Goal: Task Accomplishment & Management: Complete application form

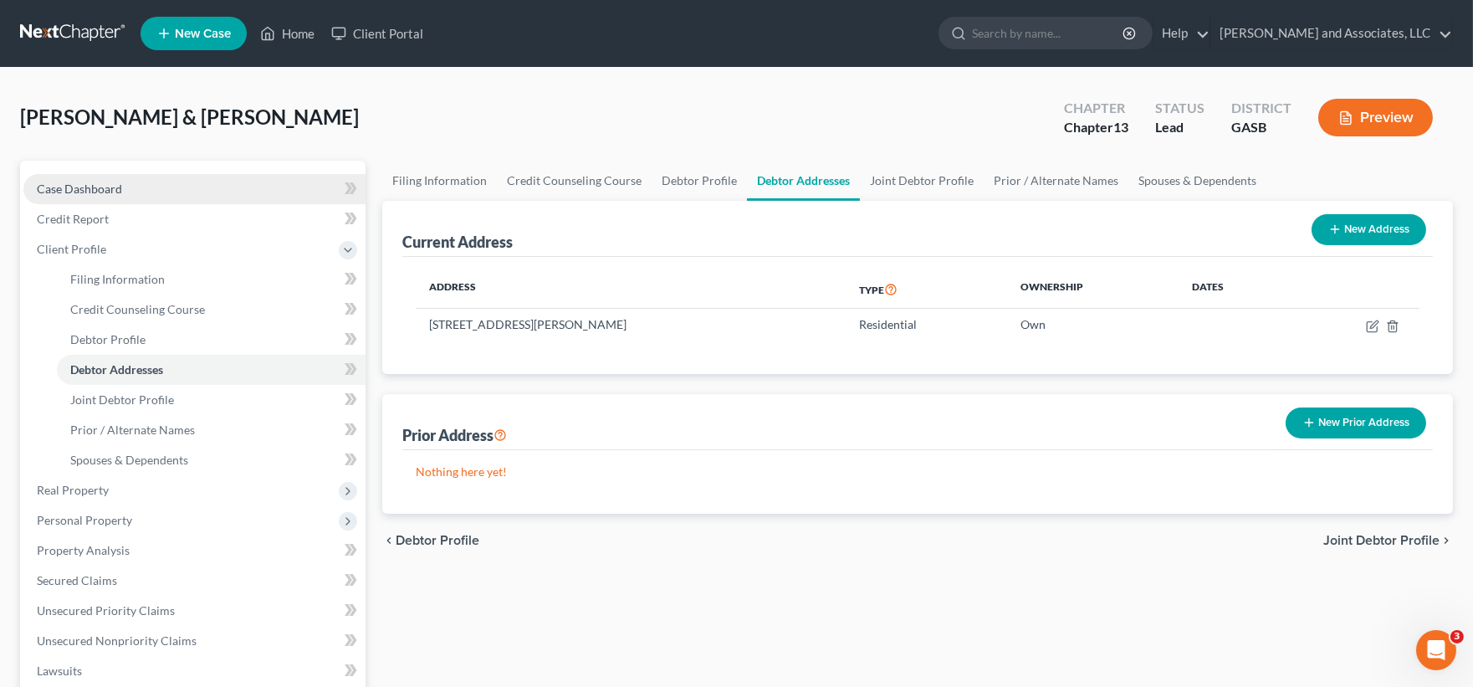
click at [78, 191] on span "Case Dashboard" at bounding box center [79, 189] width 85 height 14
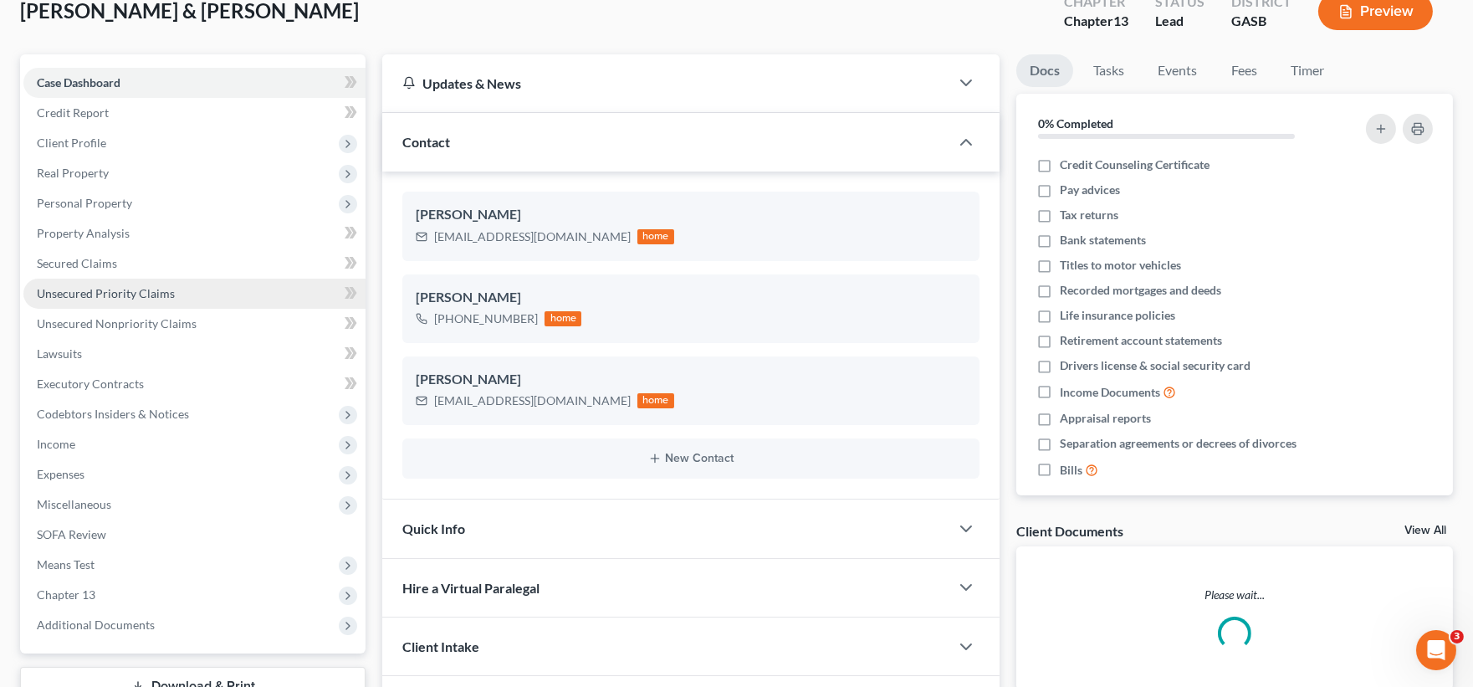
scroll to position [230, 0]
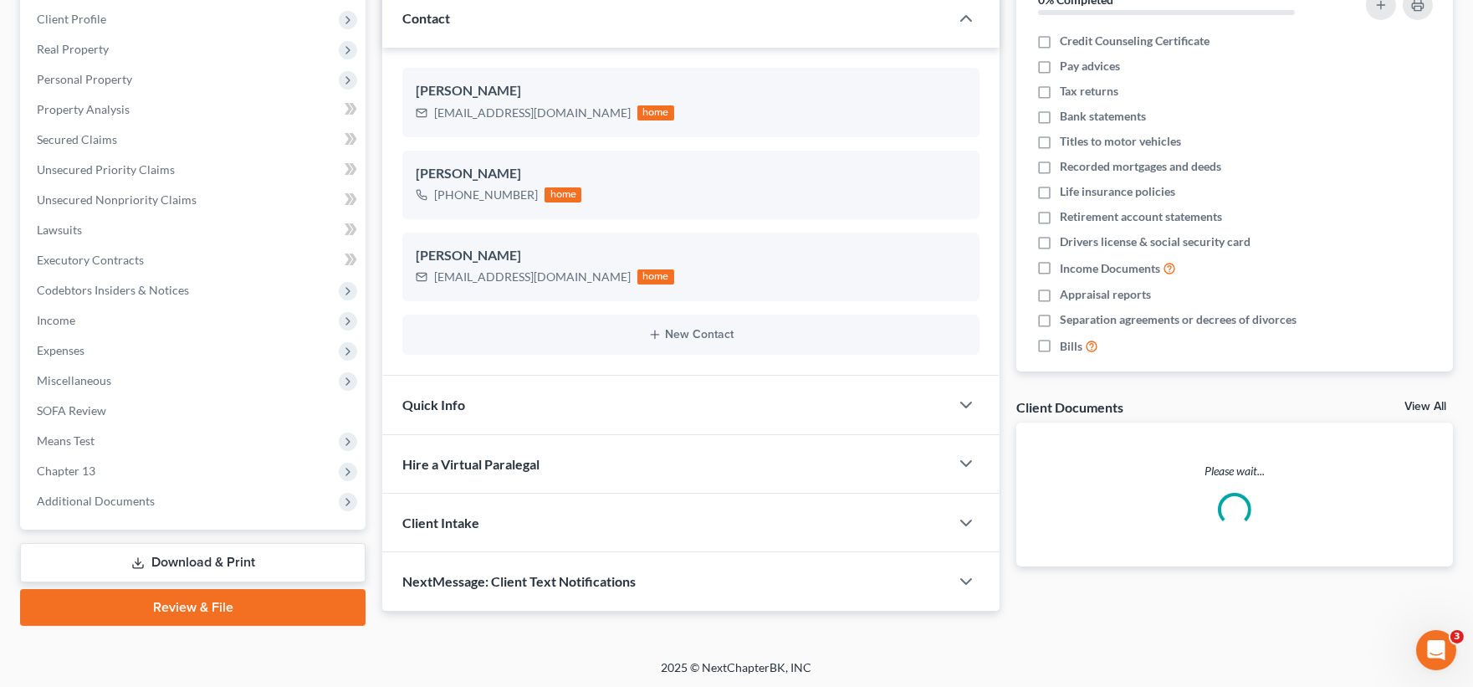
click at [232, 555] on link "Download & Print" at bounding box center [192, 562] width 345 height 39
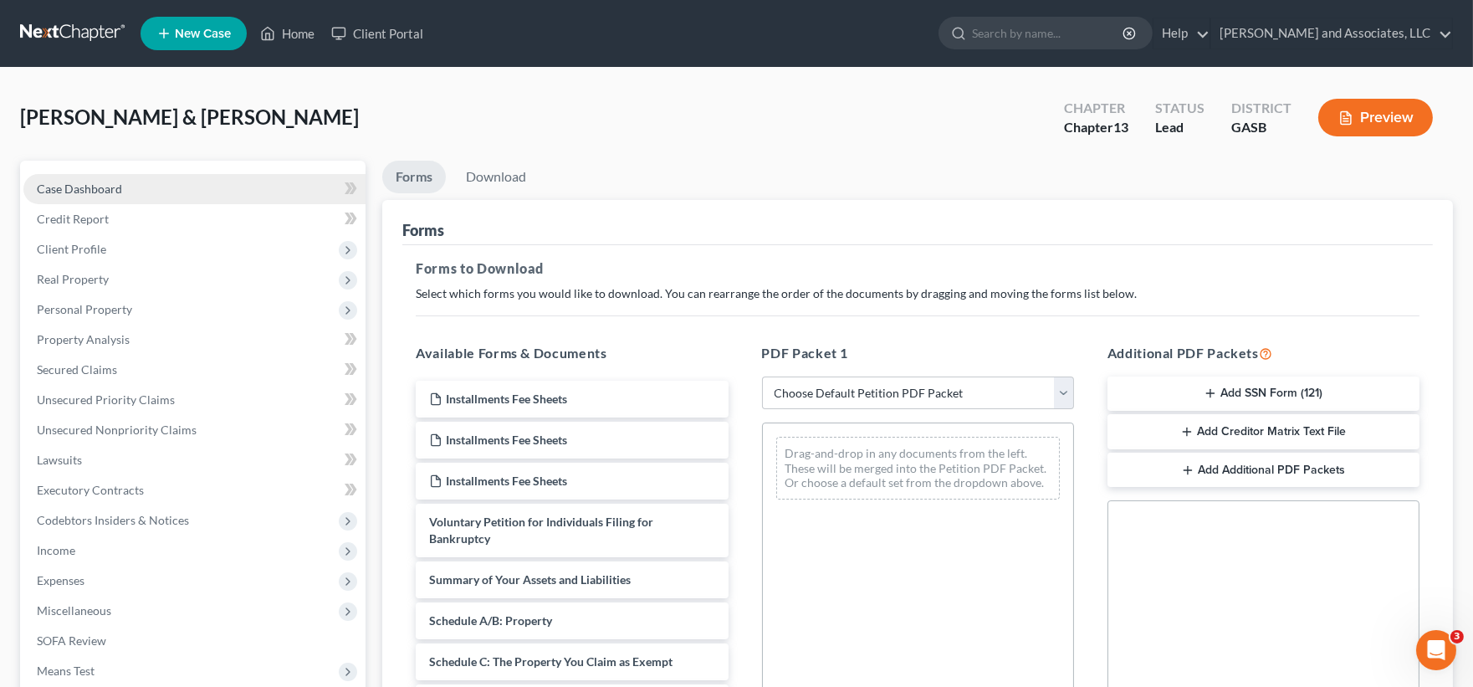
click at [86, 187] on span "Case Dashboard" at bounding box center [79, 189] width 85 height 14
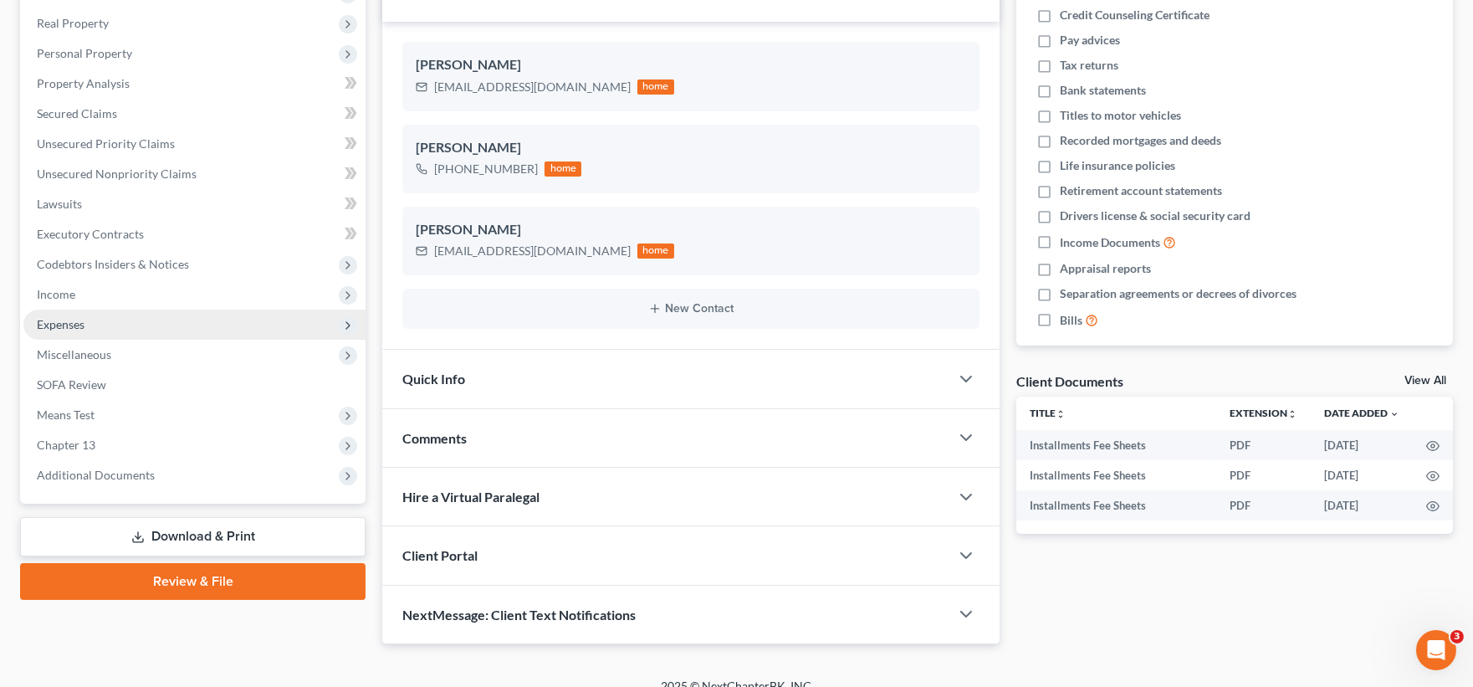
scroll to position [277, 0]
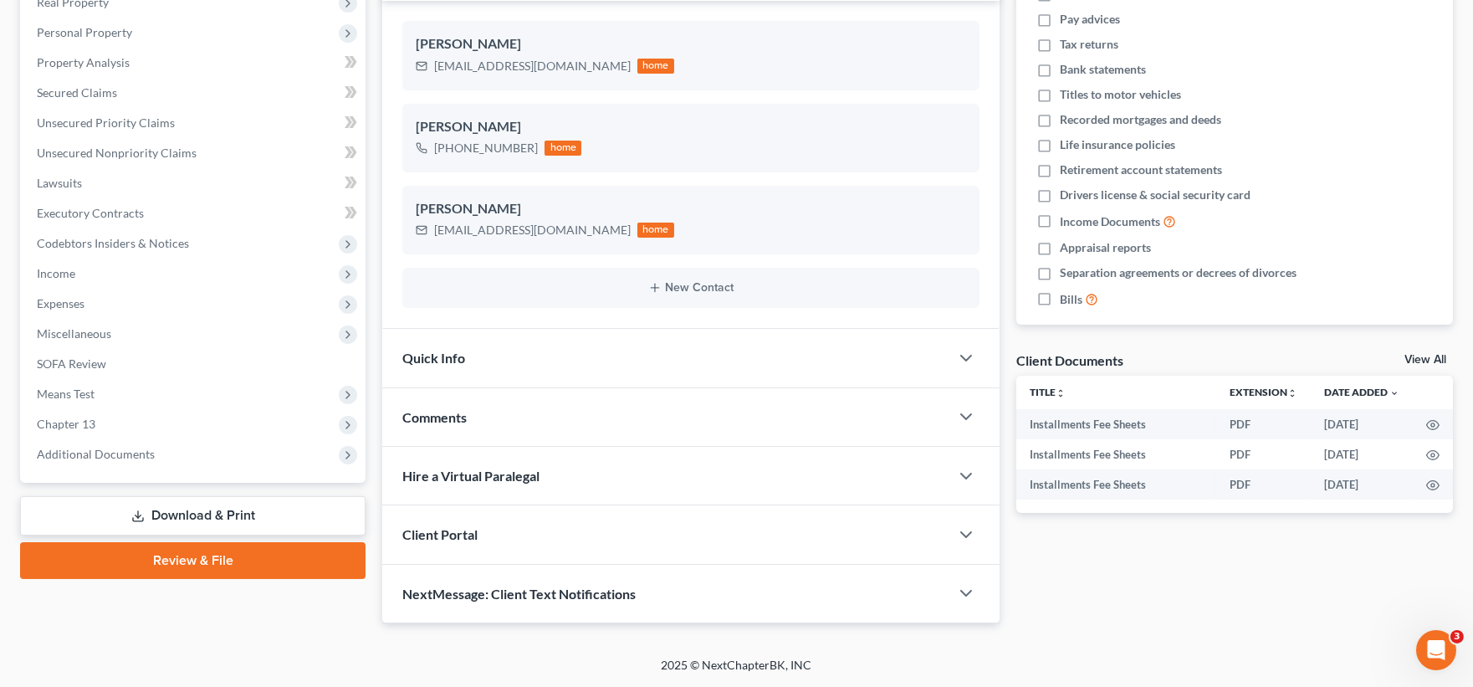
click at [442, 596] on span "NextMessage: Client Text Notifications" at bounding box center [518, 594] width 233 height 16
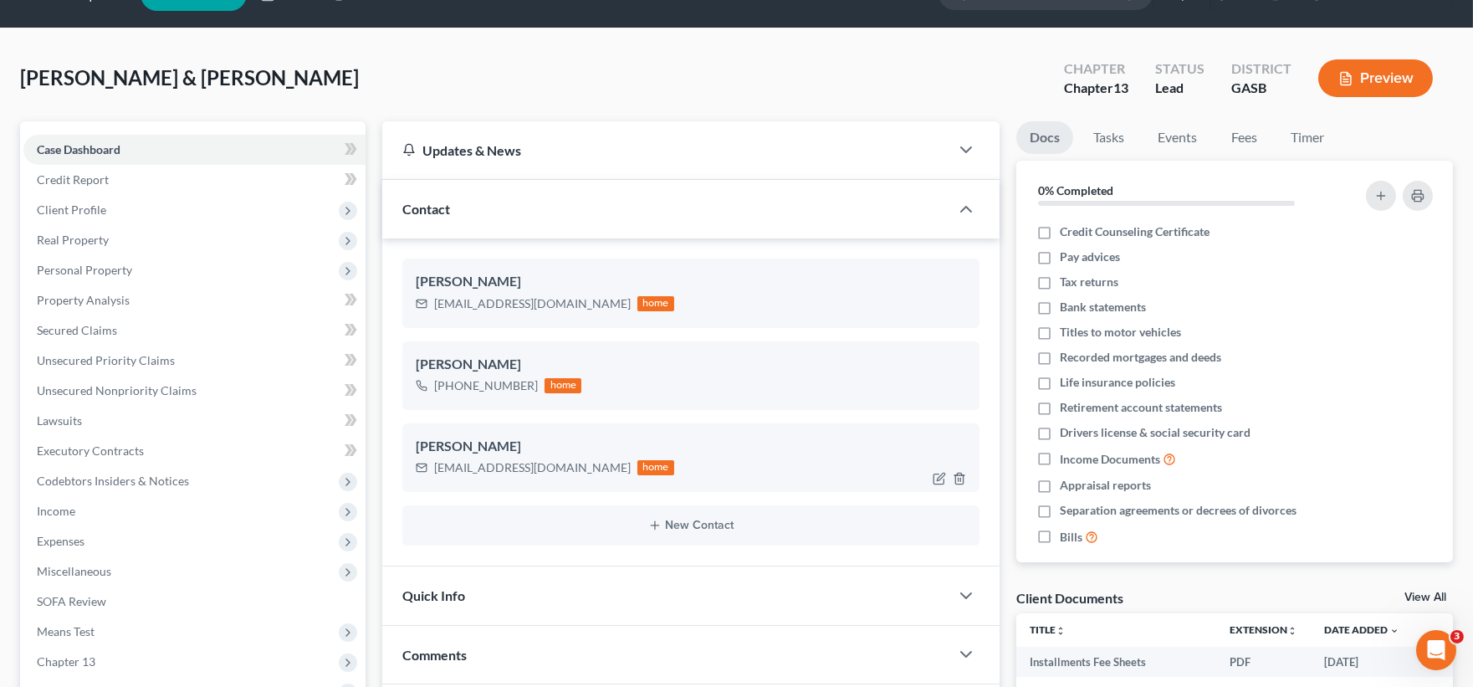
scroll to position [504, 0]
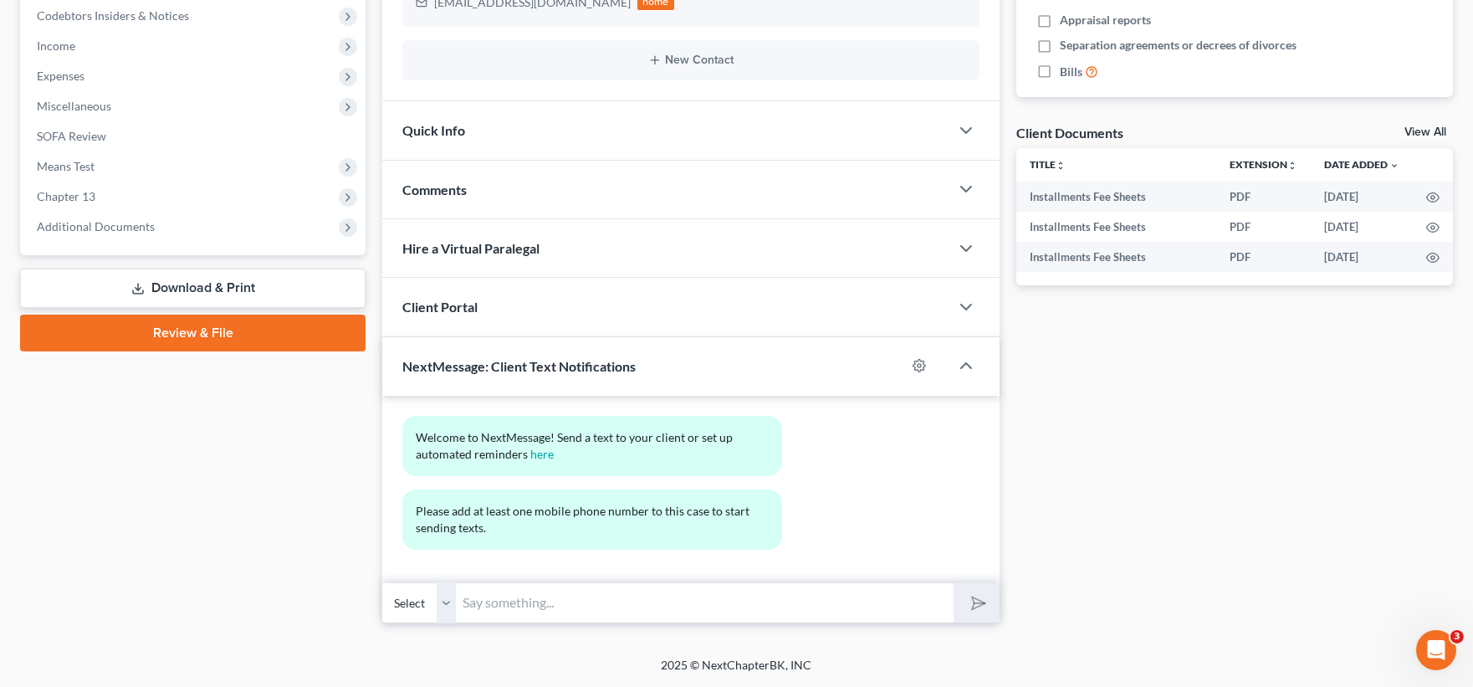
drag, startPoint x: 486, startPoint y: 608, endPoint x: 483, endPoint y: 596, distance: 12.2
click at [486, 607] on input "text" at bounding box center [705, 602] width 498 height 41
type input "h"
type input "Hello Mrs. Mitchell, this is Louvenia from Atty. Walker office. Can you send us…"
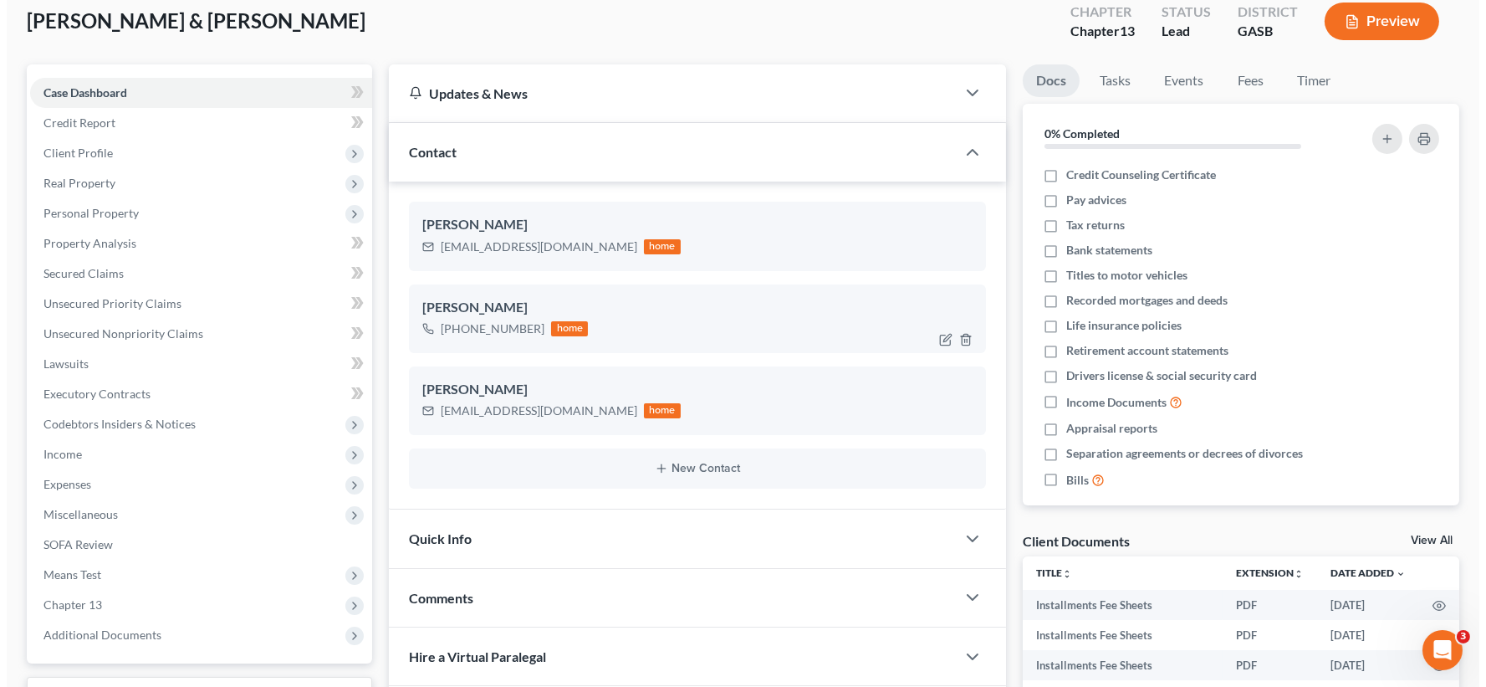
scroll to position [39, 0]
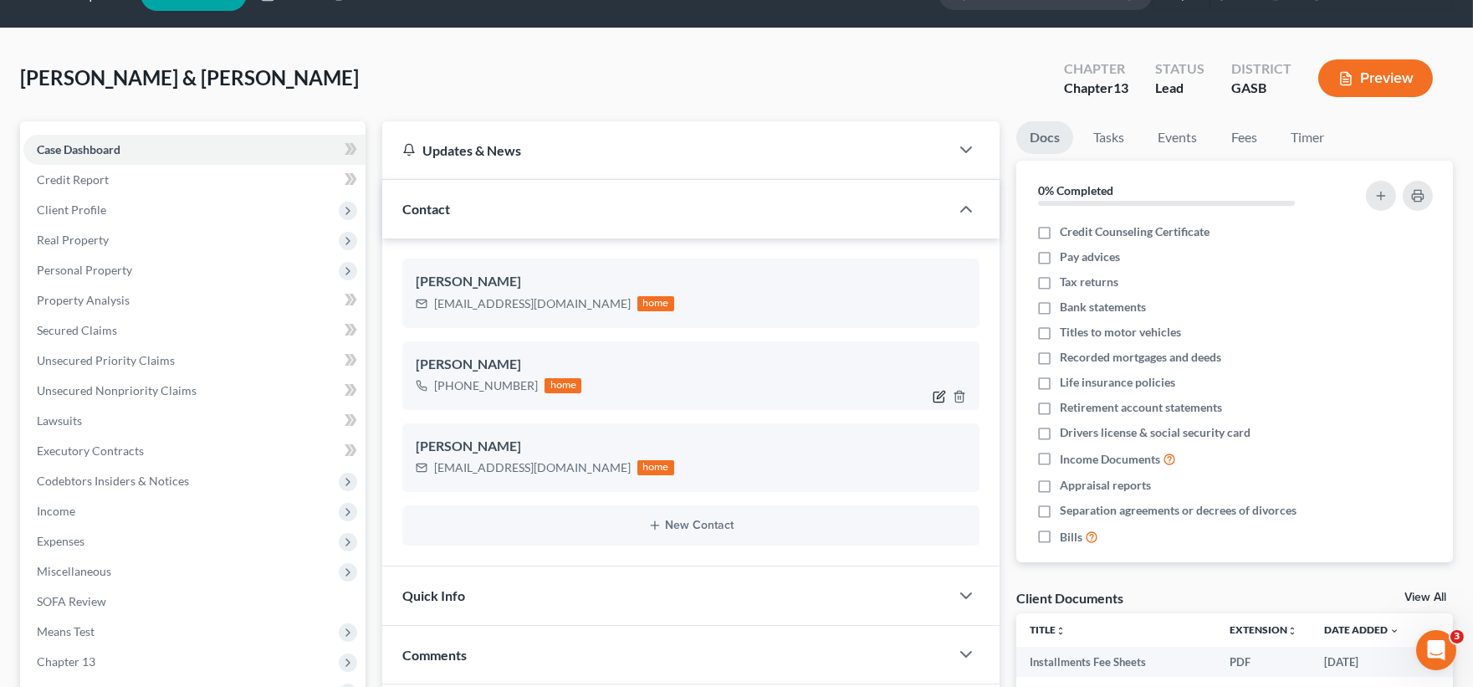
click at [937, 395] on icon "button" at bounding box center [939, 396] width 13 height 13
select select "1"
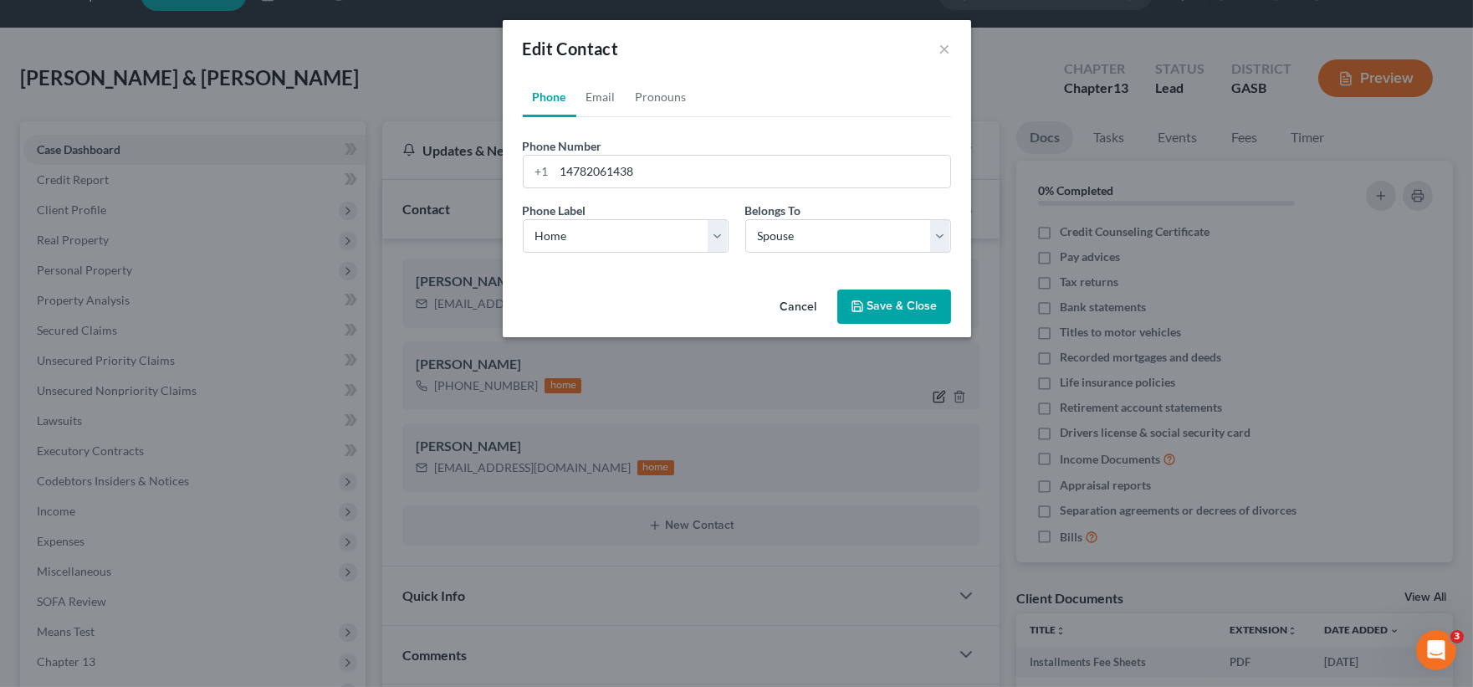
scroll to position [0, 0]
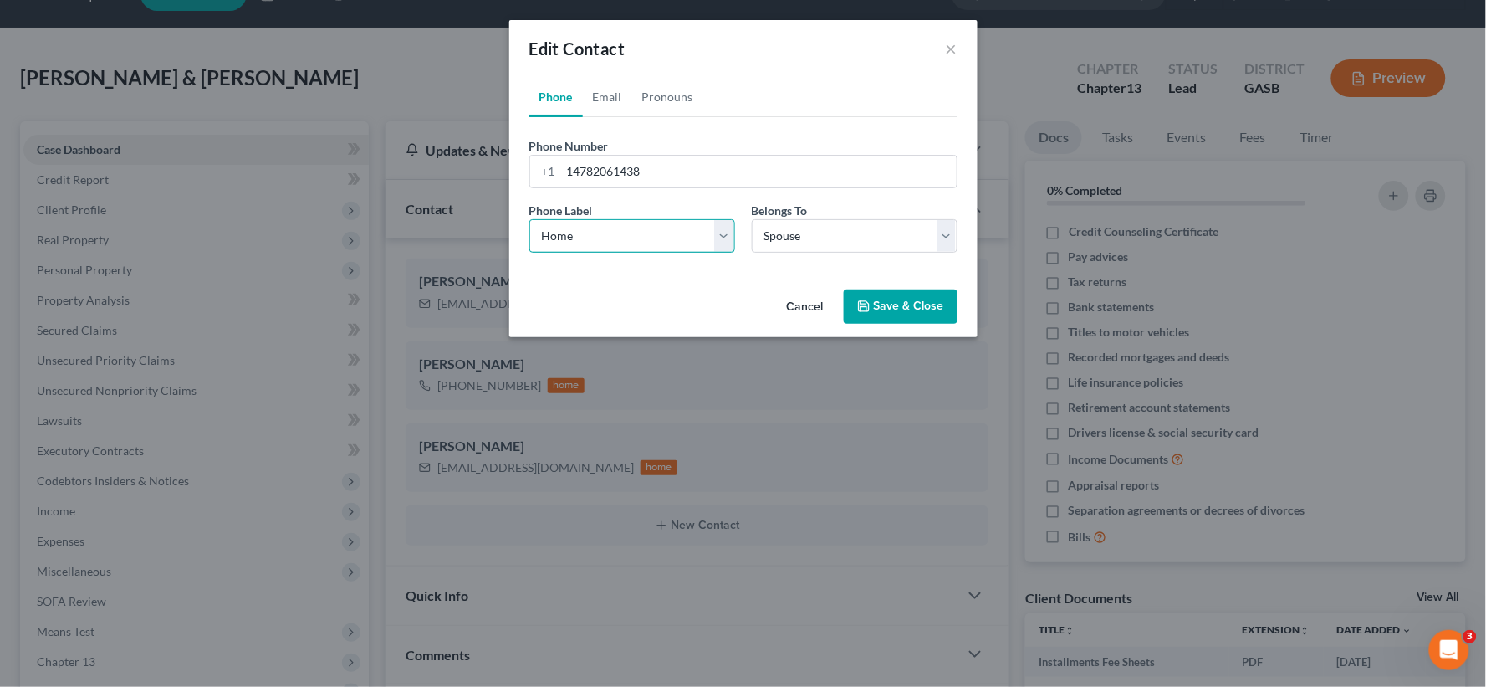
click at [726, 236] on select "Select Mobile Home Work Other" at bounding box center [632, 235] width 206 height 33
select select "0"
click at [529, 219] on select "Select Mobile Home Work Other" at bounding box center [632, 235] width 206 height 33
click at [904, 306] on button "Save & Close" at bounding box center [901, 306] width 114 height 35
click at [922, 304] on button "Save & Close" at bounding box center [901, 306] width 114 height 35
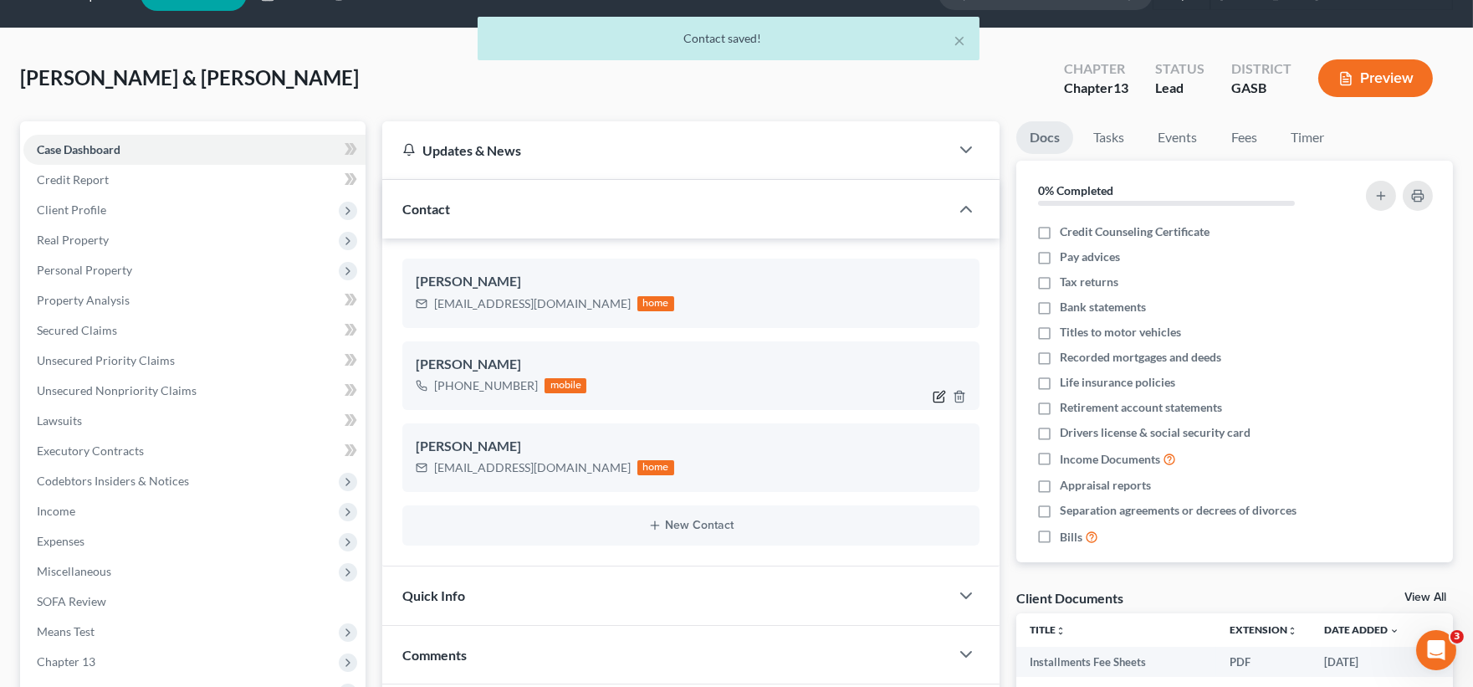
click at [937, 396] on icon "button" at bounding box center [939, 396] width 13 height 13
select select "0"
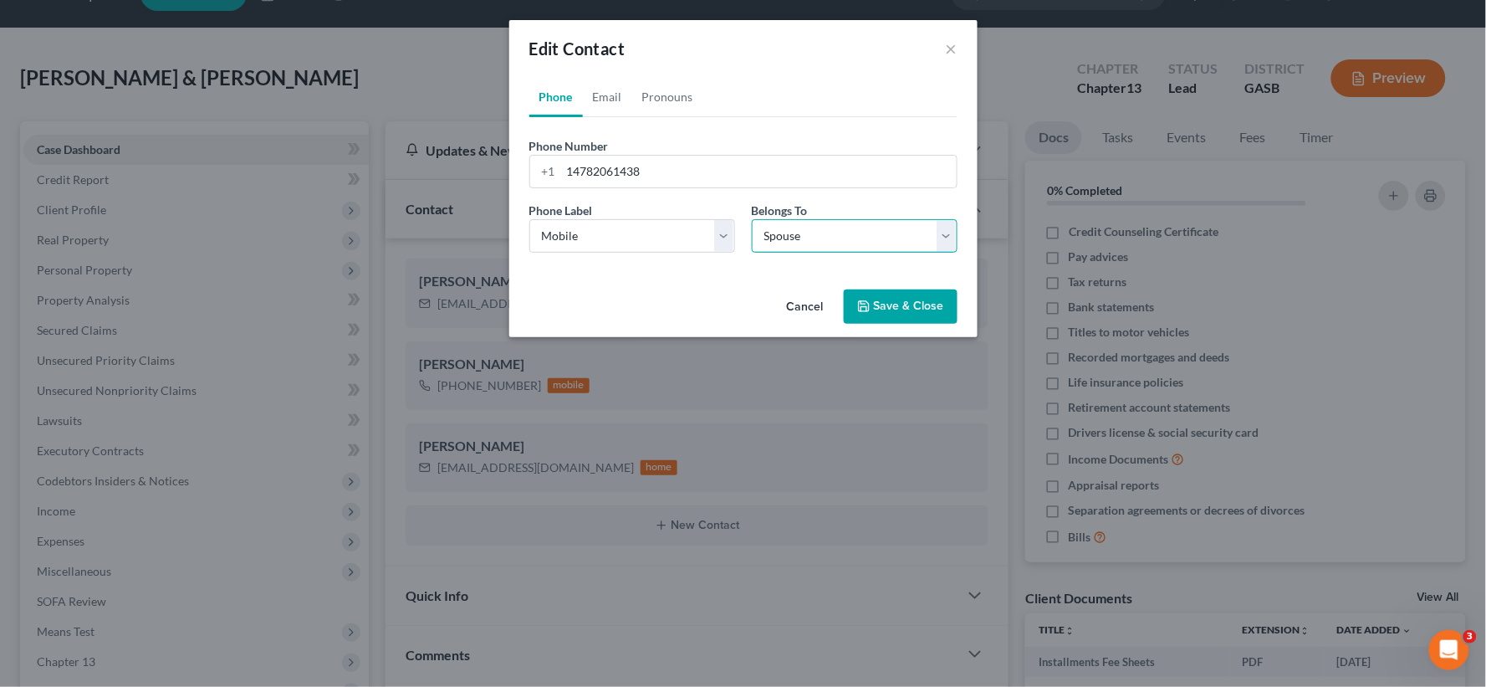
click at [793, 246] on select "Select Client Spouse Other" at bounding box center [855, 235] width 206 height 33
select select "0"
click at [752, 219] on select "Select Client Spouse Other" at bounding box center [855, 235] width 206 height 33
click at [895, 306] on button "Save & Close" at bounding box center [901, 306] width 114 height 35
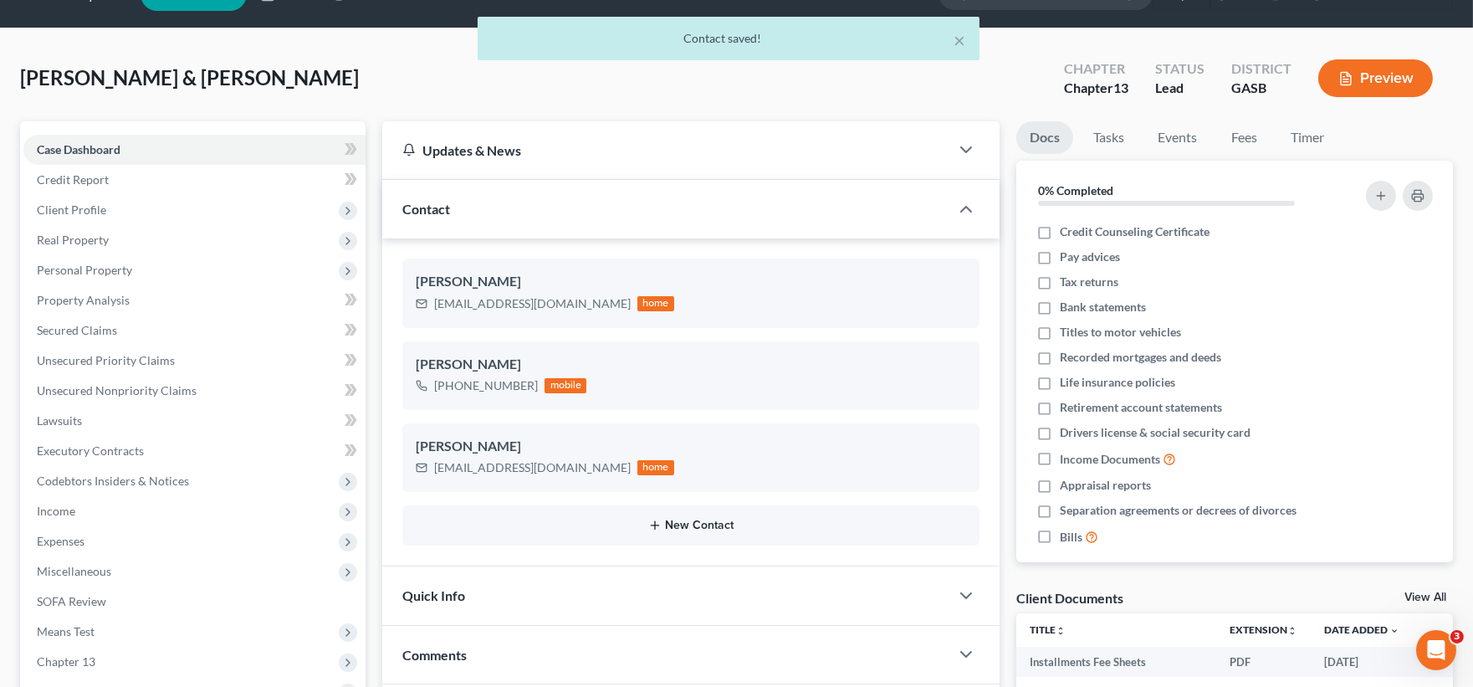
scroll to position [430, 0]
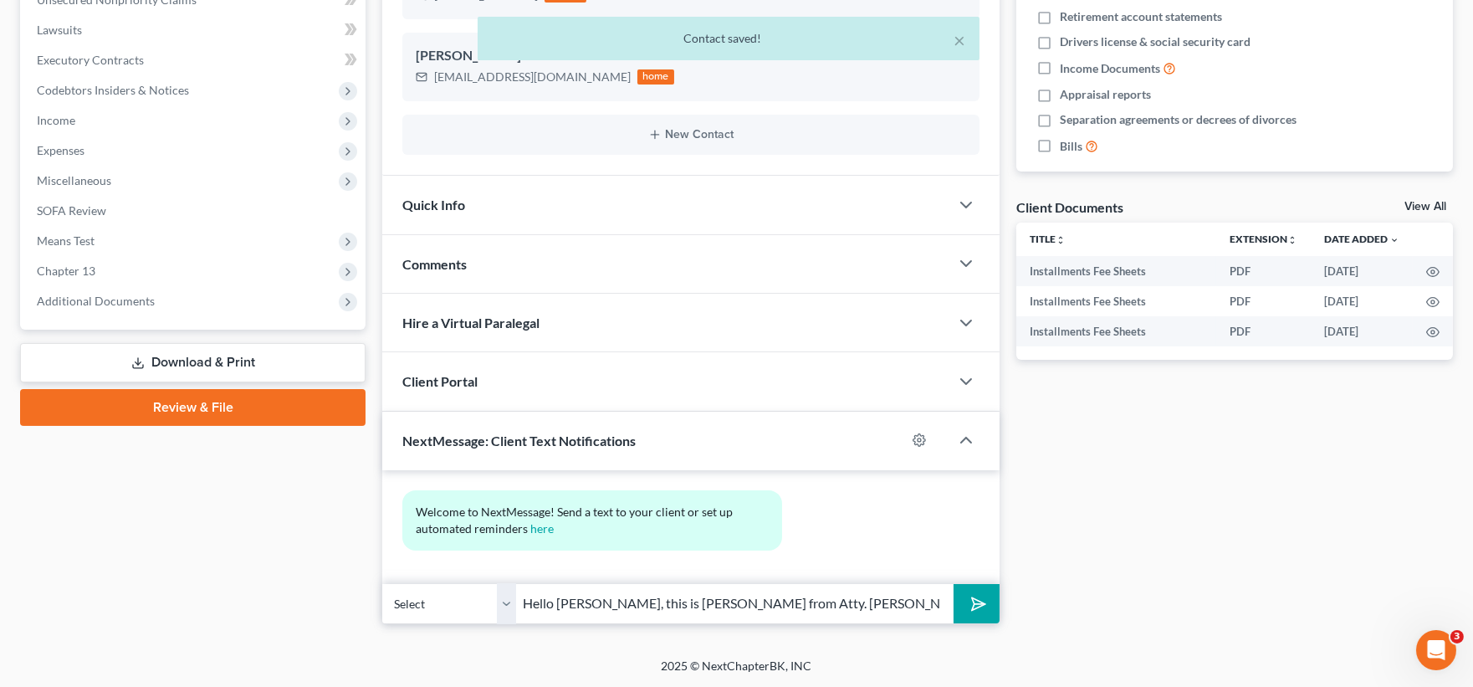
click at [979, 604] on icon "submit" at bounding box center [975, 602] width 23 height 23
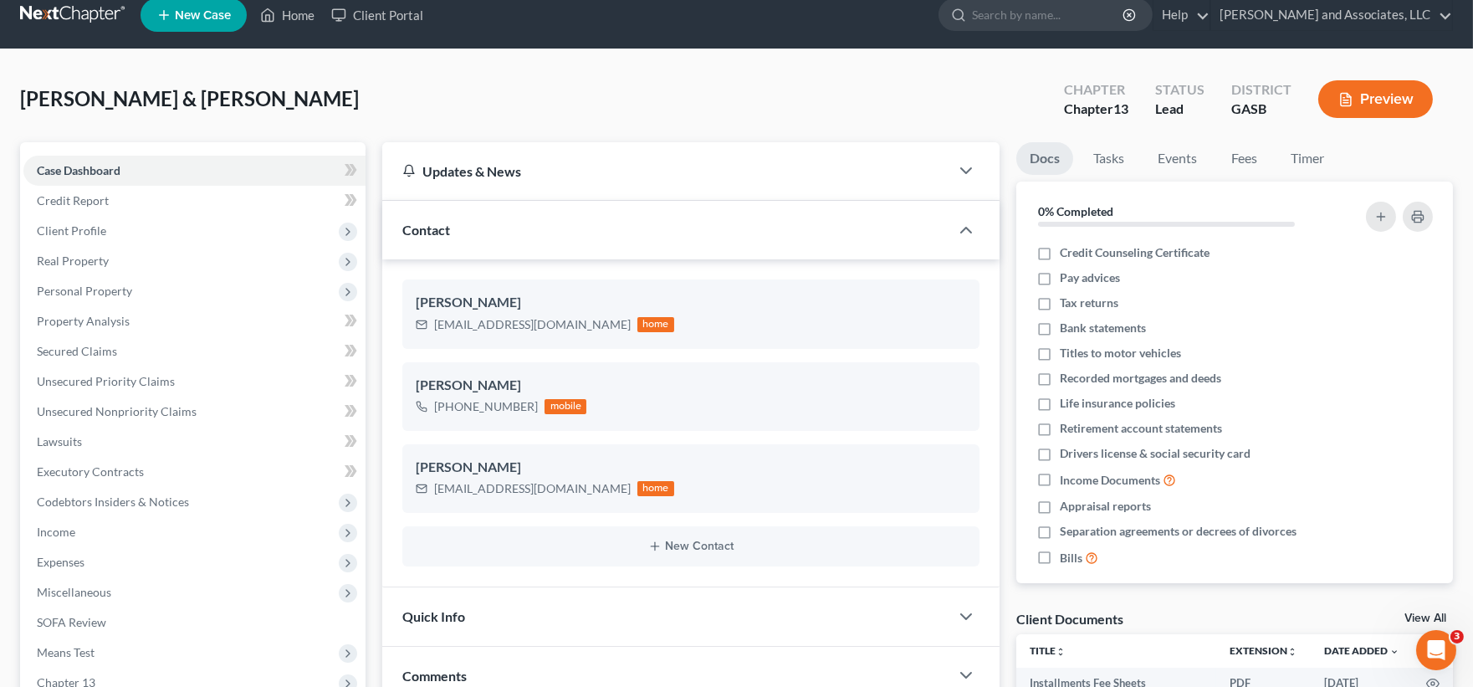
scroll to position [0, 0]
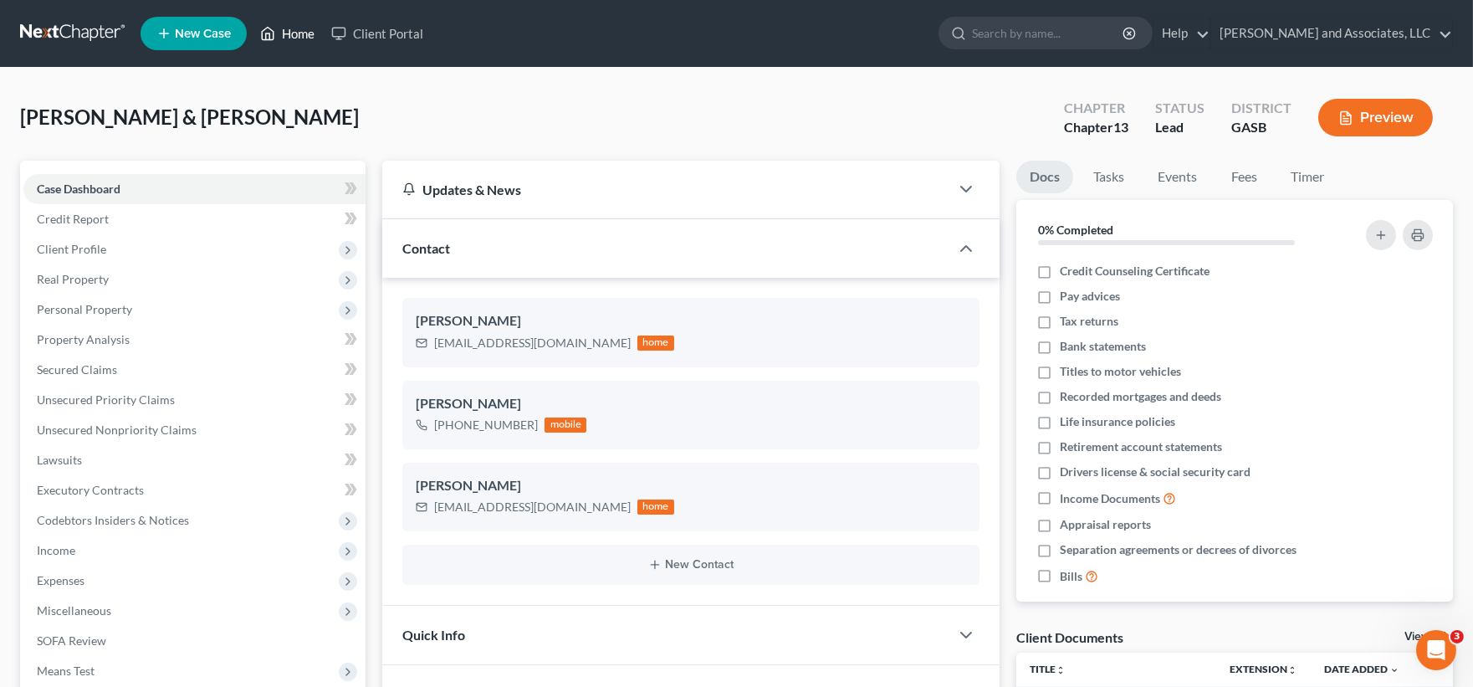
click at [314, 34] on link "Home" at bounding box center [287, 33] width 71 height 30
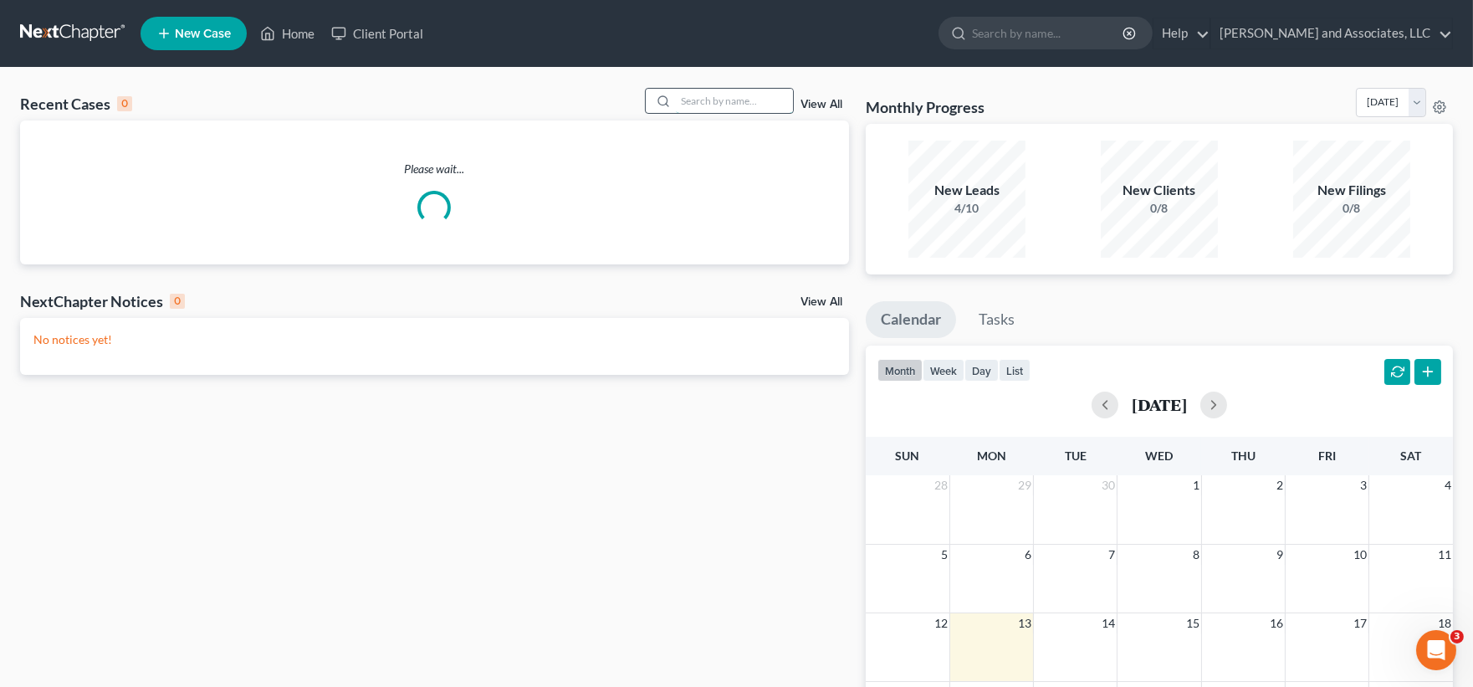
click at [729, 105] on input "search" at bounding box center [734, 101] width 117 height 24
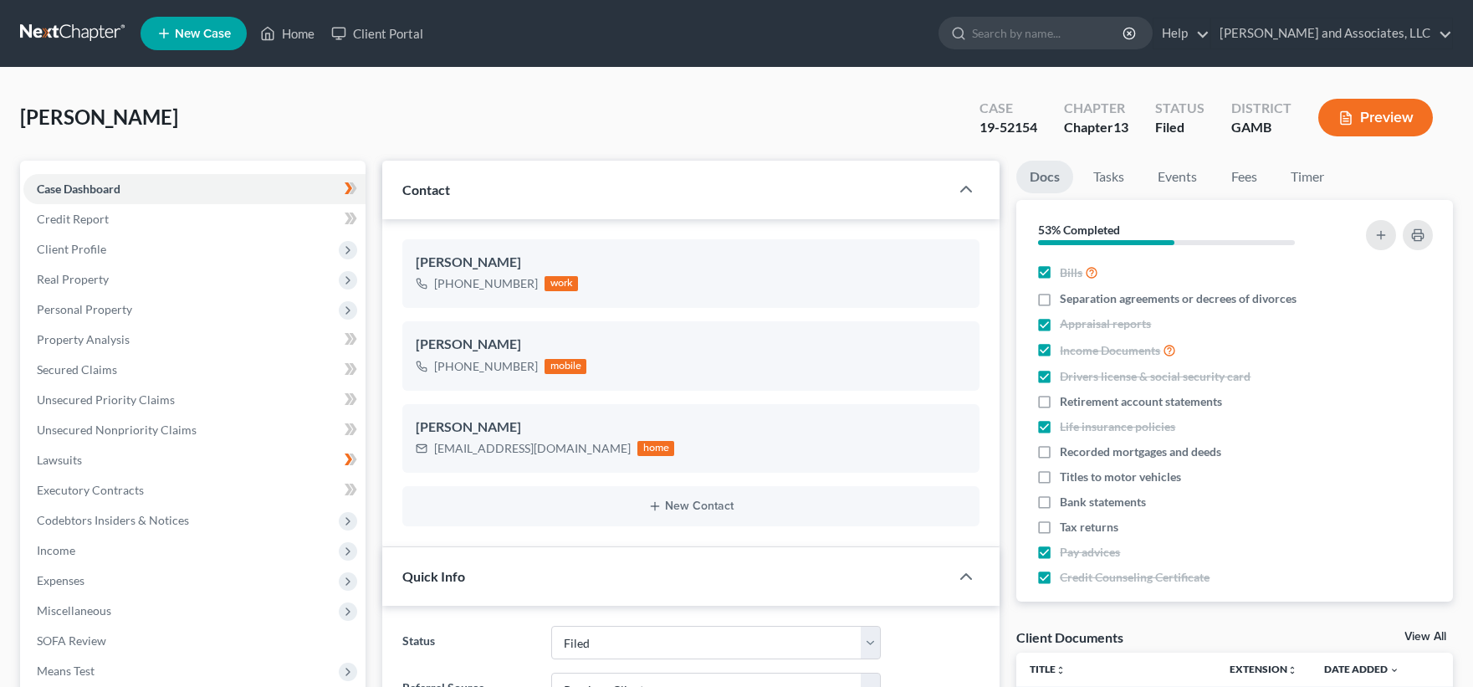
select select "2"
select select "1"
drag, startPoint x: 303, startPoint y: 34, endPoint x: 373, endPoint y: 143, distance: 129.5
click at [302, 34] on link "Home" at bounding box center [287, 33] width 71 height 30
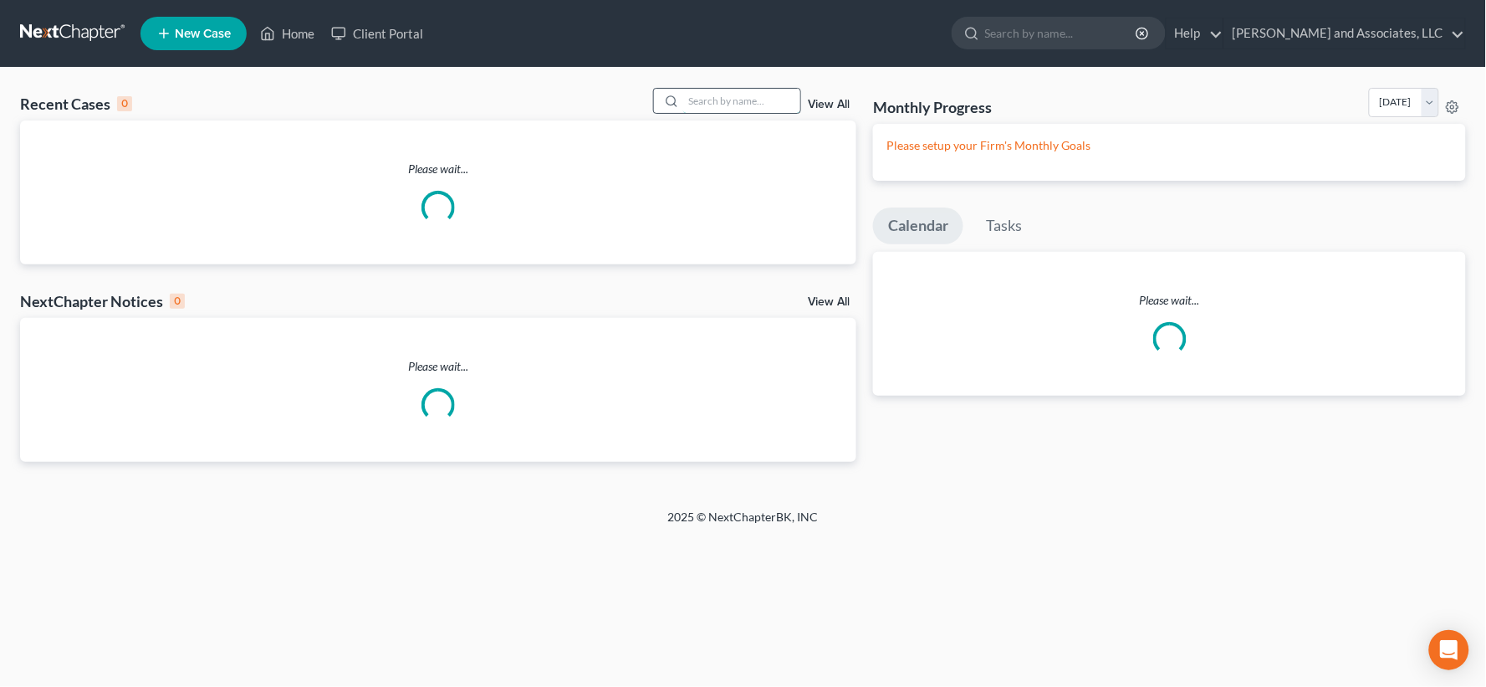
click at [776, 112] on input "search" at bounding box center [741, 101] width 117 height 24
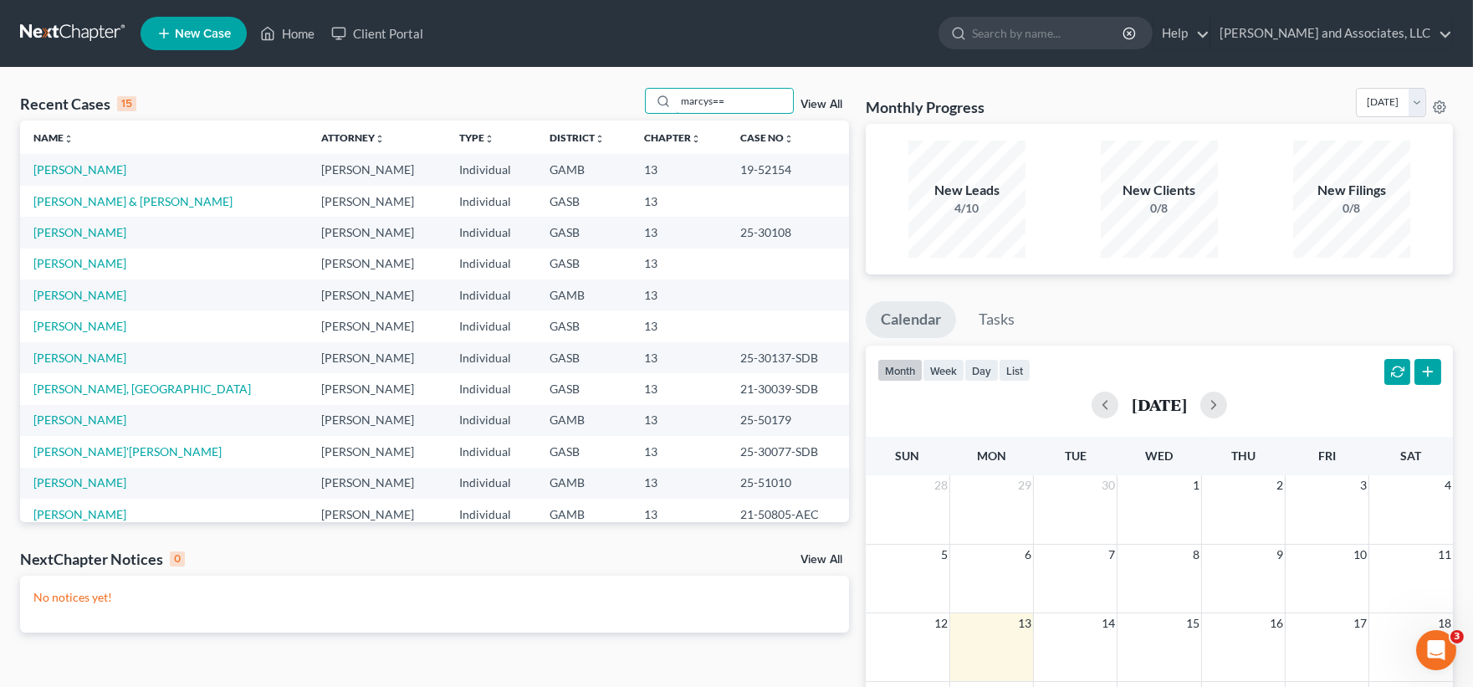
scroll to position [0, 0]
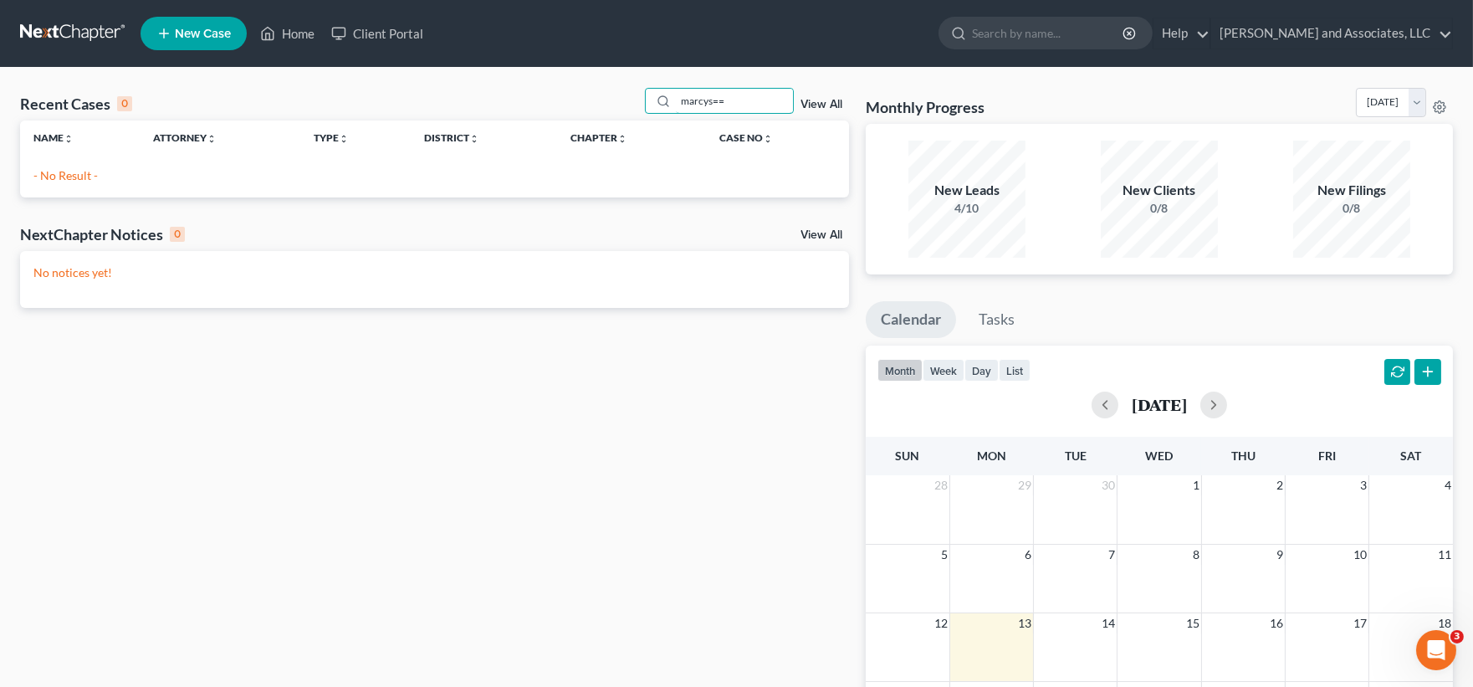
drag, startPoint x: 728, startPoint y: 95, endPoint x: 627, endPoint y: 99, distance: 100.4
click at [627, 99] on div "Recent Cases 0 marcys== View All" at bounding box center [434, 104] width 829 height 33
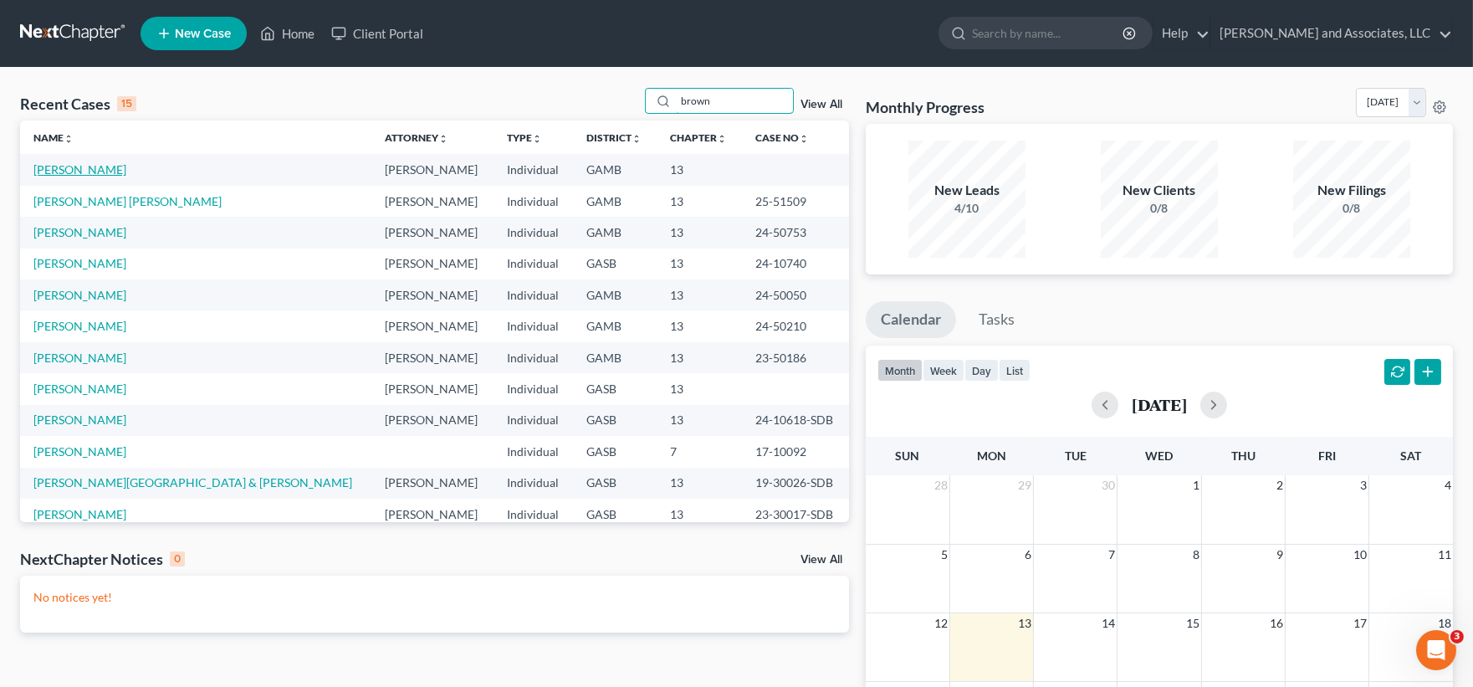
type input "brown"
click at [57, 172] on link "Brown, Gregory" at bounding box center [79, 169] width 93 height 14
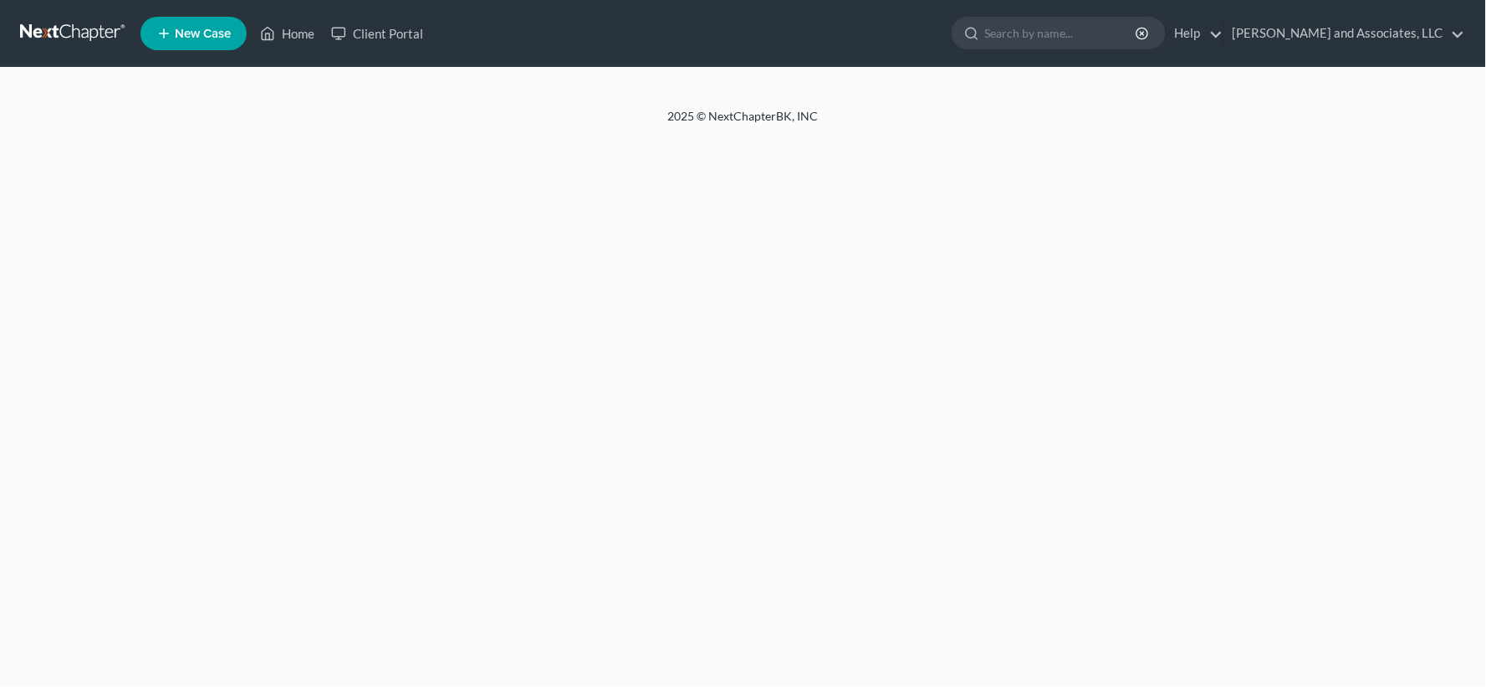
select select "1"
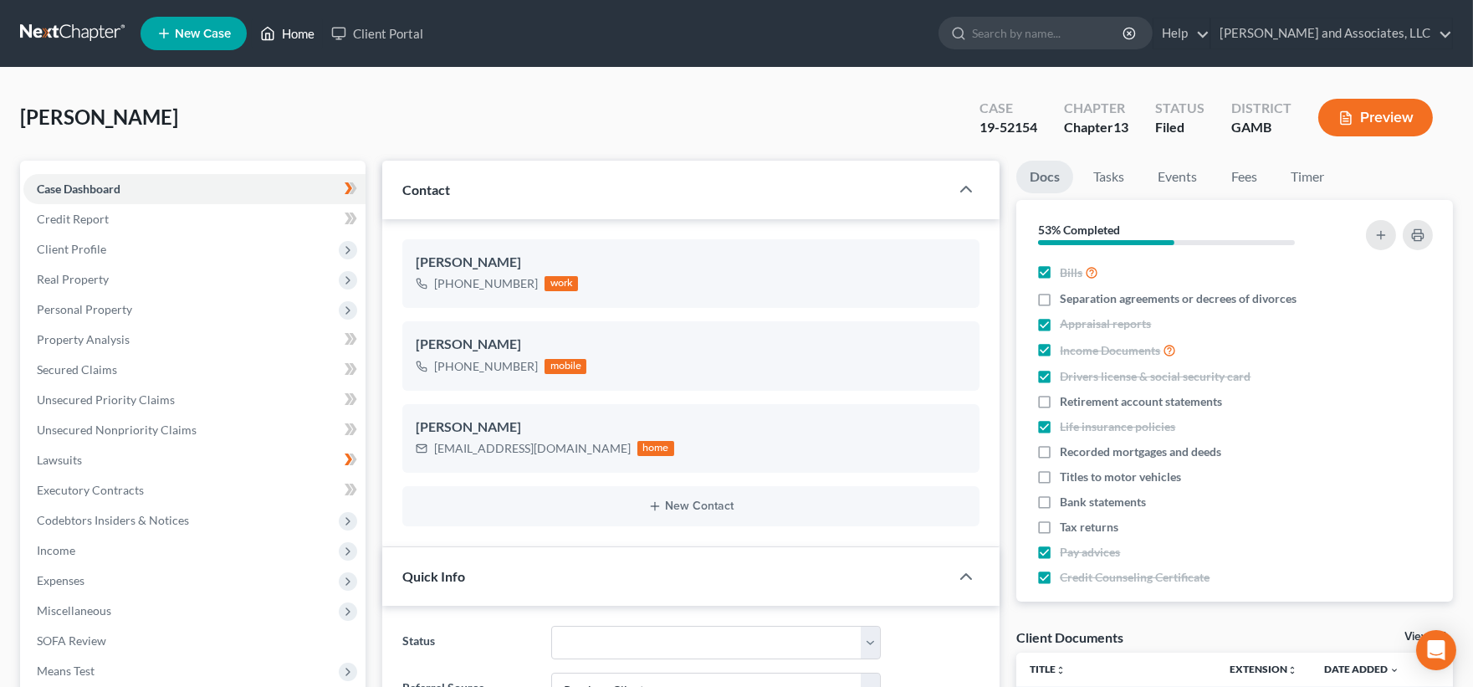
click at [302, 29] on link "Home" at bounding box center [287, 33] width 71 height 30
click at [299, 34] on link "Home" at bounding box center [287, 33] width 71 height 30
click at [306, 33] on link "Home" at bounding box center [287, 33] width 71 height 30
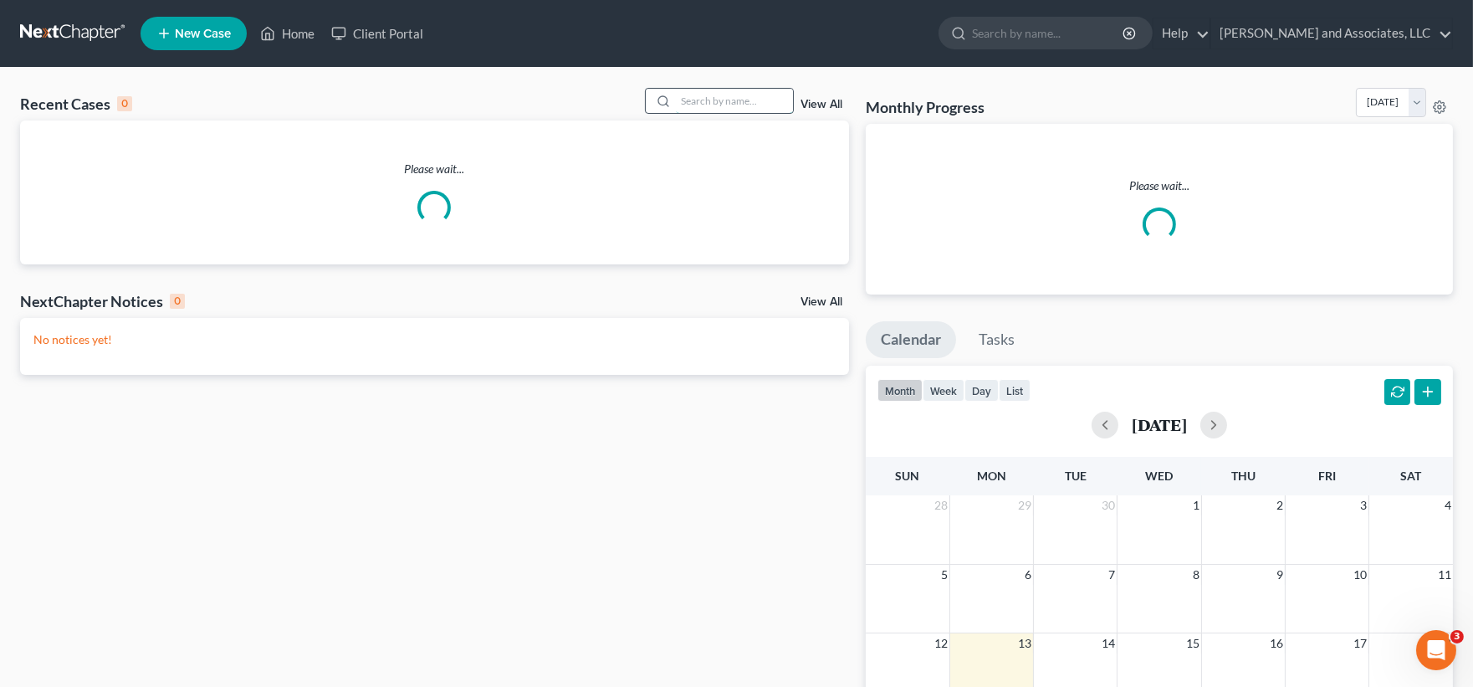
click at [721, 105] on input "search" at bounding box center [734, 101] width 117 height 24
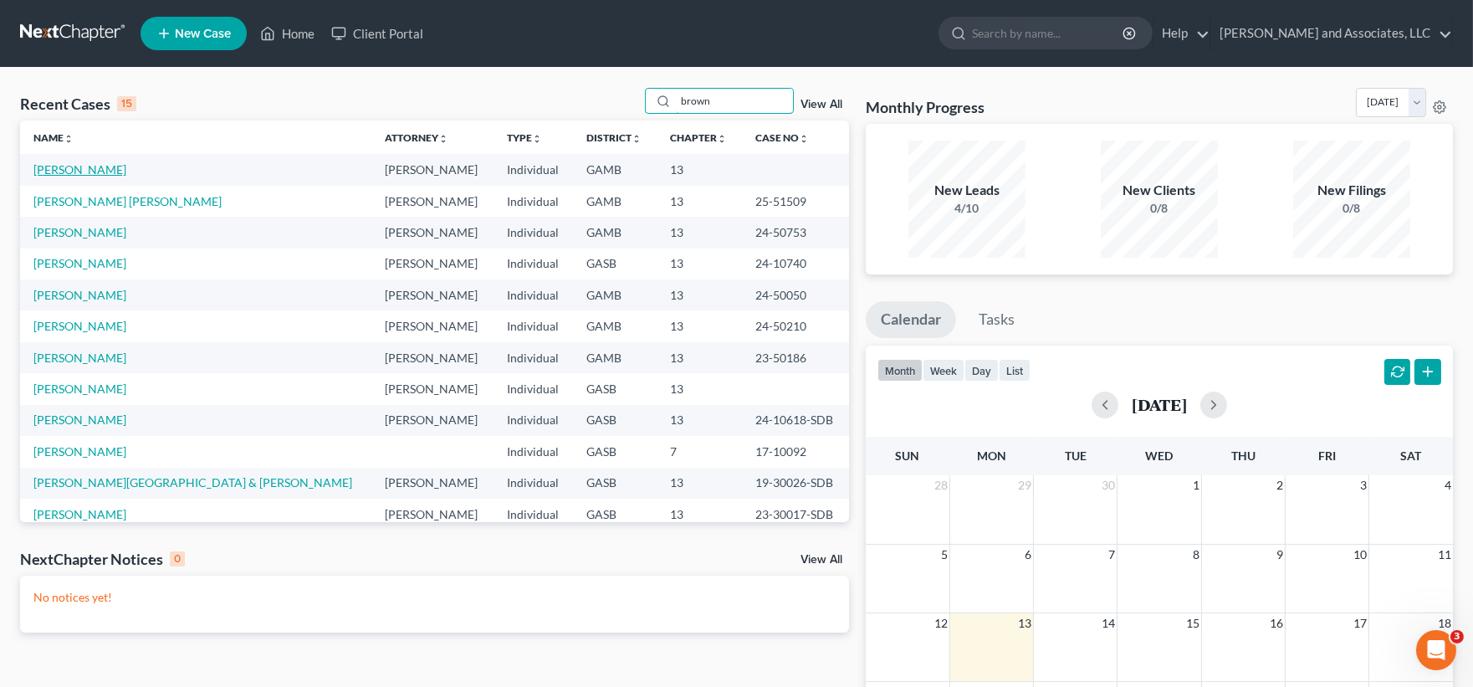
type input "brown"
click at [102, 171] on link "[PERSON_NAME]" at bounding box center [79, 169] width 93 height 14
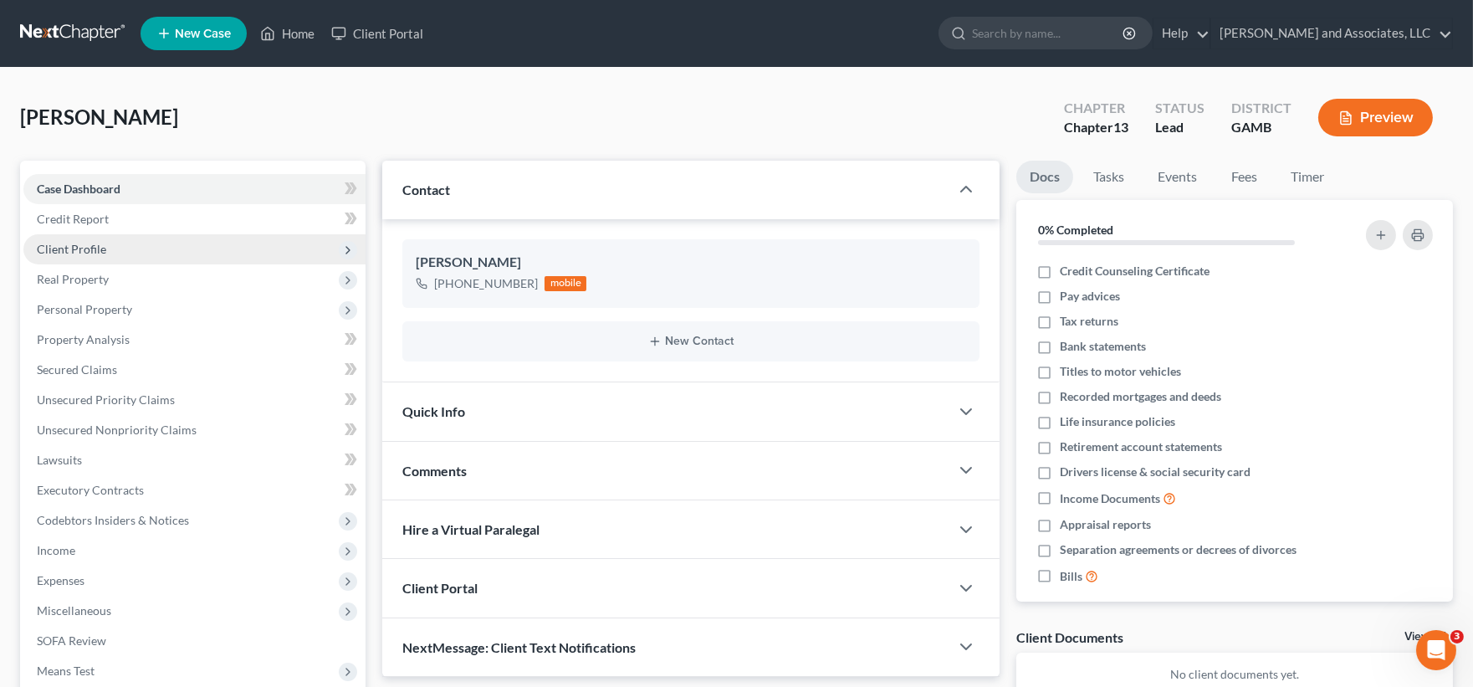
click at [76, 247] on span "Client Profile" at bounding box center [71, 249] width 69 height 14
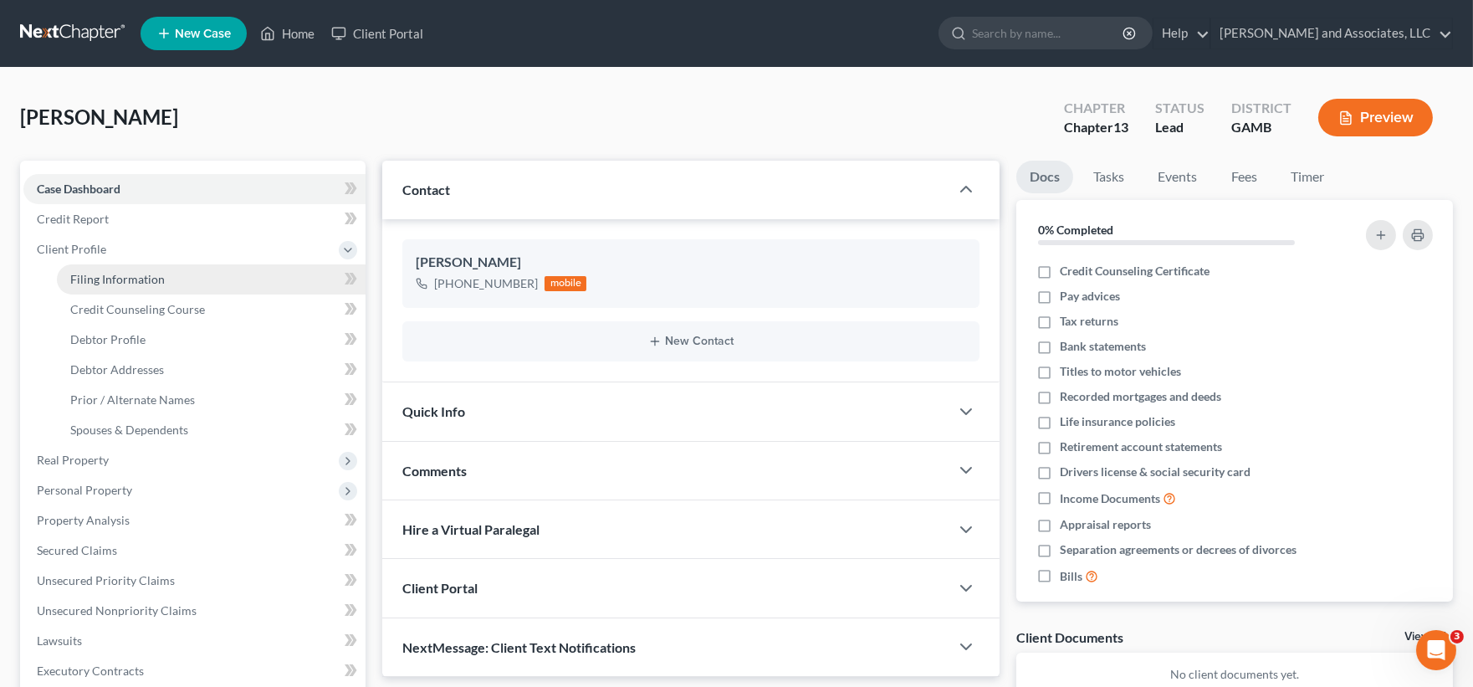
click at [100, 274] on span "Filing Information" at bounding box center [117, 279] width 95 height 14
select select "1"
select select "0"
select select "3"
select select "10"
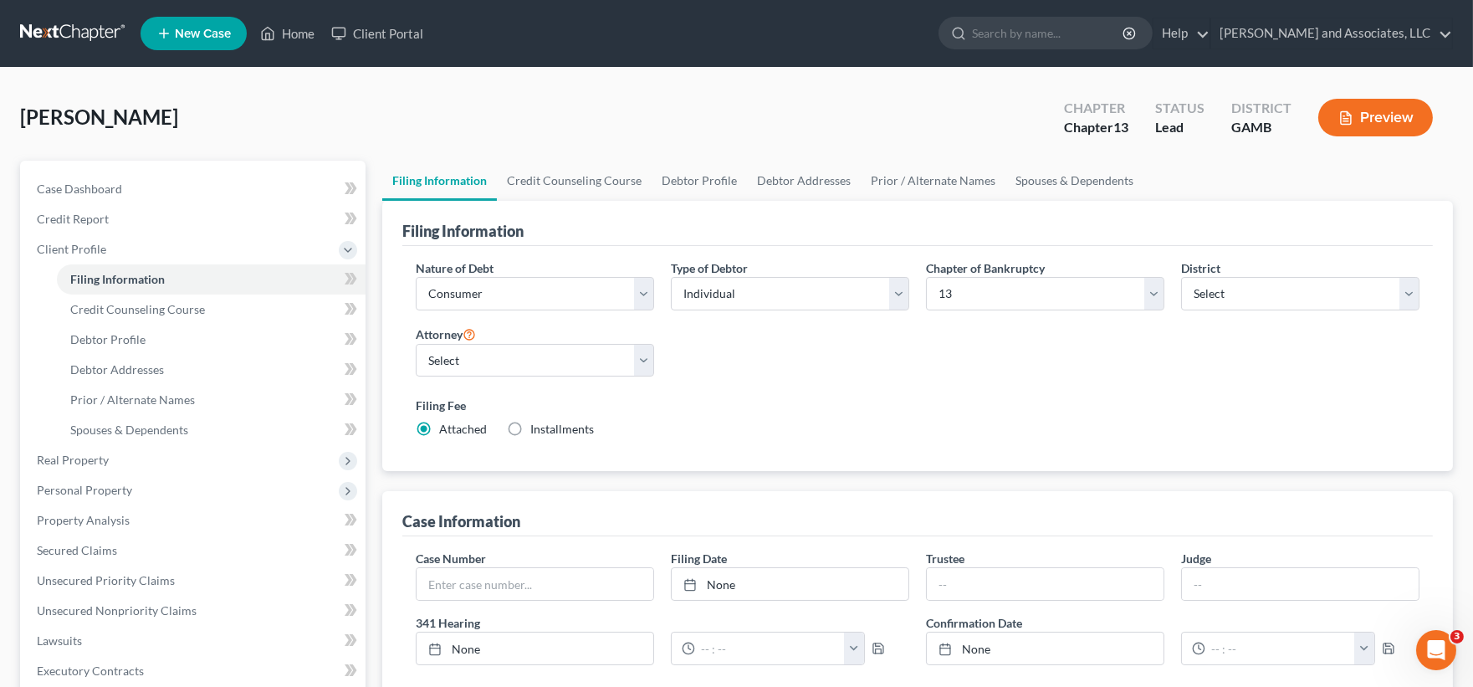
click at [560, 432] on span "Installments" at bounding box center [562, 429] width 64 height 14
click at [548, 432] on input "Installments Installments" at bounding box center [542, 426] width 11 height 11
radio input "true"
radio input "false"
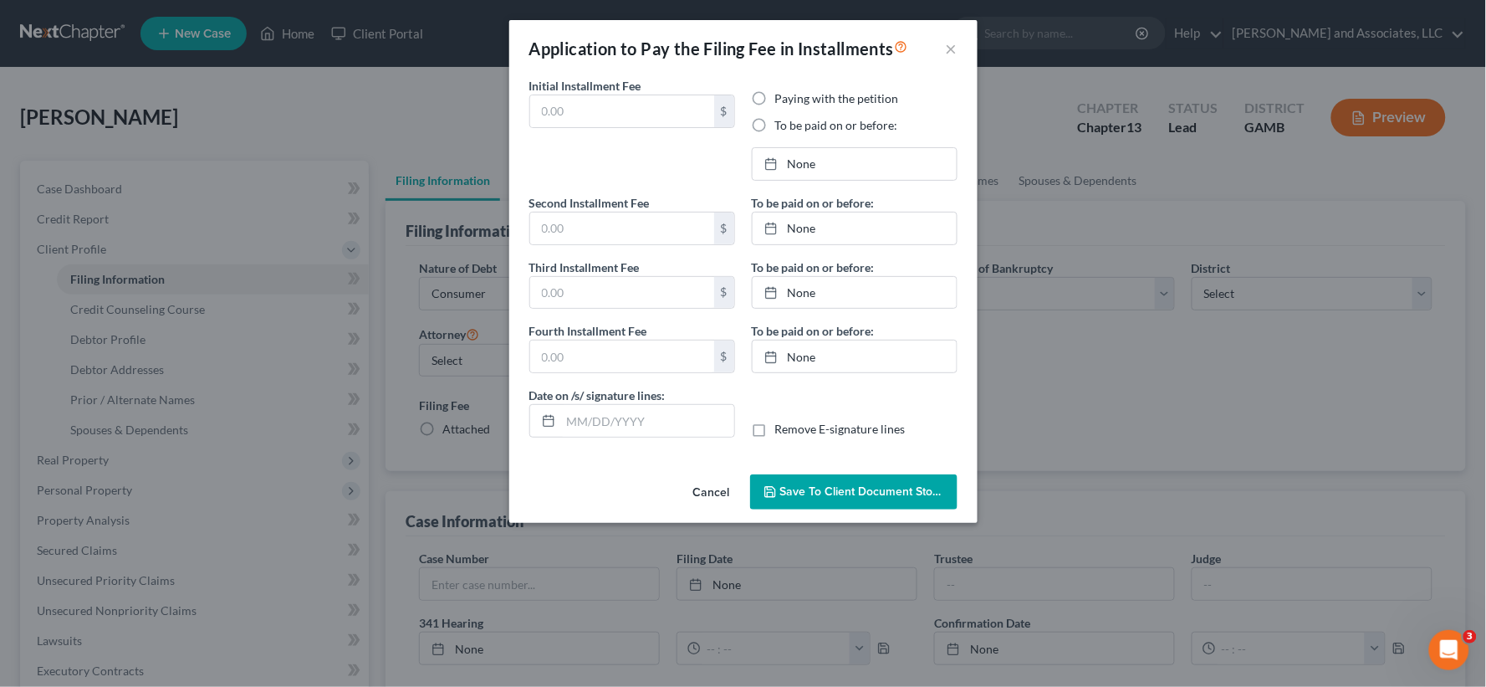
type input "0.00"
radio input "true"
type input "0.00"
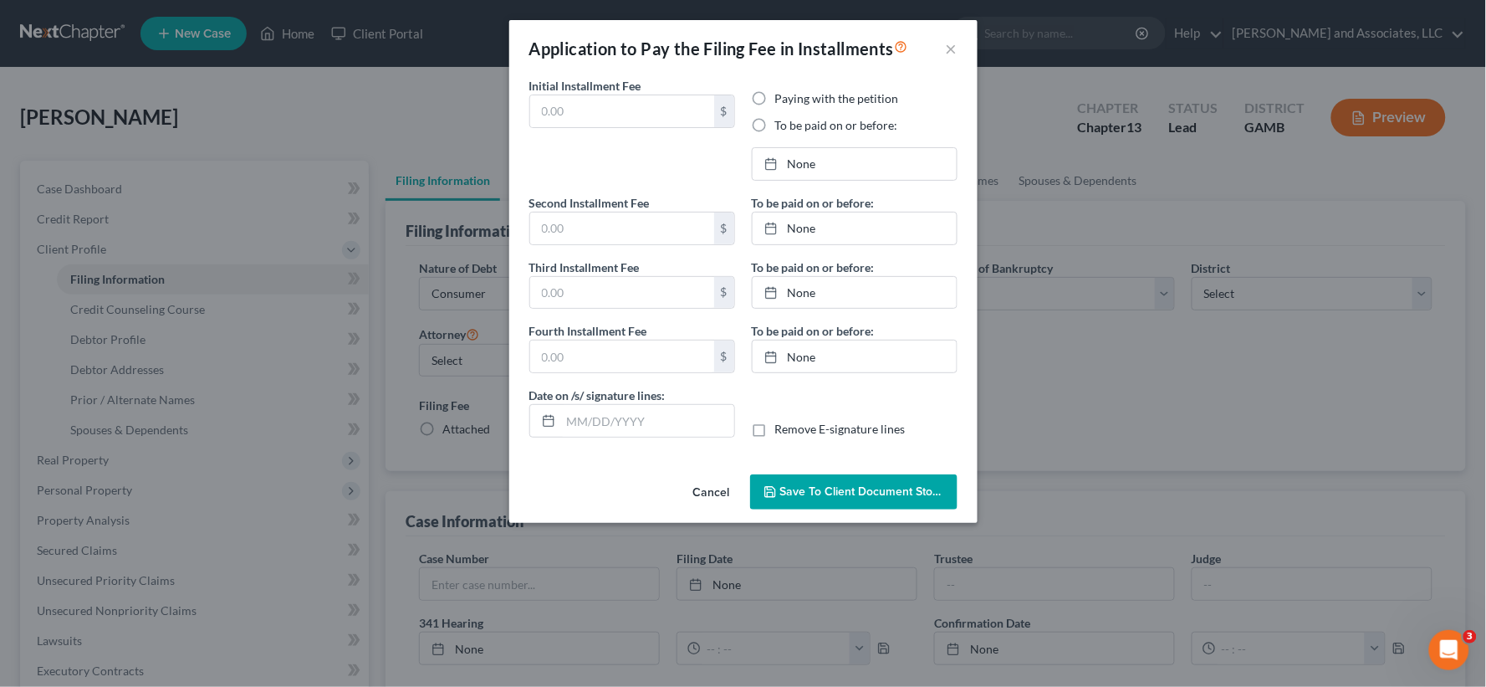
type input "[DATE]"
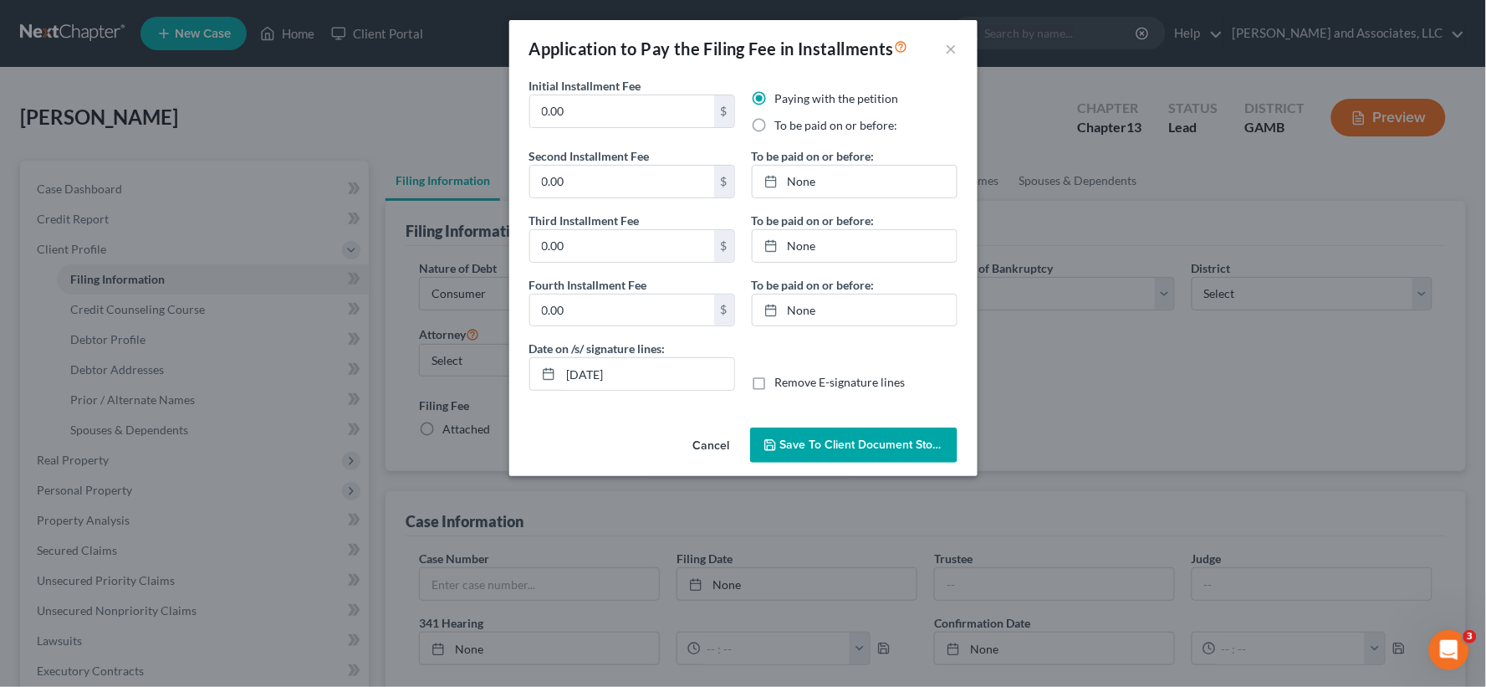
click at [800, 449] on span "Save to Client Document Storage" at bounding box center [868, 444] width 177 height 14
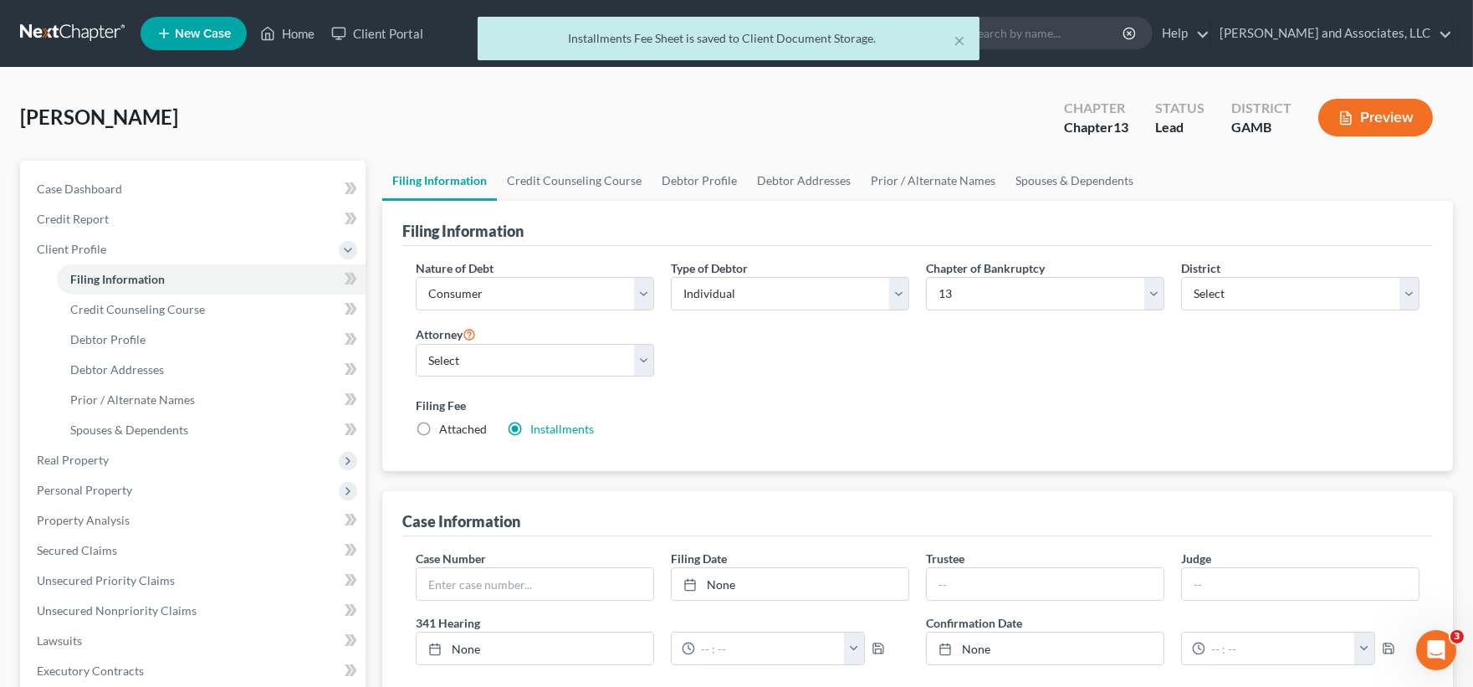
click at [439, 431] on label "Attached" at bounding box center [463, 429] width 48 height 17
click at [446, 431] on input "Attached" at bounding box center [451, 426] width 11 height 11
radio input "true"
radio input "false"
click at [86, 187] on span "Case Dashboard" at bounding box center [79, 189] width 85 height 14
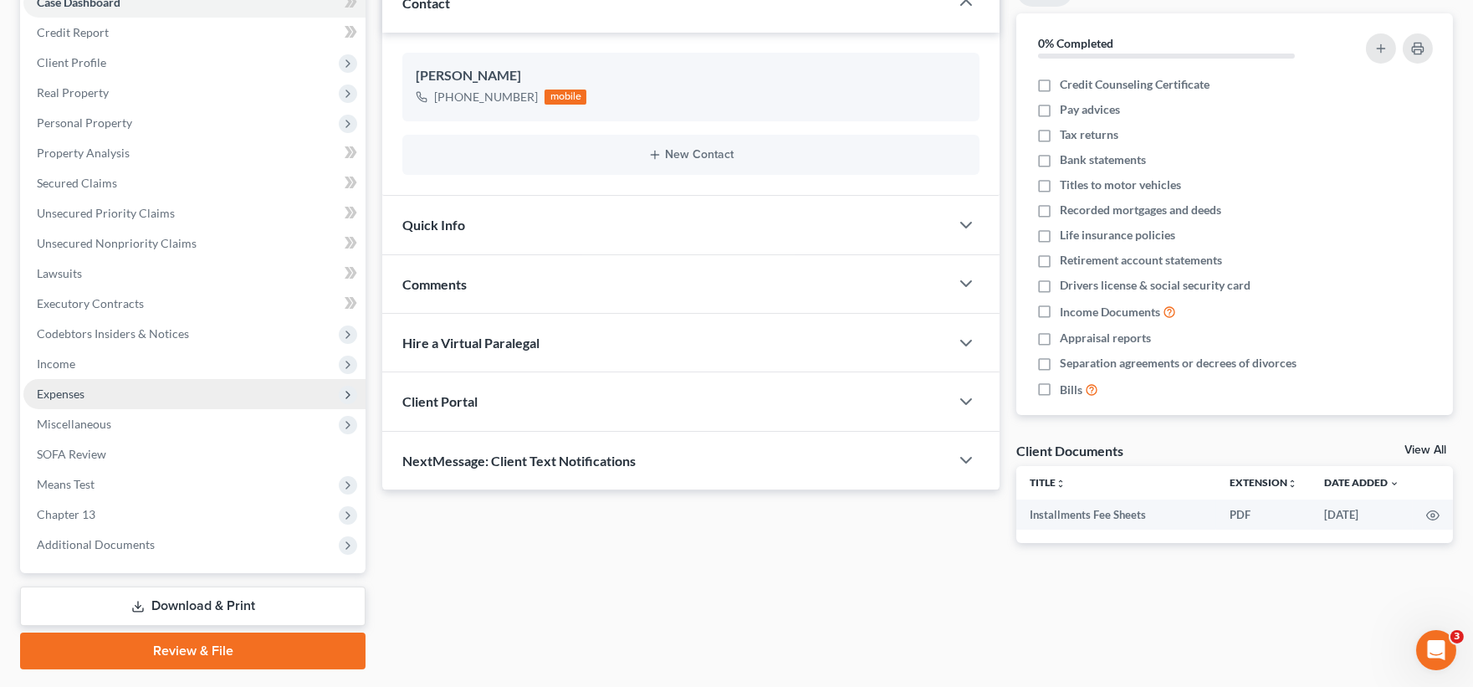
scroll to position [230, 0]
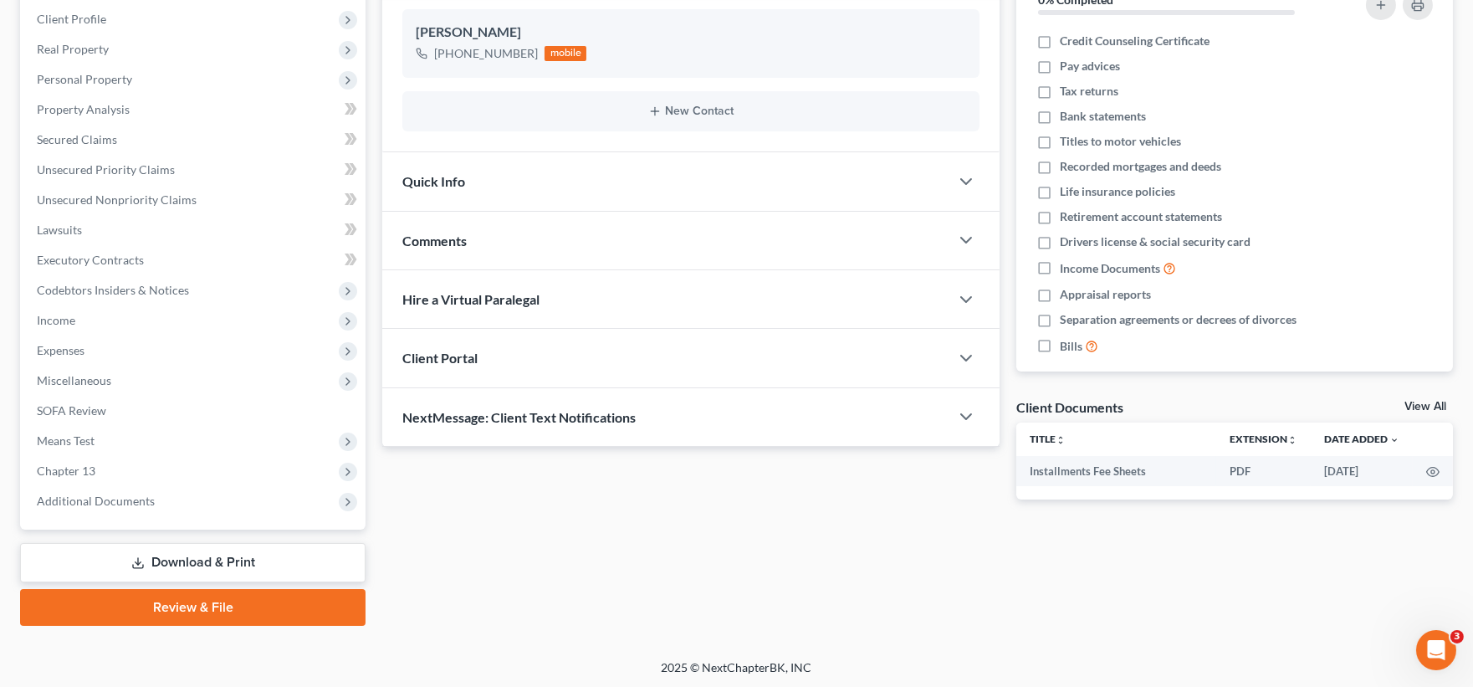
click at [167, 555] on link "Download & Print" at bounding box center [192, 562] width 345 height 39
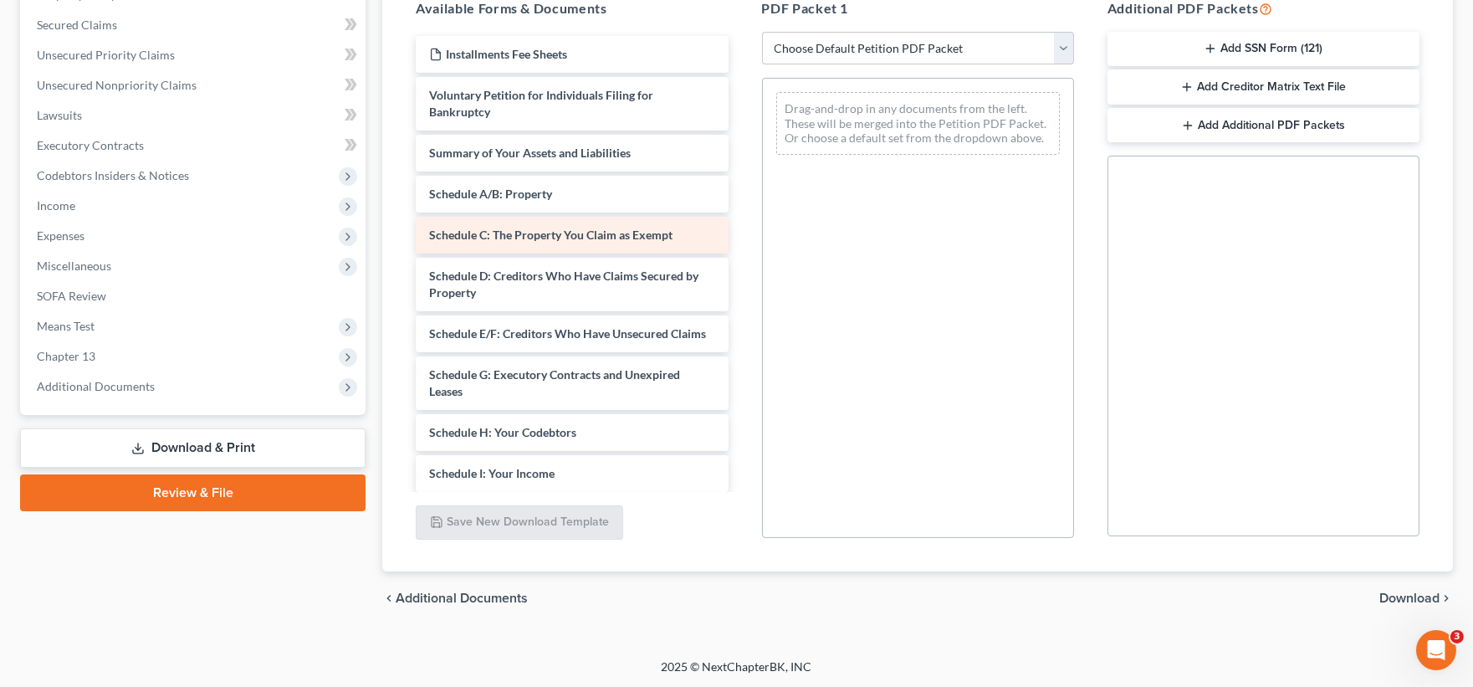
scroll to position [346, 0]
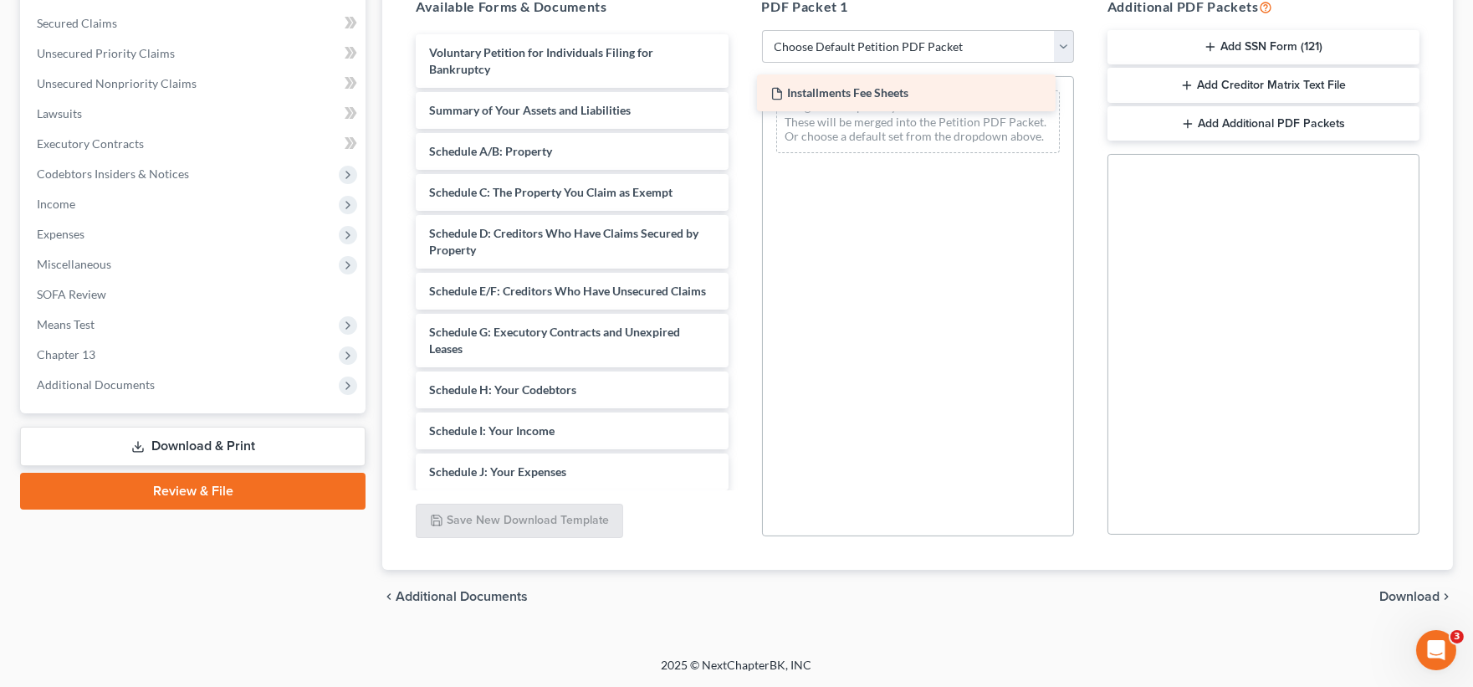
drag, startPoint x: 549, startPoint y: 55, endPoint x: 890, endPoint y: 96, distance: 343.7
click at [741, 96] on div "Installments Fee Sheets Installments Fee Sheets Voluntary Petition for Individu…" at bounding box center [571, 430] width 339 height 793
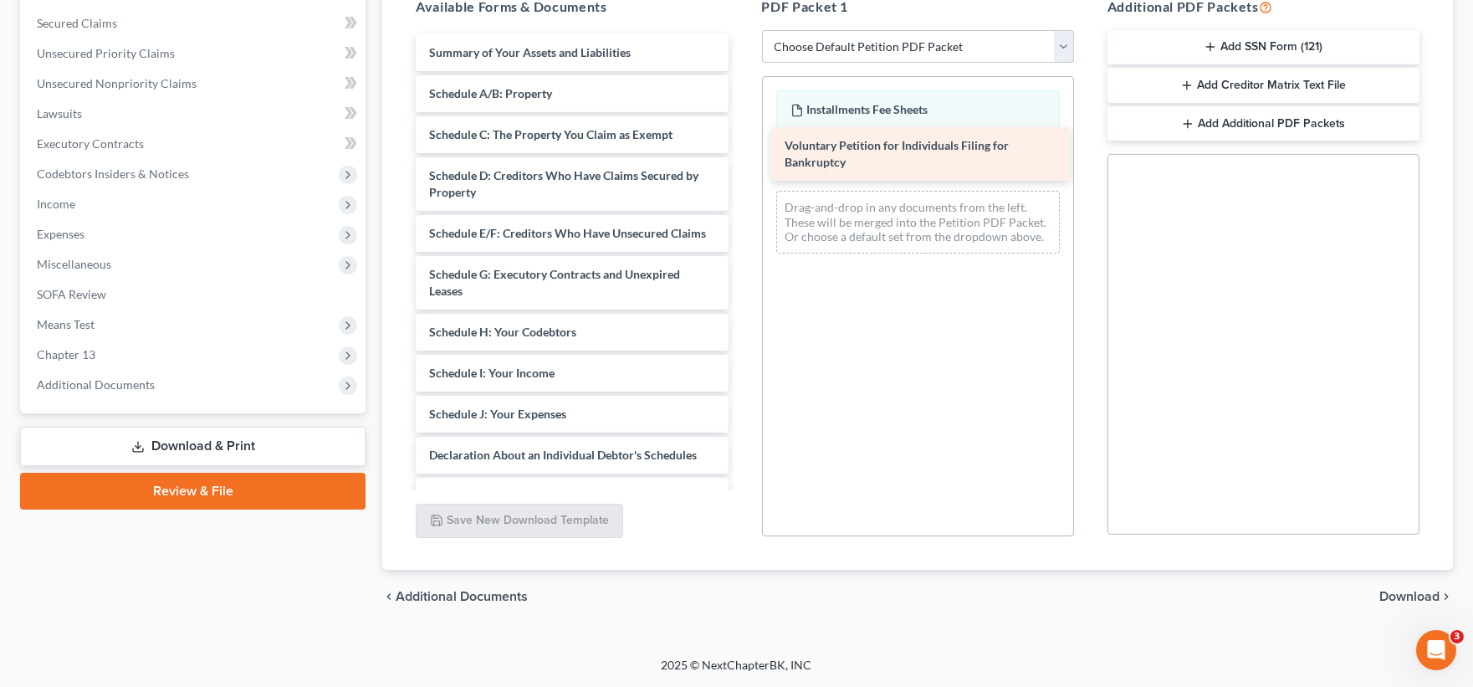
drag, startPoint x: 642, startPoint y: 68, endPoint x: 991, endPoint y: 149, distance: 358.9
click at [741, 149] on div "Voluntary Petition for Individuals Filing for Bankruptcy Voluntary Petition for…" at bounding box center [571, 401] width 339 height 735
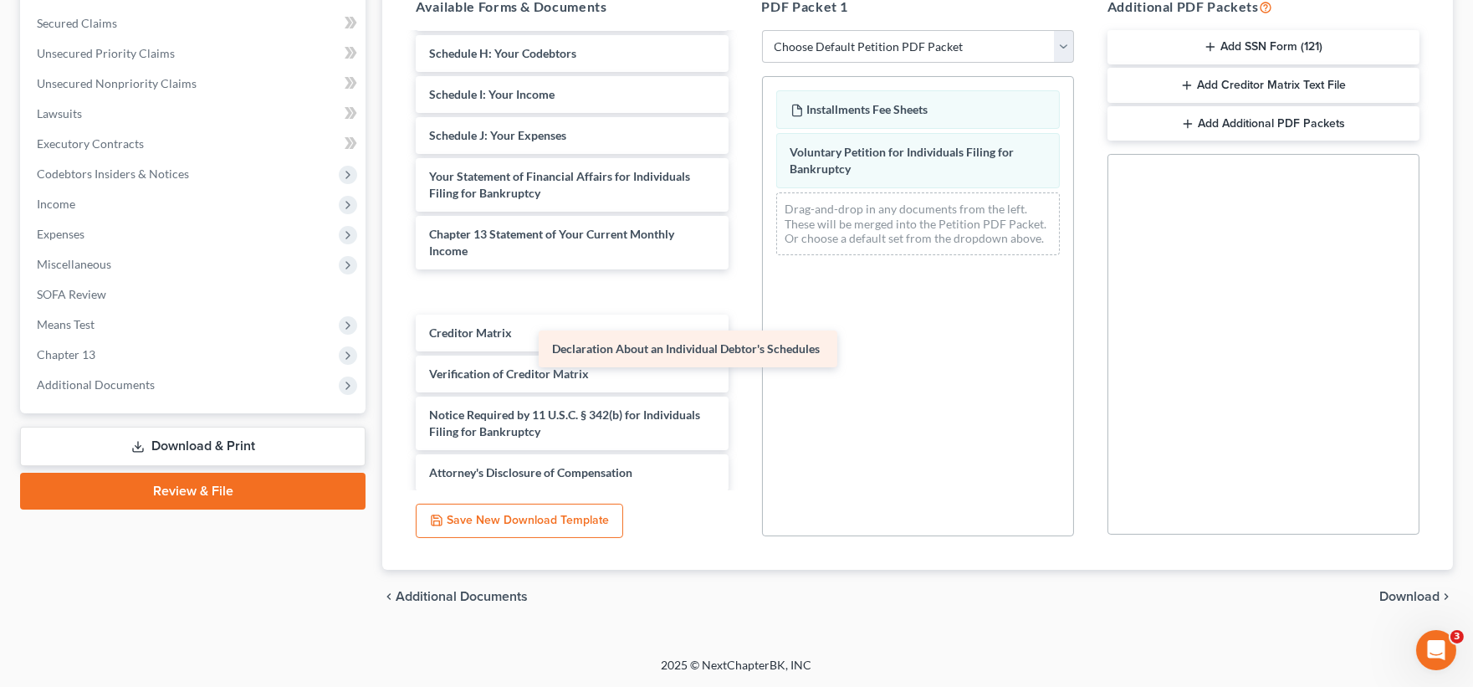
scroll to position [259, 0]
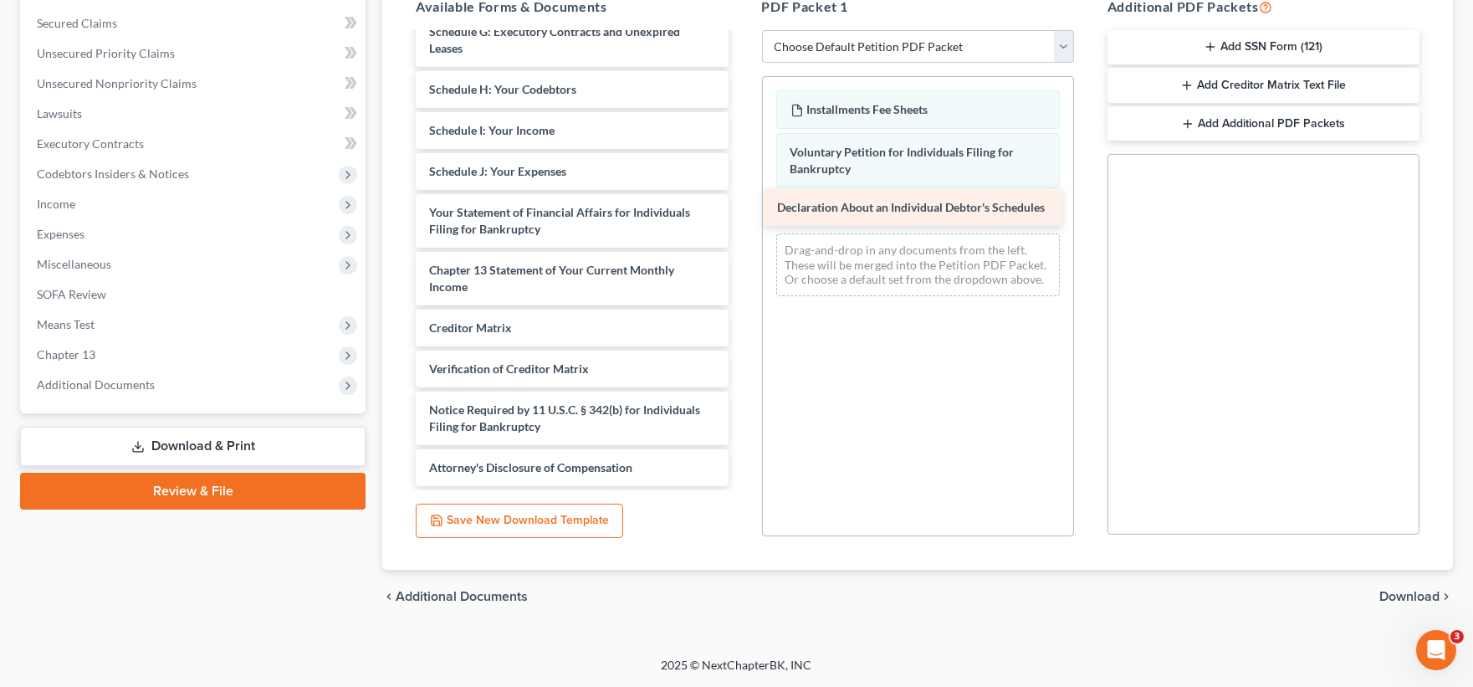
drag, startPoint x: 523, startPoint y: 190, endPoint x: 872, endPoint y: 205, distance: 349.1
click at [741, 205] on div "Declaration About an Individual Debtor's Schedules Summary of Your Assets and L…" at bounding box center [571, 139] width 339 height 694
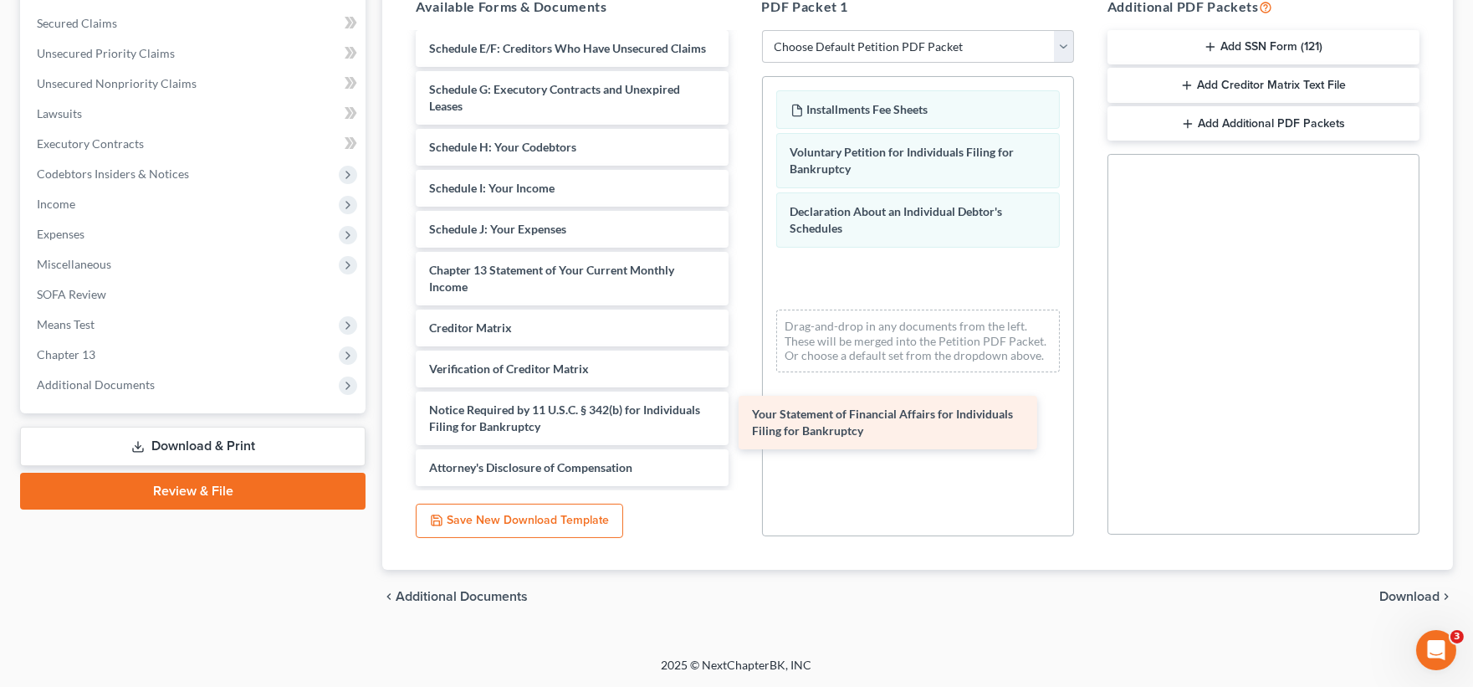
scroll to position [202, 0]
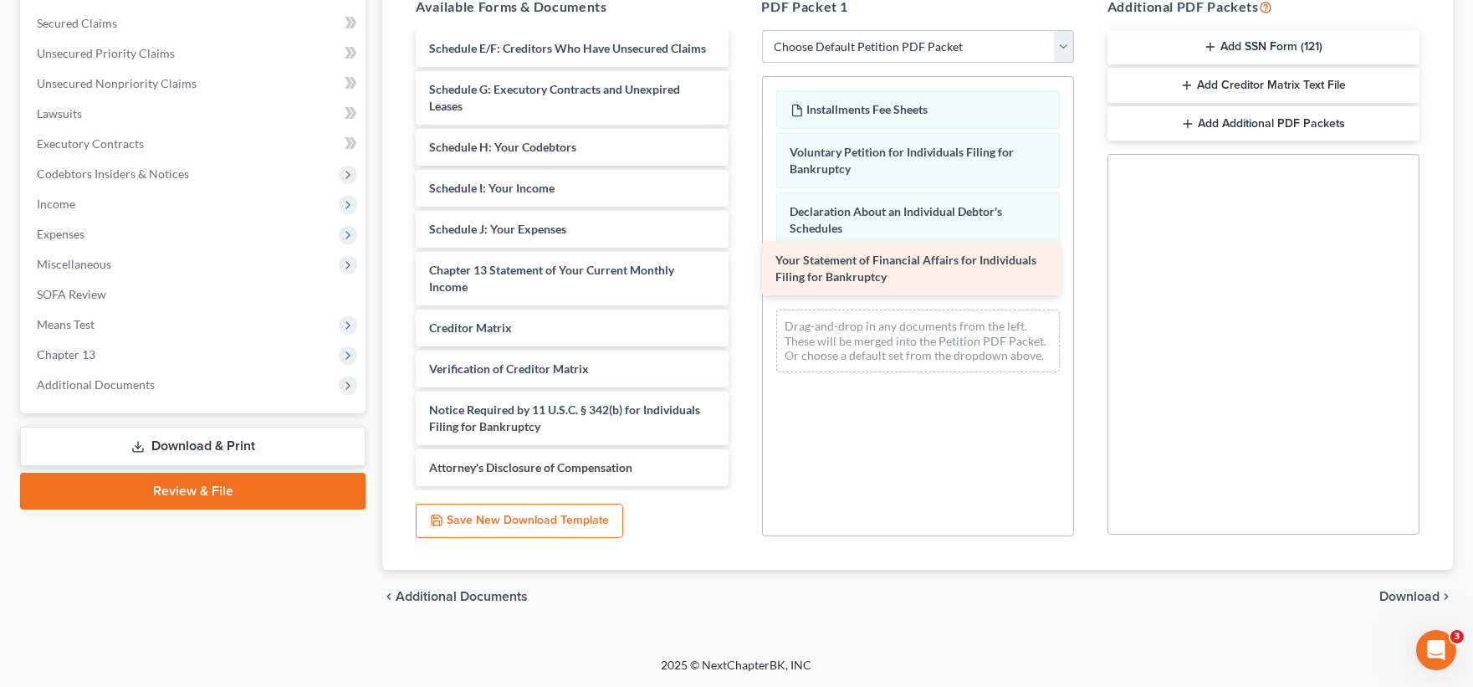
drag, startPoint x: 540, startPoint y: 209, endPoint x: 887, endPoint y: 257, distance: 349.6
click at [741, 257] on div "Your Statement of Financial Affairs for Individuals Filing for Bankruptcy Summa…" at bounding box center [571, 167] width 339 height 637
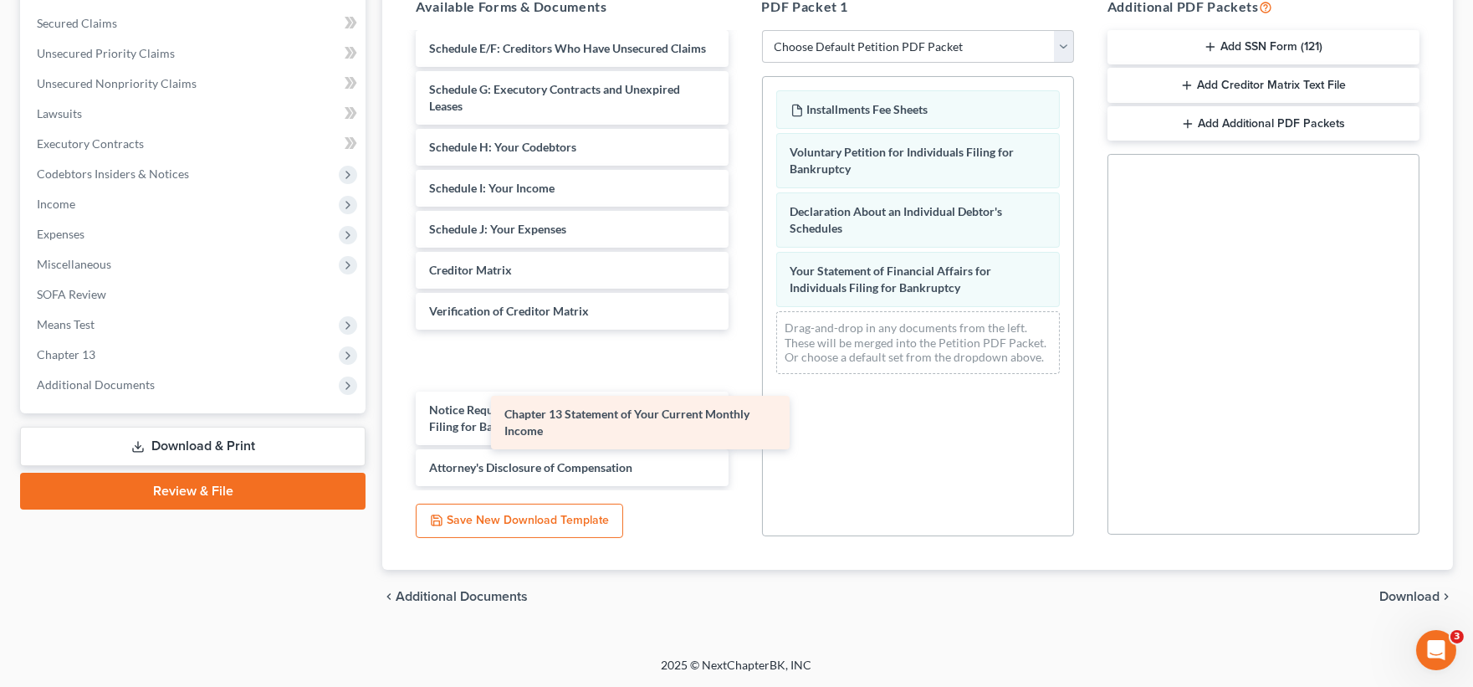
scroll to position [143, 0]
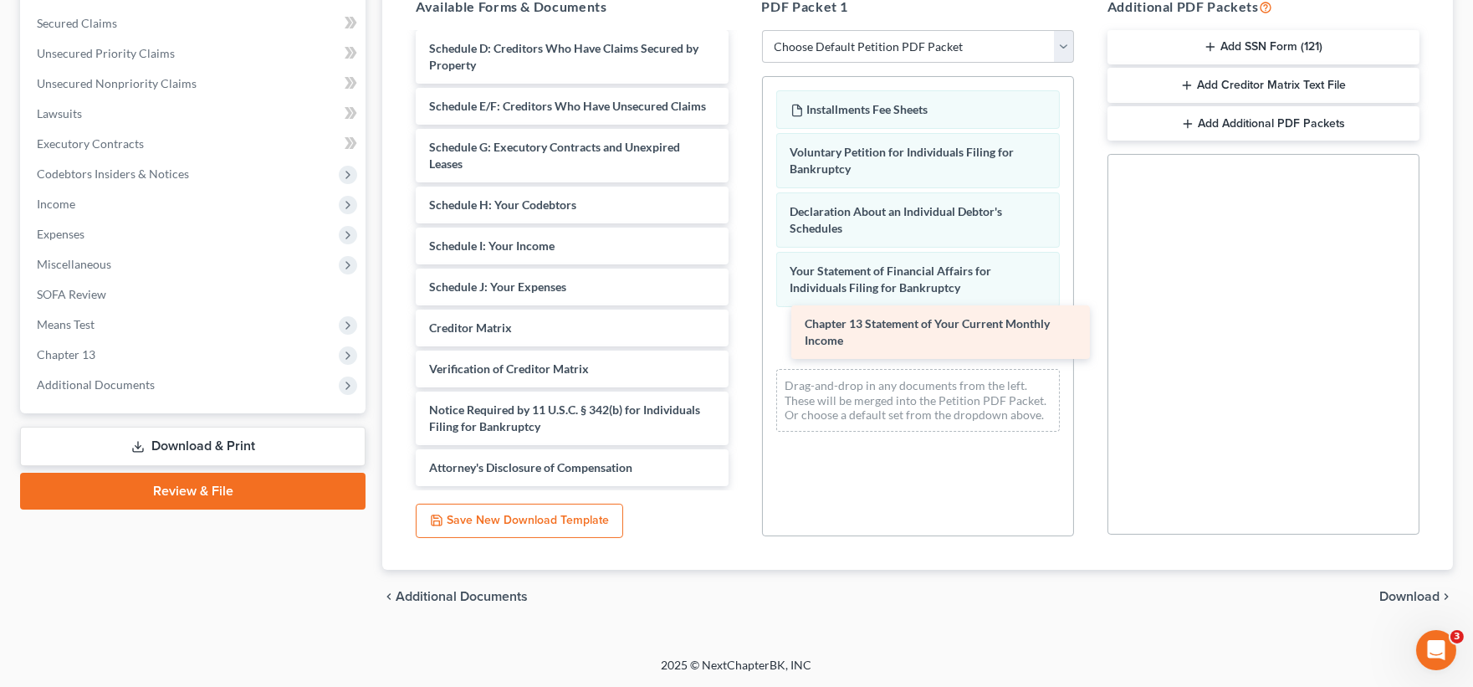
drag, startPoint x: 558, startPoint y: 269, endPoint x: 934, endPoint y: 325, distance: 379.6
click at [741, 325] on div "Chapter 13 Statement of Your Current Monthly Income Summary of Your Assets and …" at bounding box center [571, 196] width 339 height 579
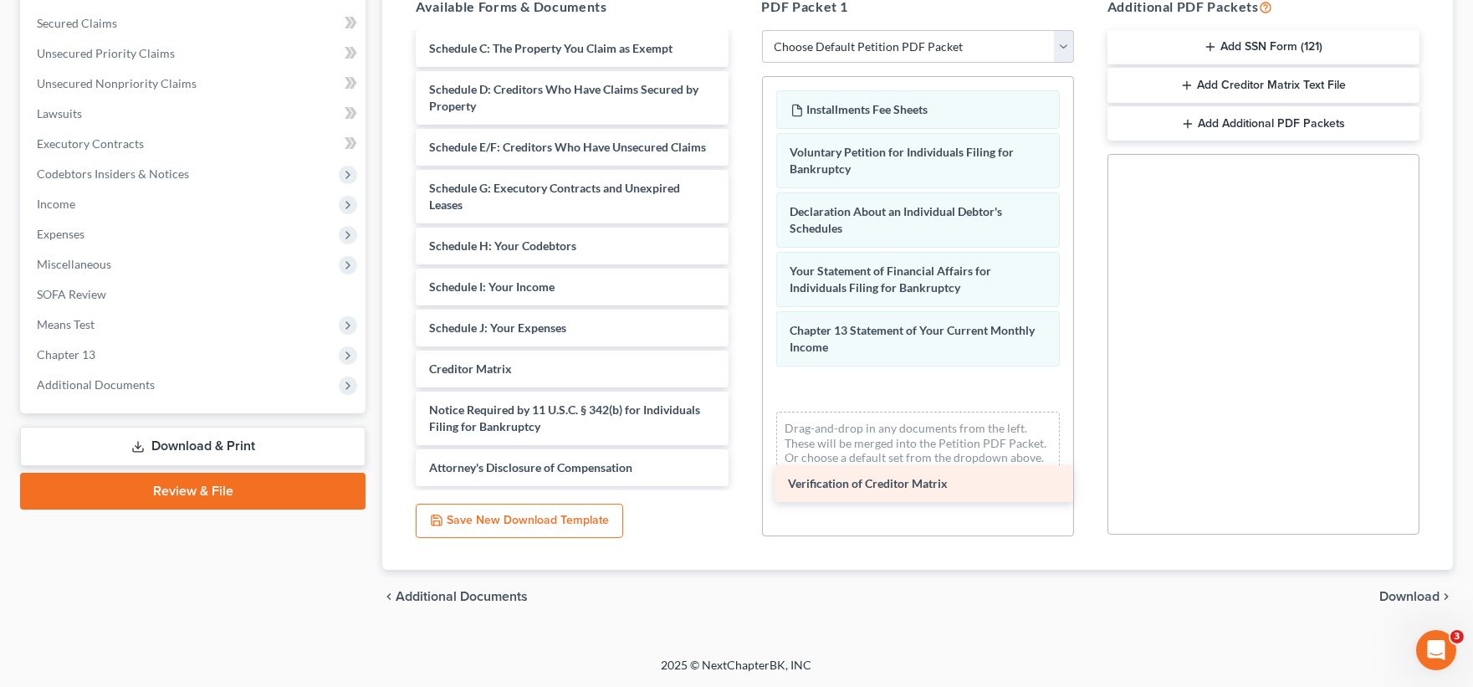
scroll to position [102, 0]
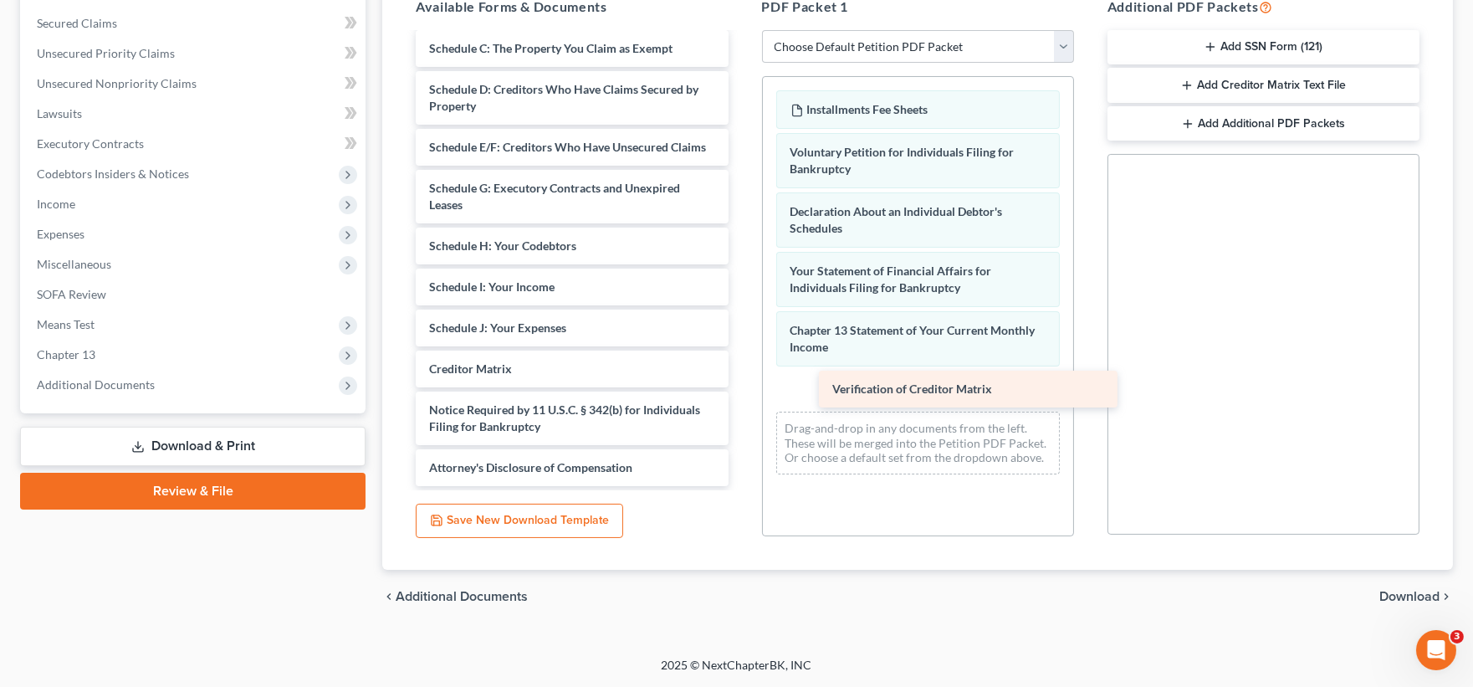
drag, startPoint x: 496, startPoint y: 365, endPoint x: 892, endPoint y: 378, distance: 395.9
click at [741, 378] on div "Verification of Creditor Matrix Summary of Your Assets and Liabilities Schedule…" at bounding box center [571, 217] width 339 height 538
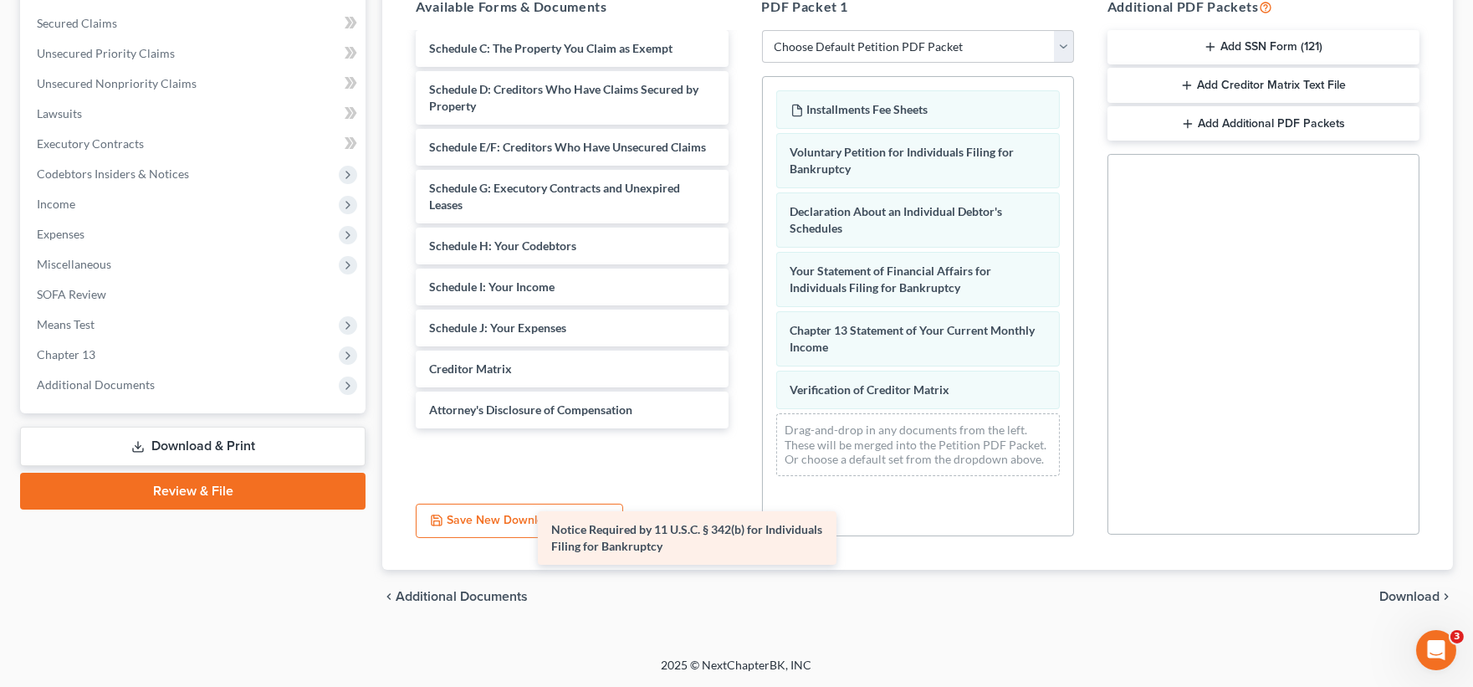
scroll to position [44, 0]
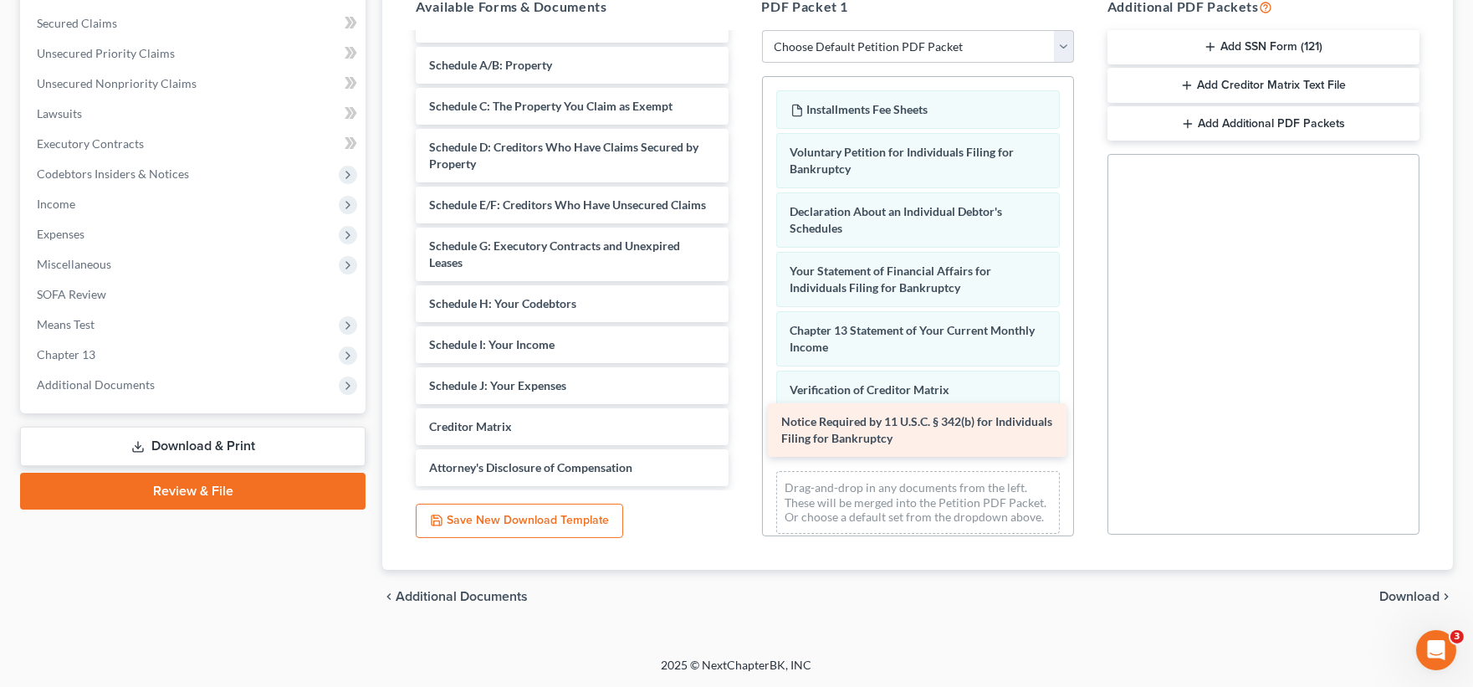
drag, startPoint x: 554, startPoint y: 415, endPoint x: 907, endPoint y: 424, distance: 353.1
click at [741, 424] on div "Notice Required by 11 U.S.C. § 342(b) for Individuals Filing for Bankruptcy Sum…" at bounding box center [571, 246] width 339 height 480
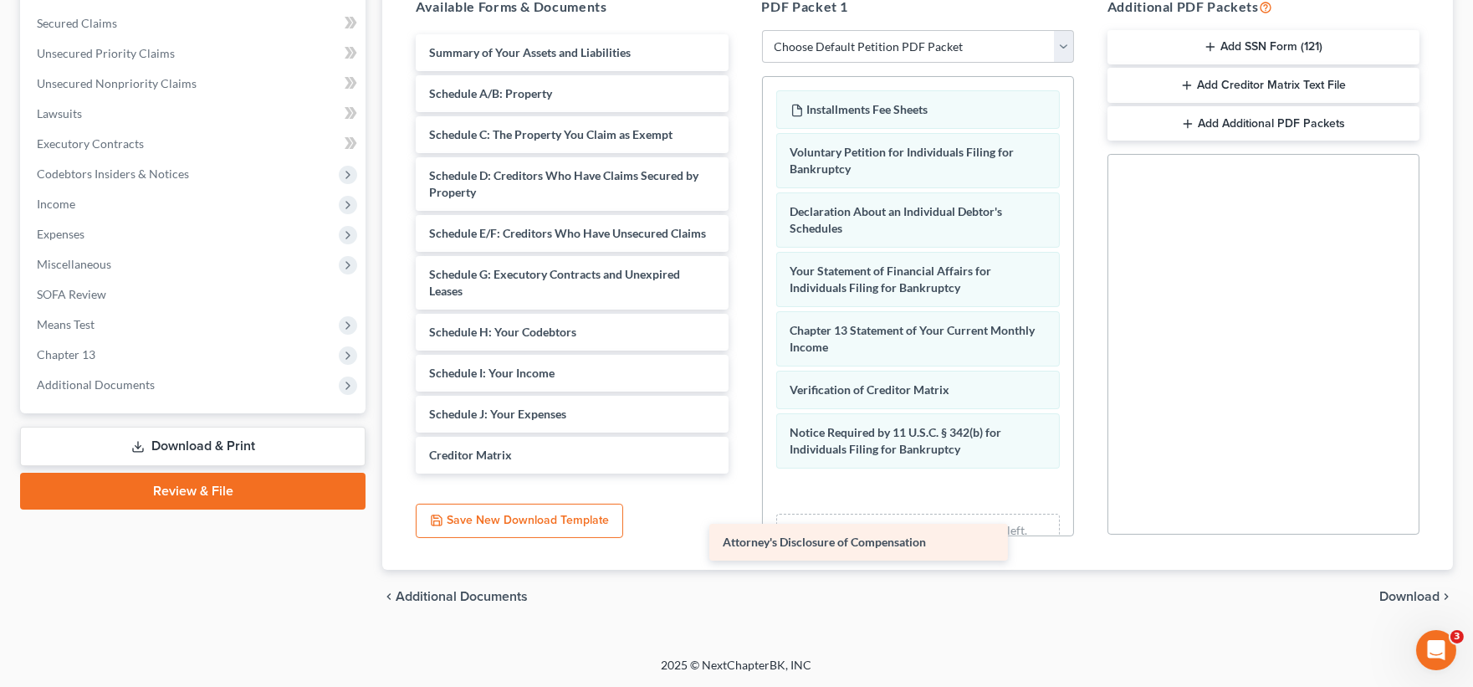
scroll to position [3, 0]
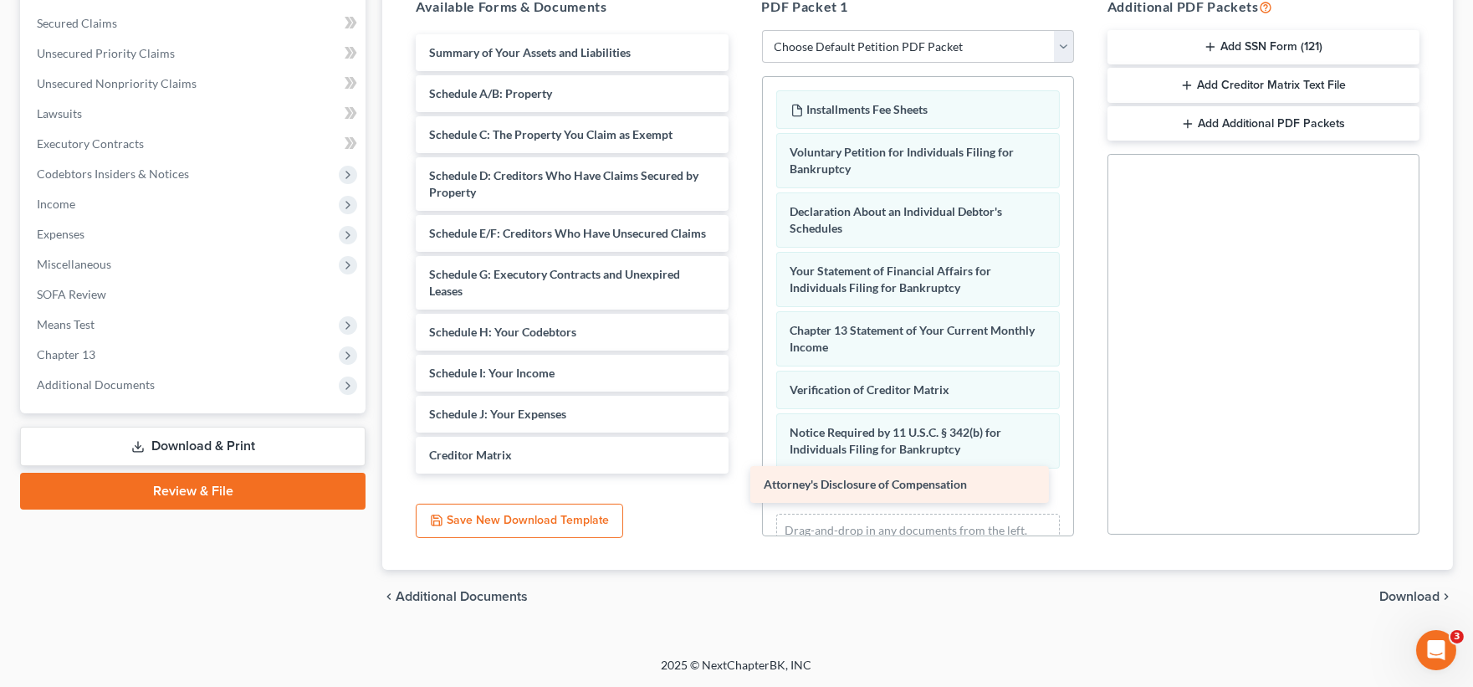
drag, startPoint x: 582, startPoint y: 473, endPoint x: 928, endPoint y: 481, distance: 346.4
click at [741, 473] on div "Attorney's Disclosure of Compensation Summary of Your Assets and Liabilities Sc…" at bounding box center [571, 253] width 339 height 439
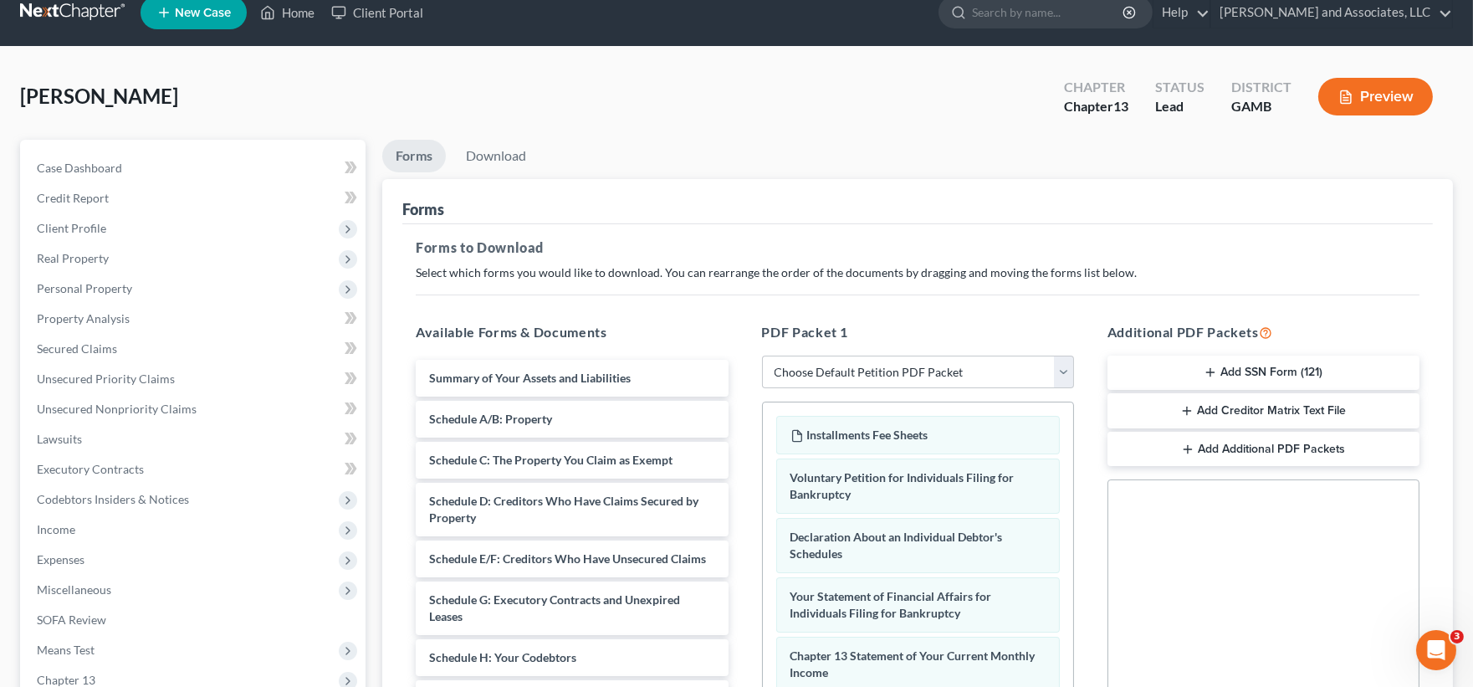
scroll to position [0, 0]
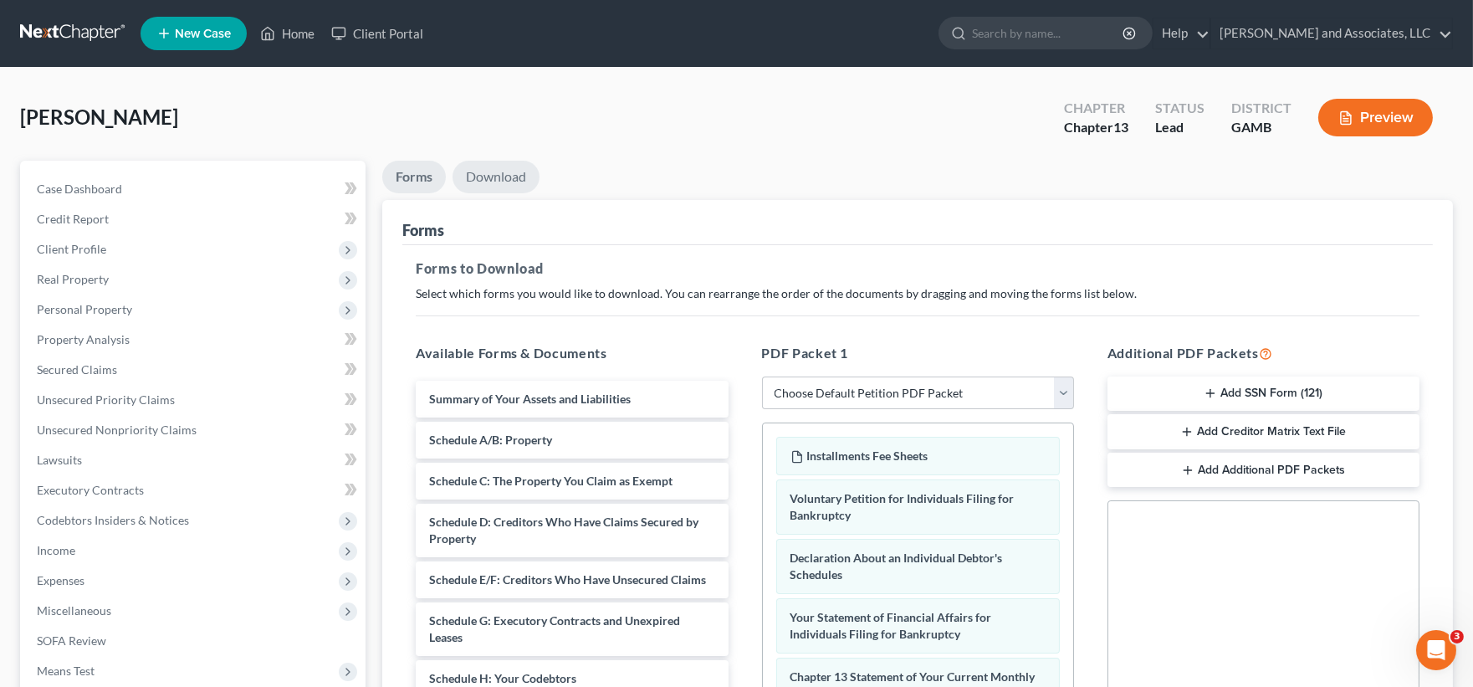
click at [491, 181] on link "Download" at bounding box center [496, 177] width 87 height 33
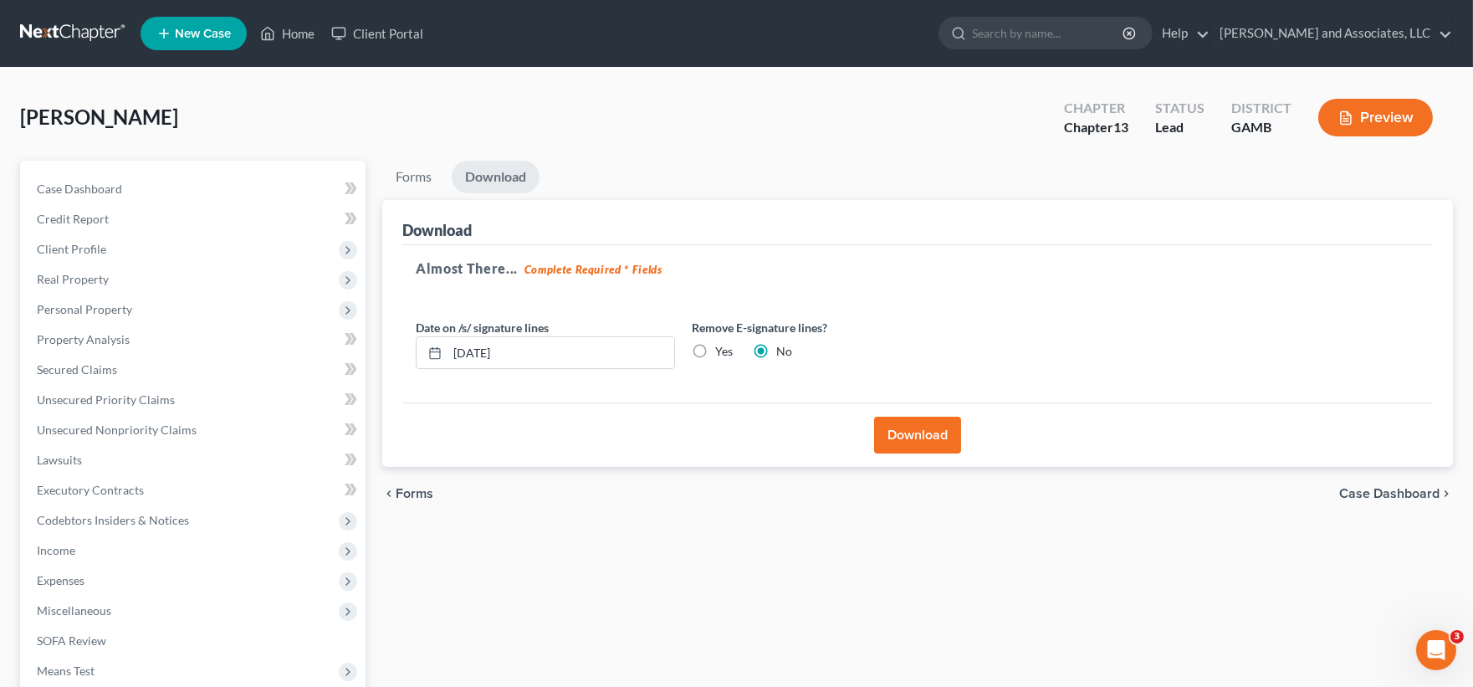
click at [945, 437] on button "Download" at bounding box center [917, 435] width 87 height 37
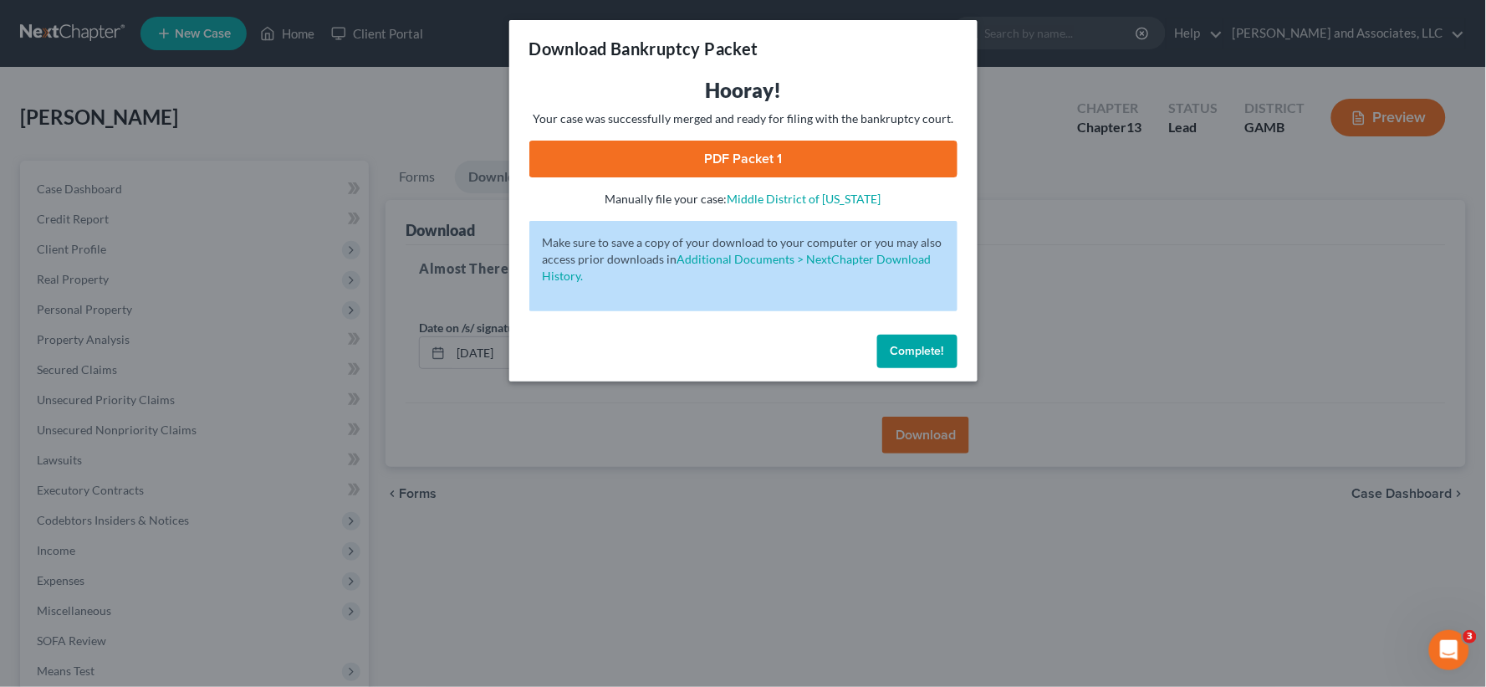
click at [821, 165] on link "PDF Packet 1" at bounding box center [743, 159] width 428 height 37
click at [927, 338] on button "Complete!" at bounding box center [917, 351] width 80 height 33
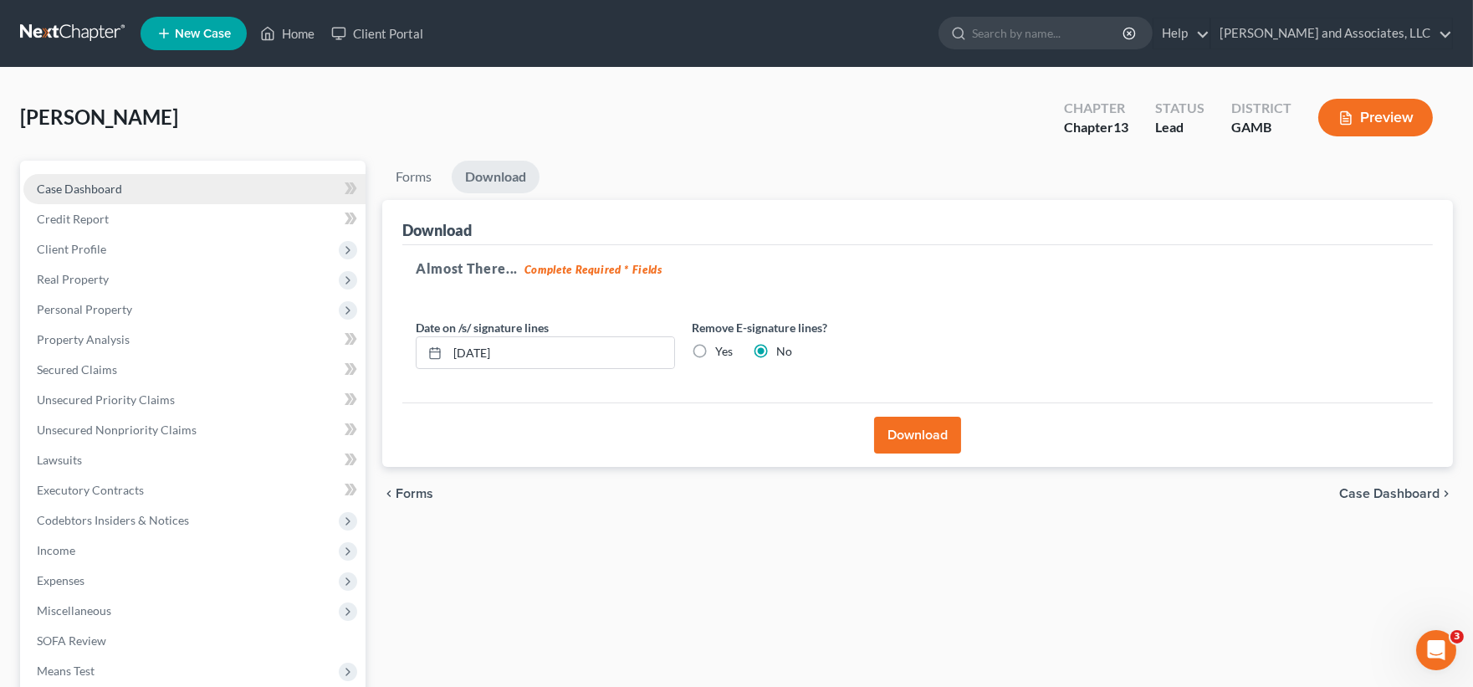
click at [54, 184] on span "Case Dashboard" at bounding box center [79, 189] width 85 height 14
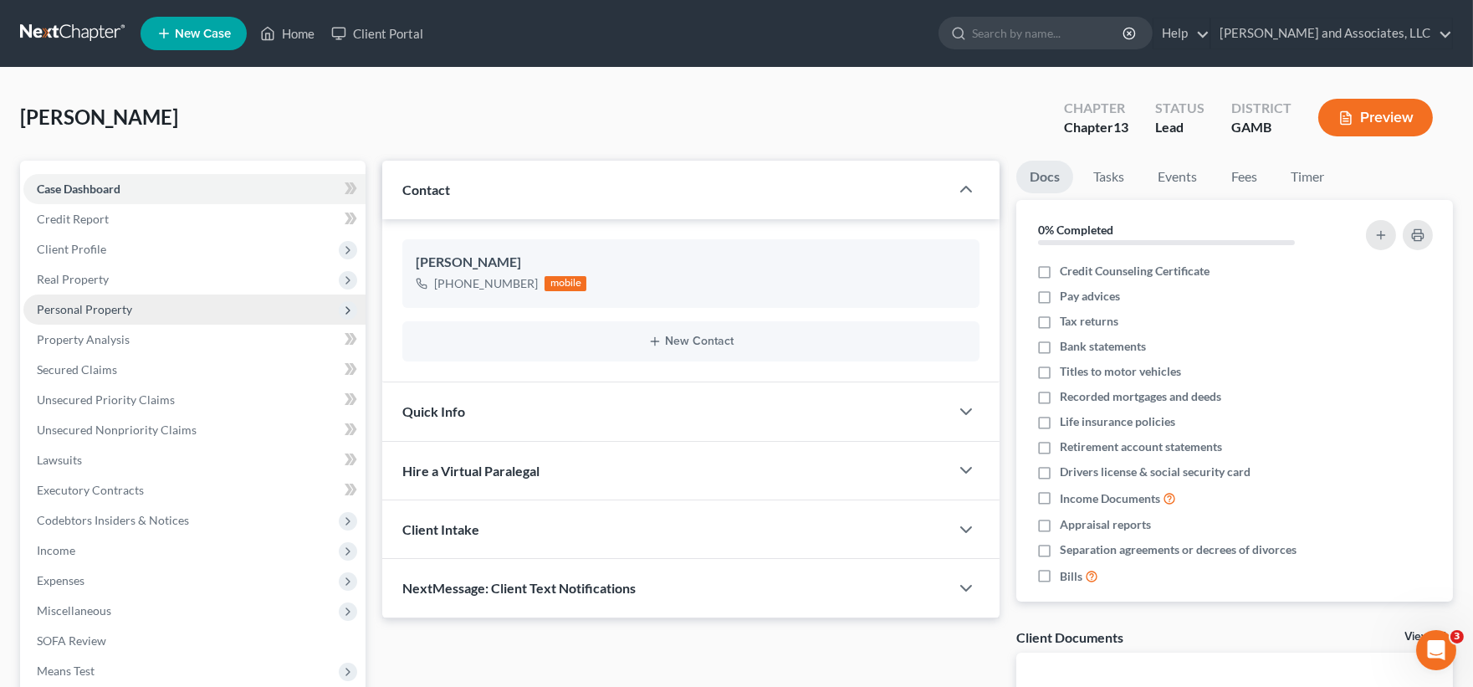
scroll to position [230, 0]
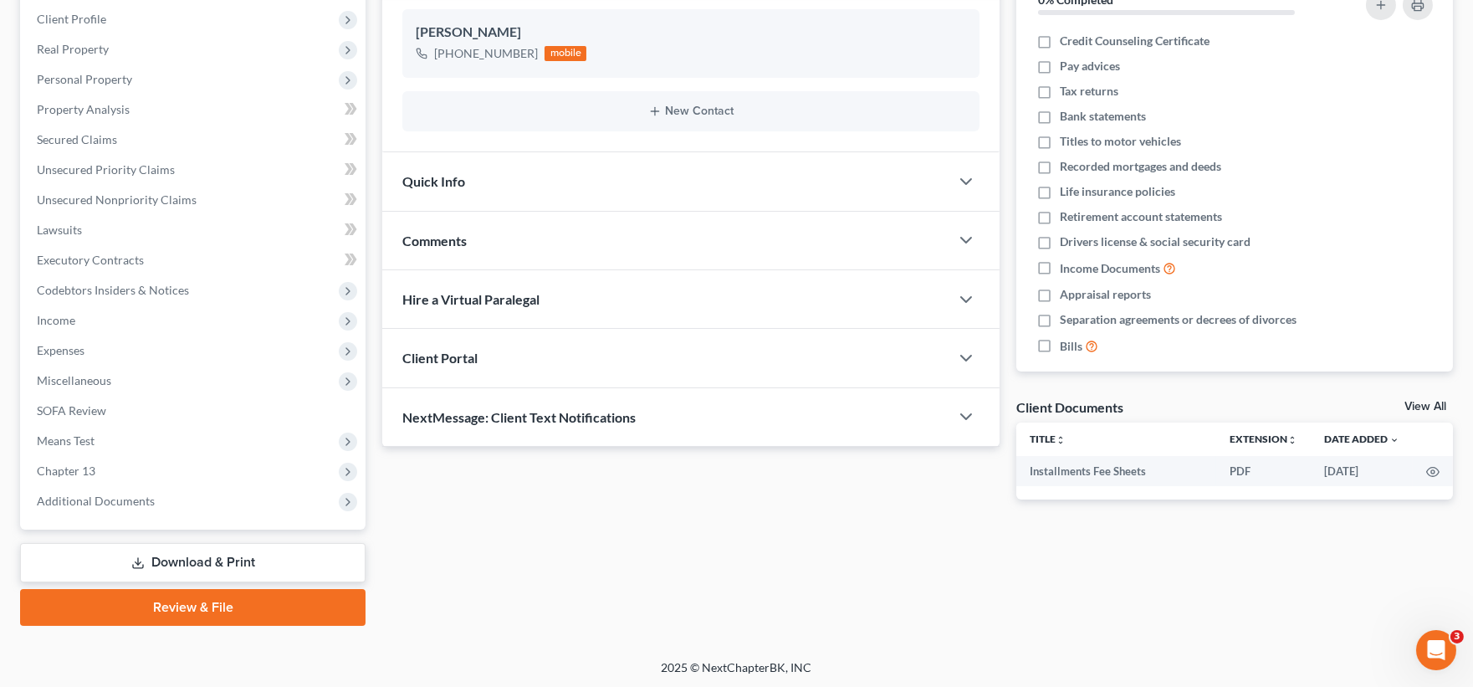
click at [210, 558] on link "Download & Print" at bounding box center [192, 562] width 345 height 39
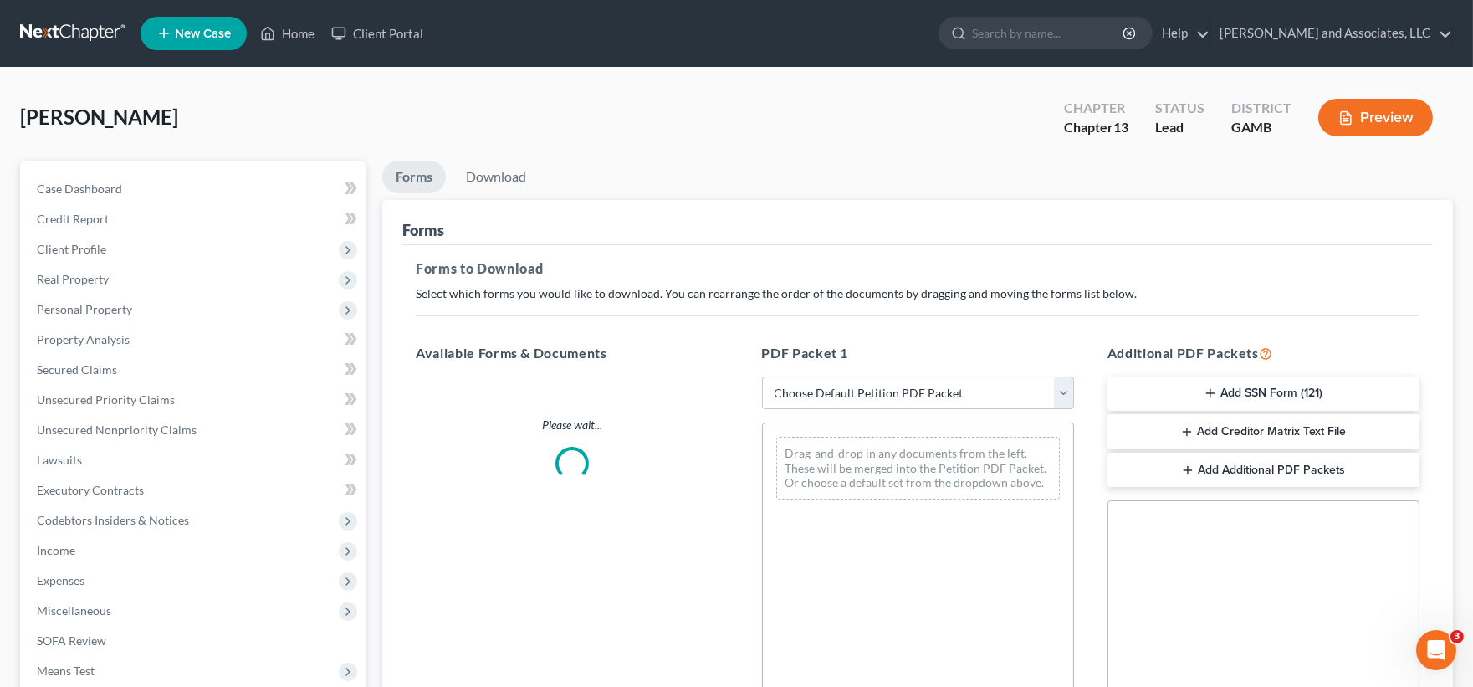
click at [1270, 395] on button "Add SSN Form (121)" at bounding box center [1263, 393] width 312 height 35
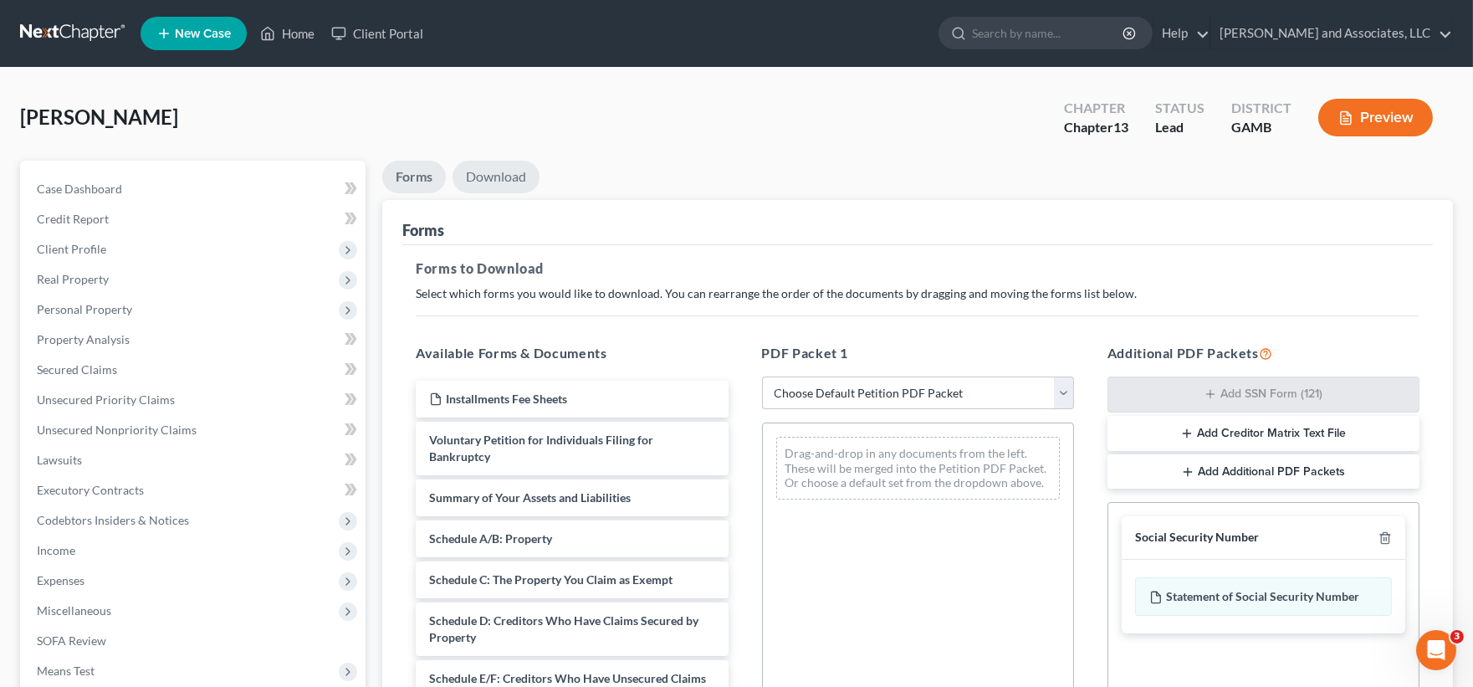
click at [494, 171] on link "Download" at bounding box center [496, 177] width 87 height 33
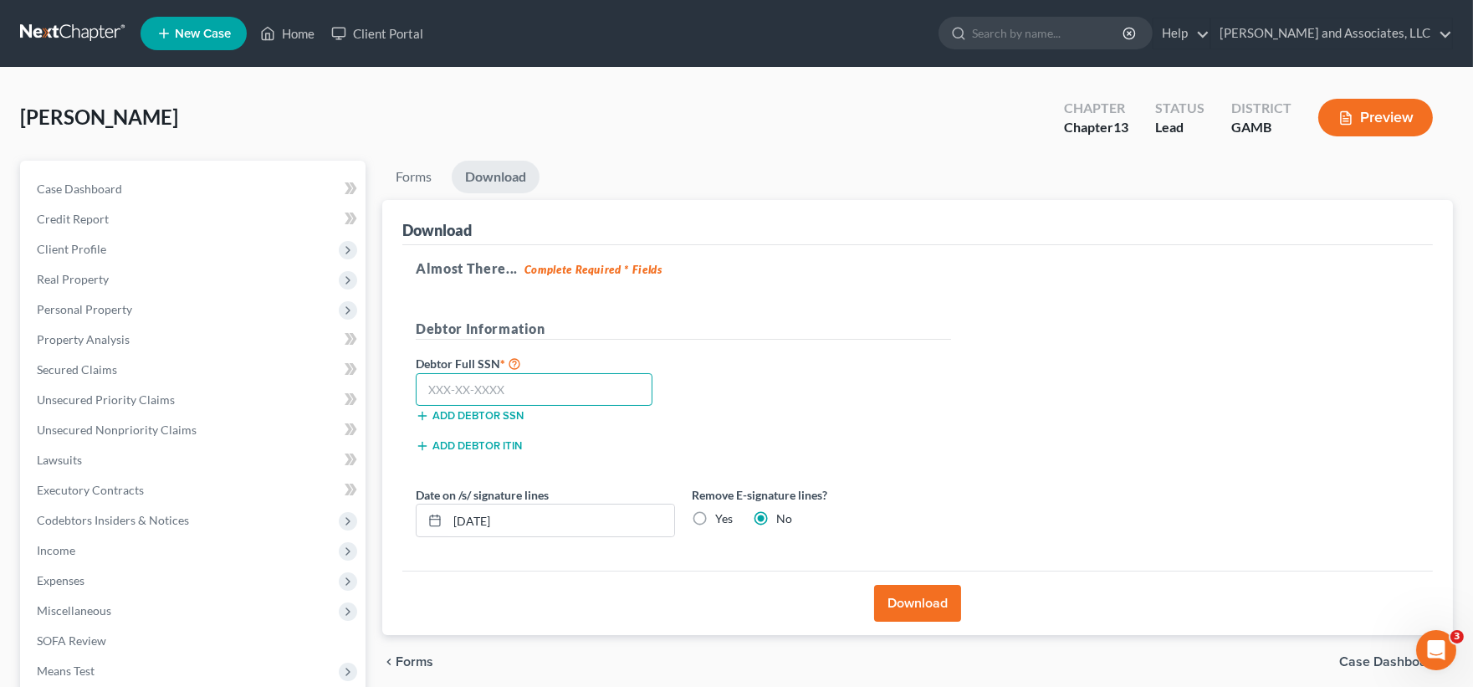
click at [502, 387] on input "text" at bounding box center [534, 389] width 237 height 33
type input "259-37-6613"
click at [939, 607] on button "Download" at bounding box center [917, 603] width 87 height 37
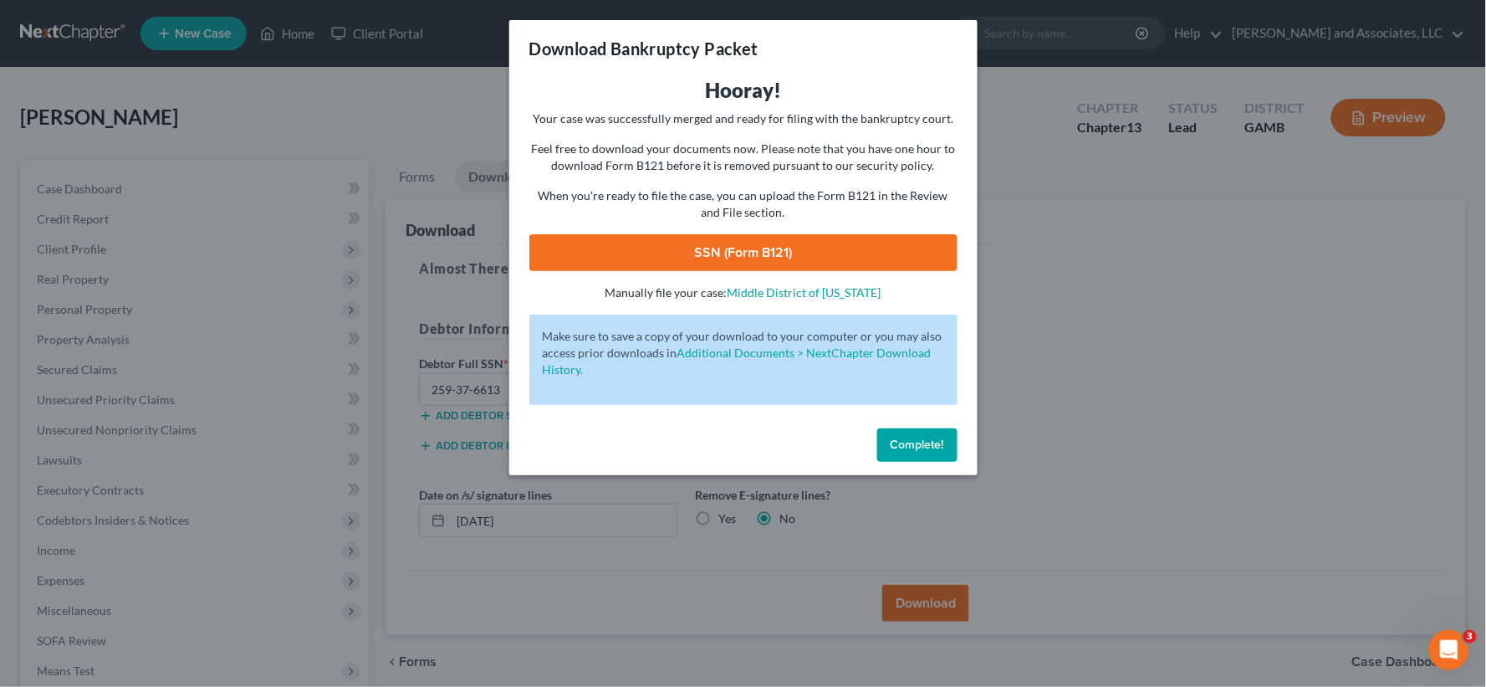
click at [792, 251] on link "SSN (Form B121)" at bounding box center [743, 252] width 428 height 37
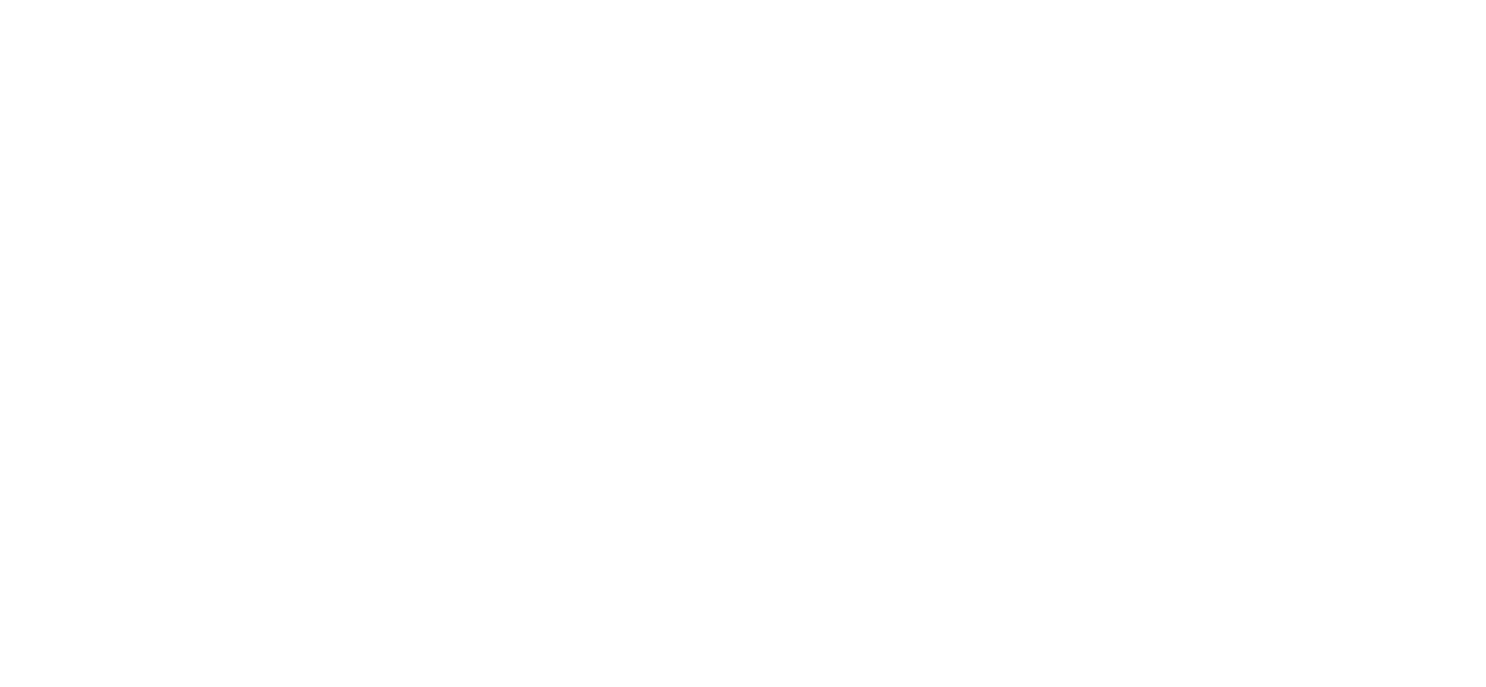
type input "[EMAIL_ADDRESS][DOMAIN_NAME]"
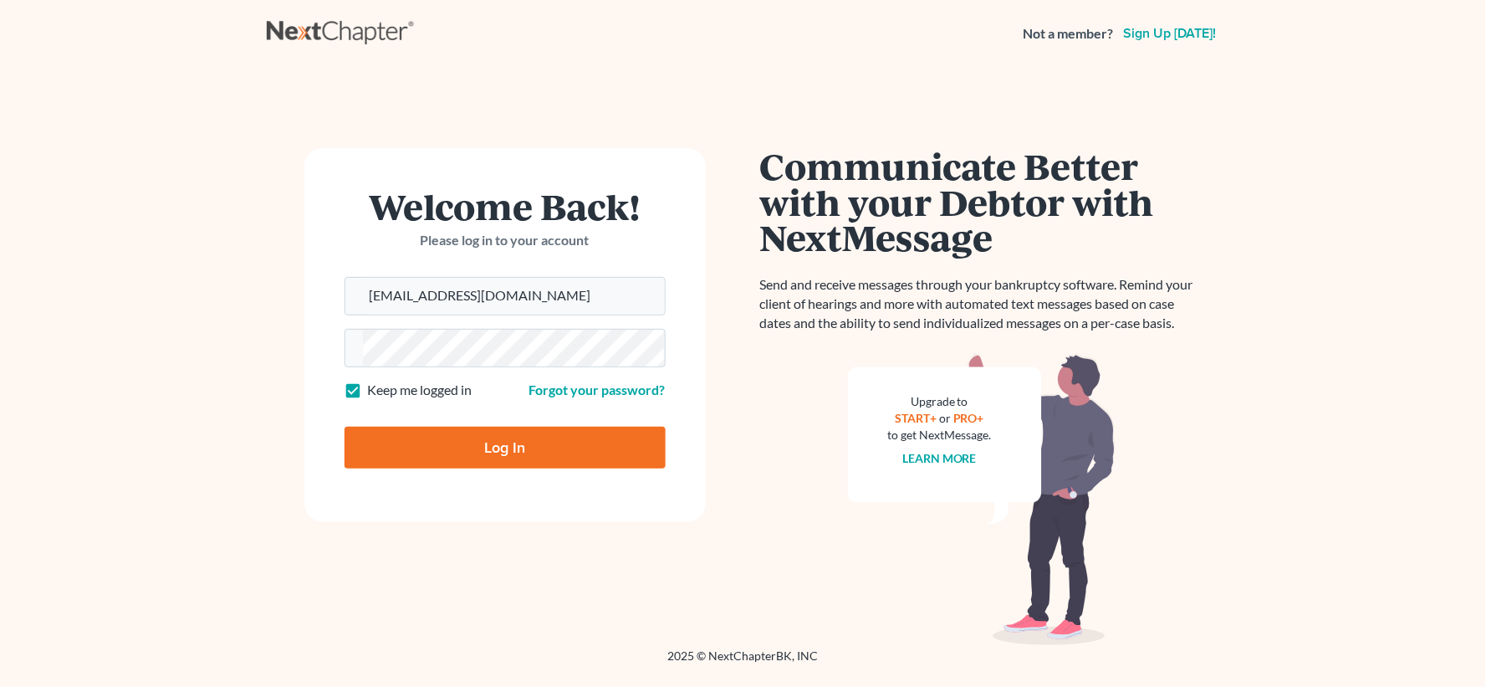
click at [555, 515] on form "Welcome Back! Please log in to your account Email Address [EMAIL_ADDRESS][DOMAI…" at bounding box center [505, 335] width 402 height 374
click at [550, 454] on input "Log In" at bounding box center [505, 448] width 321 height 42
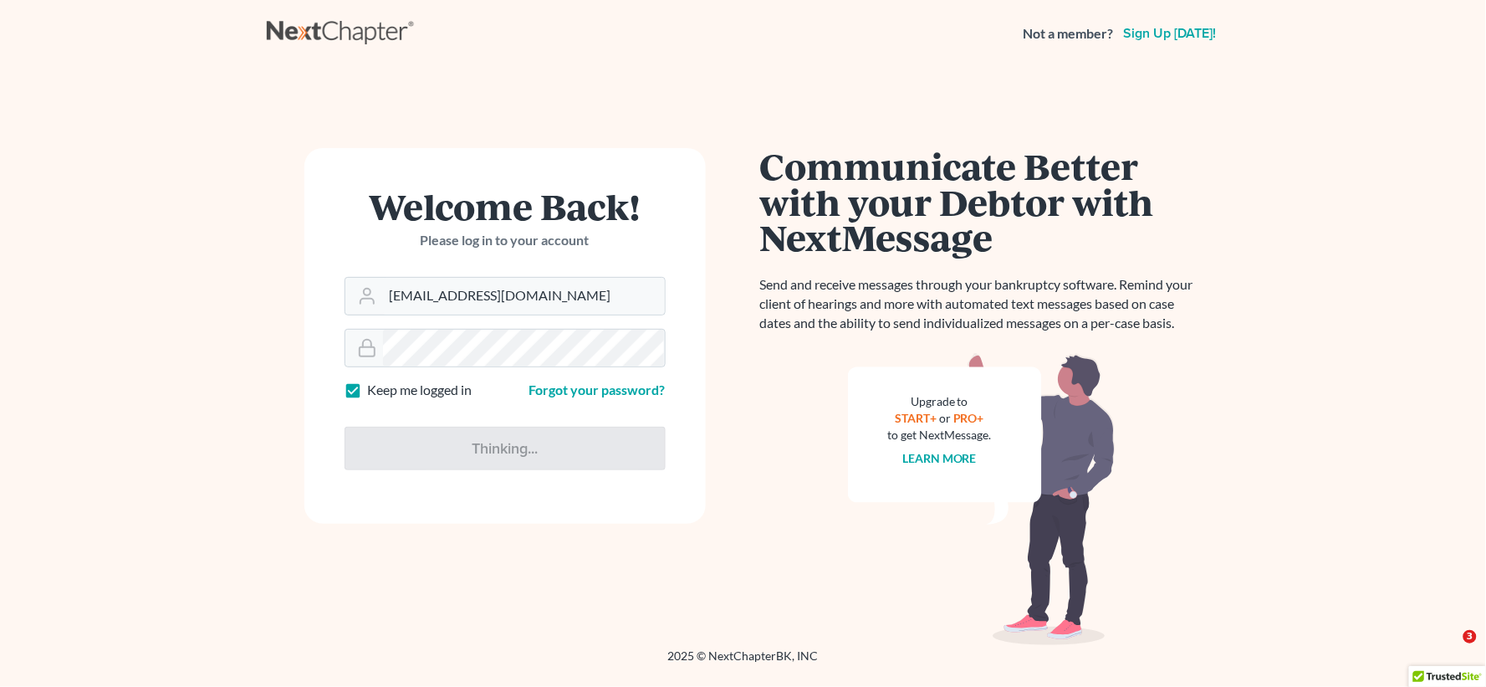
type input "Thinking..."
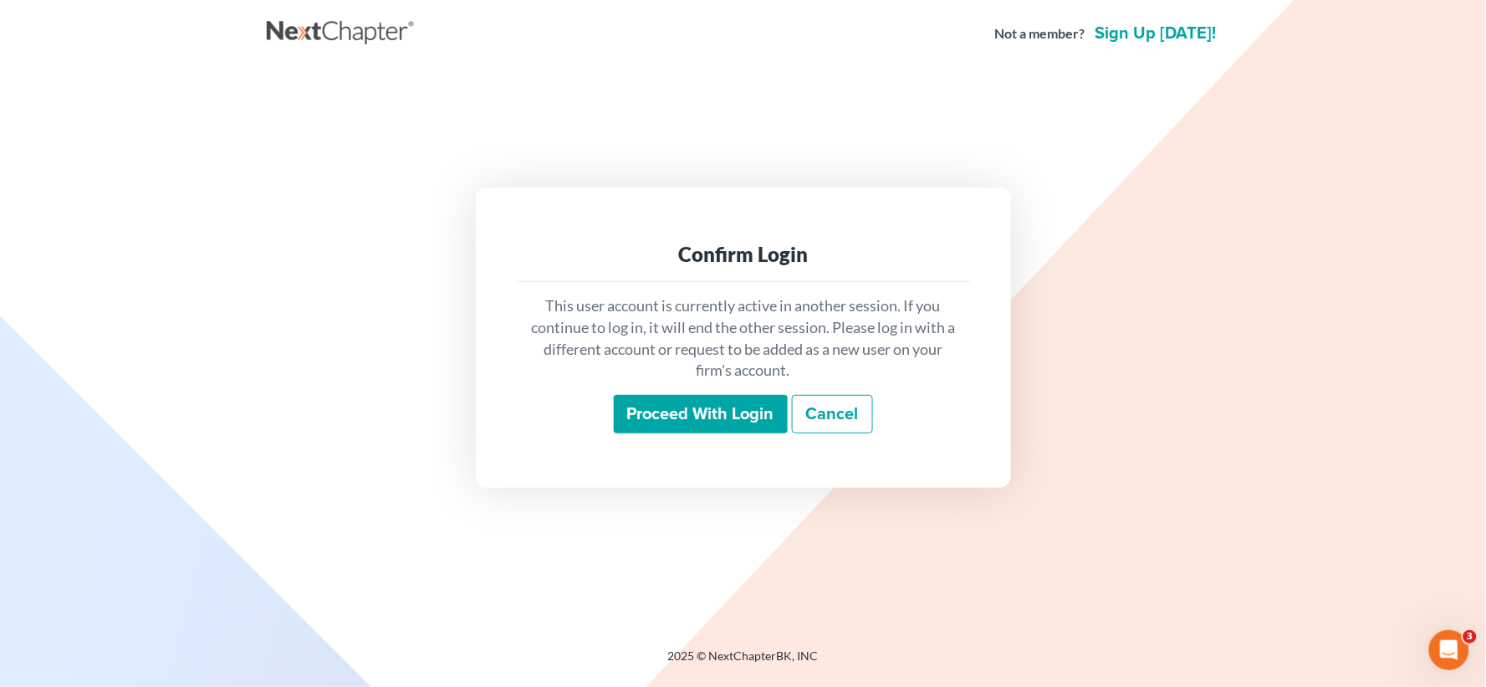
click at [642, 428] on input "Proceed with login" at bounding box center [701, 414] width 174 height 38
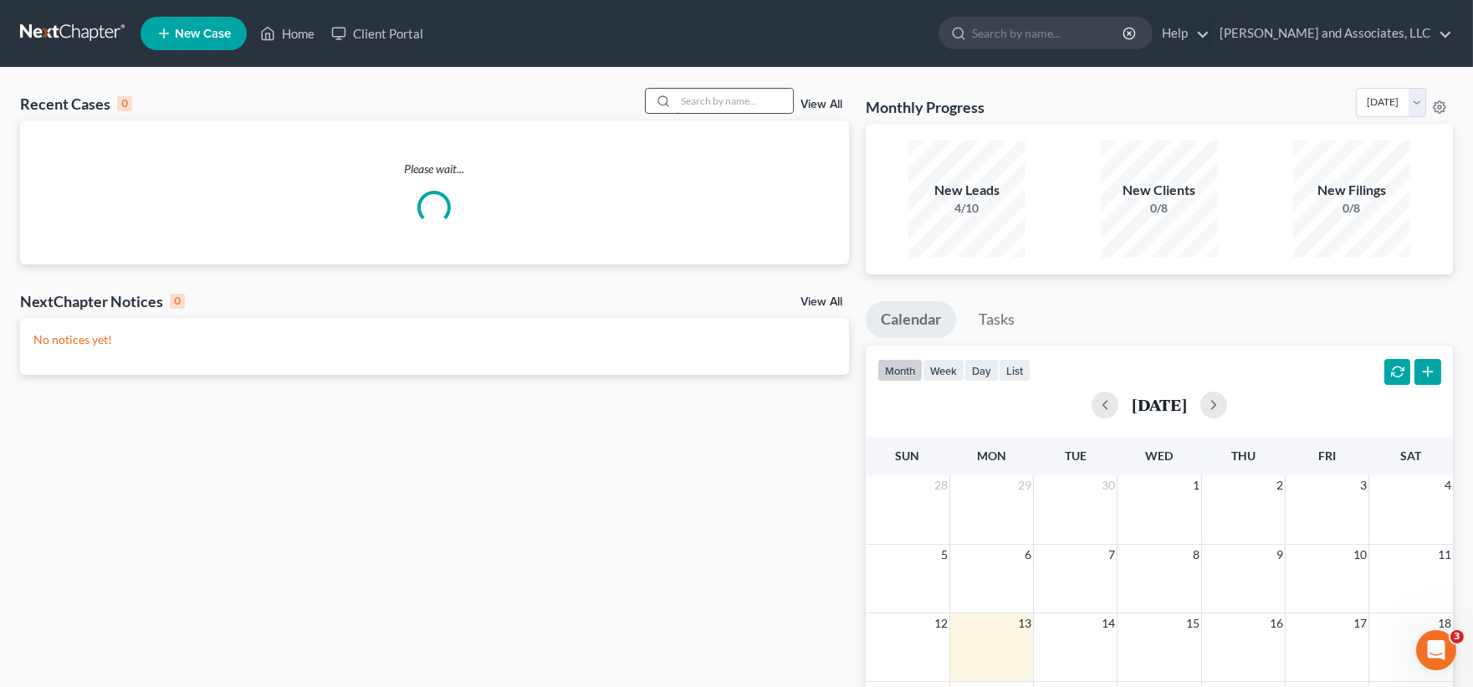
click at [704, 100] on input "search" at bounding box center [734, 101] width 117 height 24
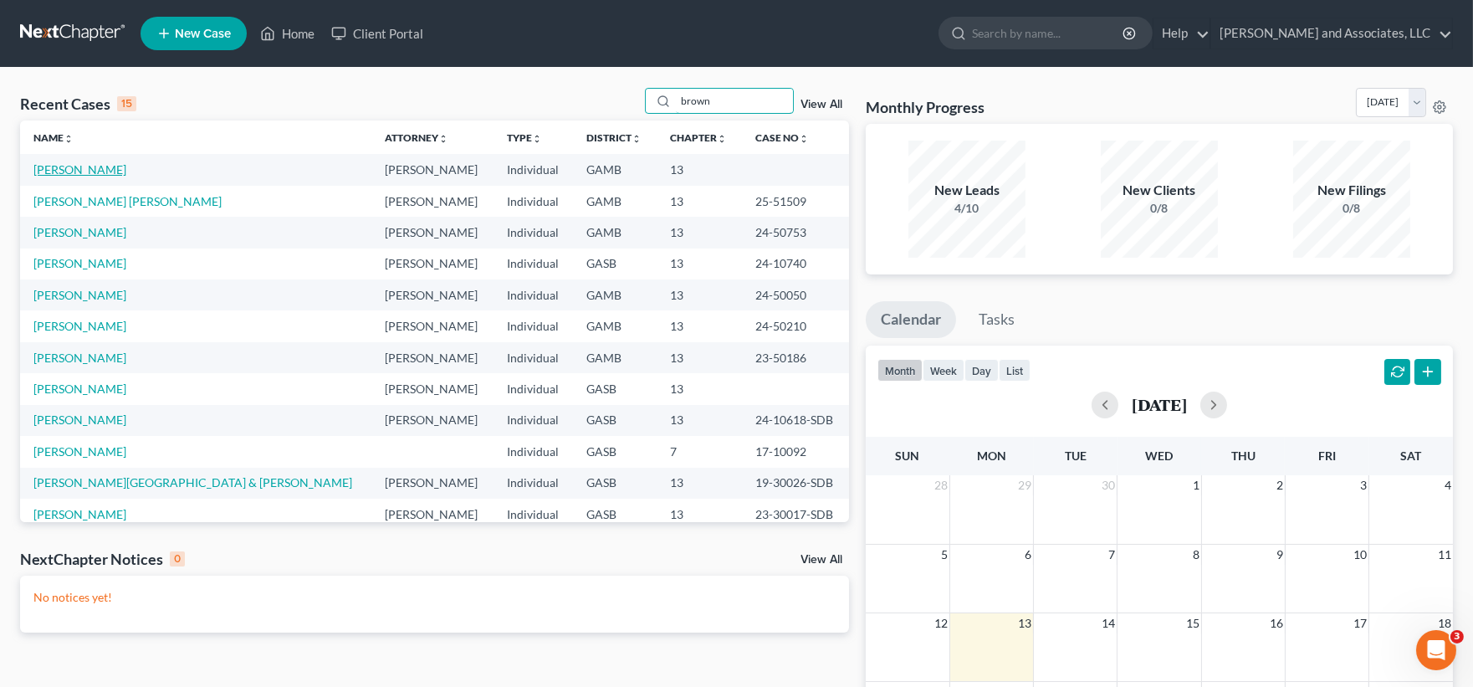
type input "brown"
click at [74, 169] on link "[PERSON_NAME]" at bounding box center [79, 169] width 93 height 14
